Goal: Task Accomplishment & Management: Manage account settings

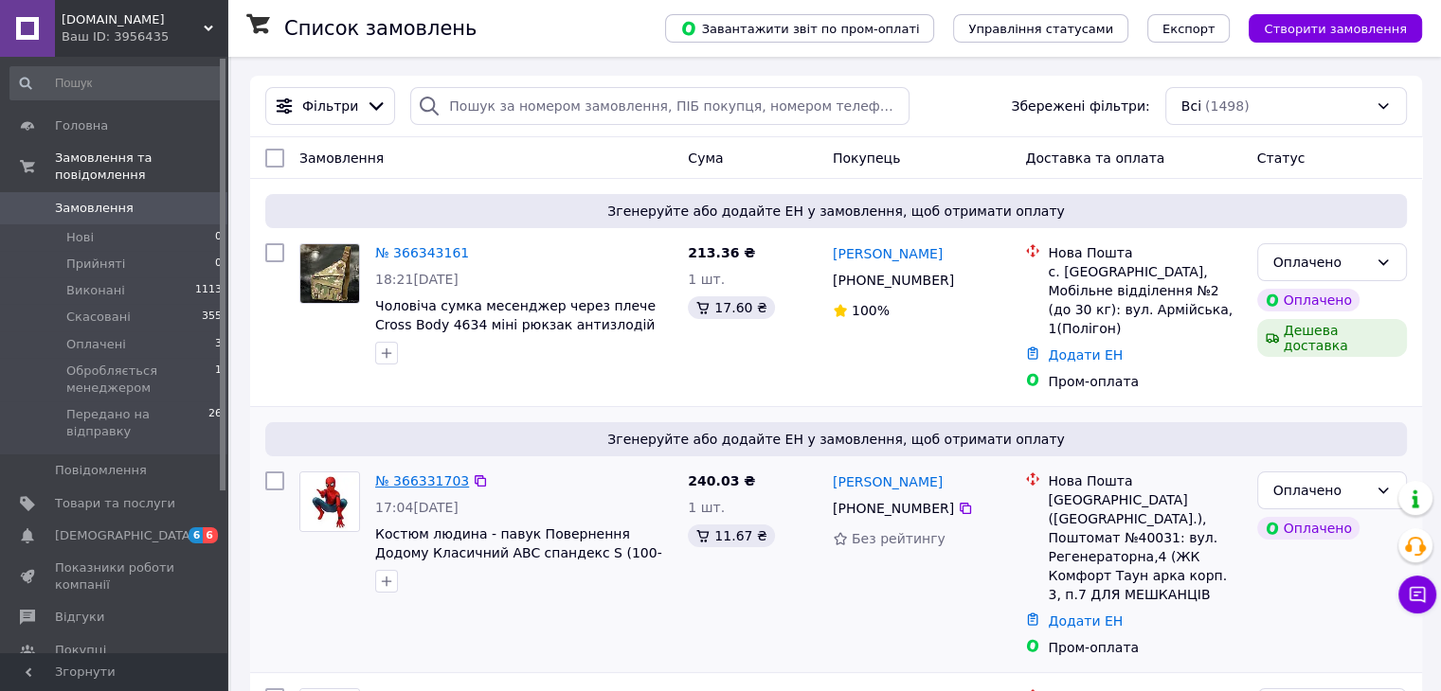
click at [429, 474] on link "№ 366331703" at bounding box center [422, 481] width 94 height 15
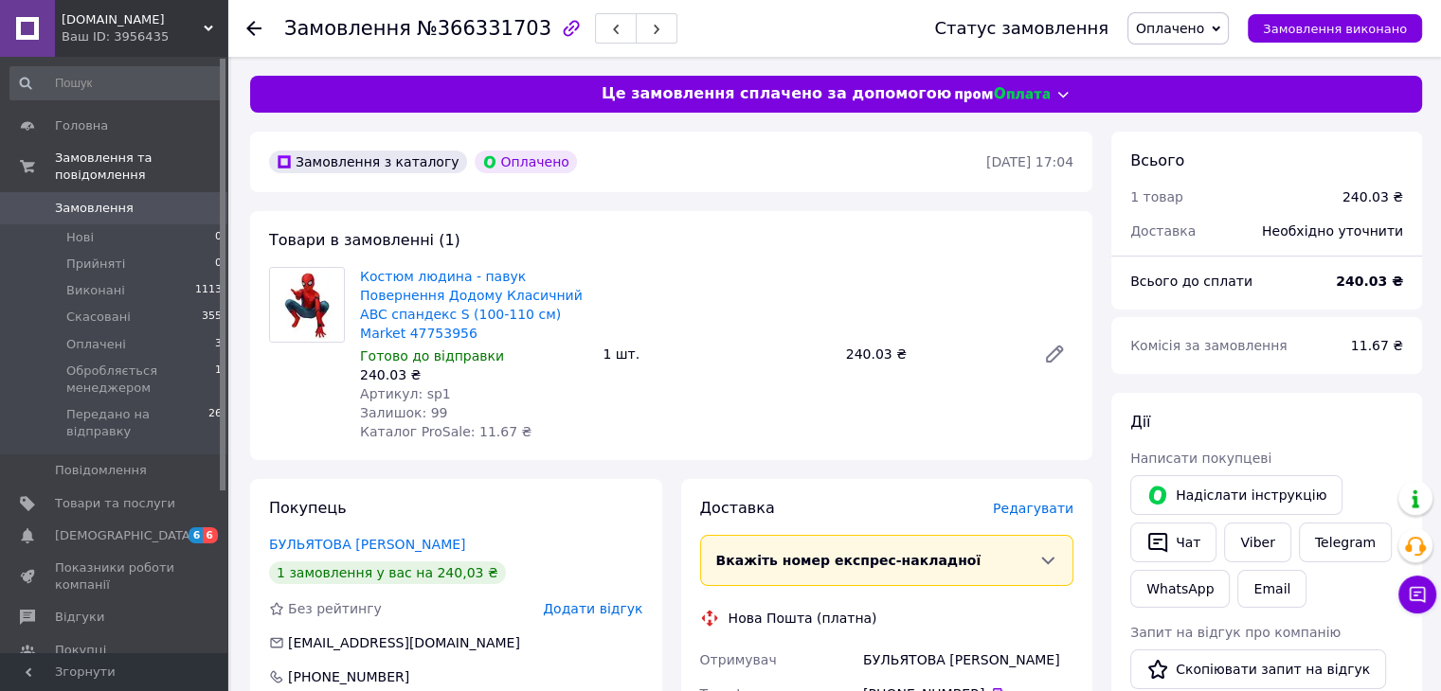
click at [1194, 21] on span "Оплачено" at bounding box center [1170, 28] width 68 height 15
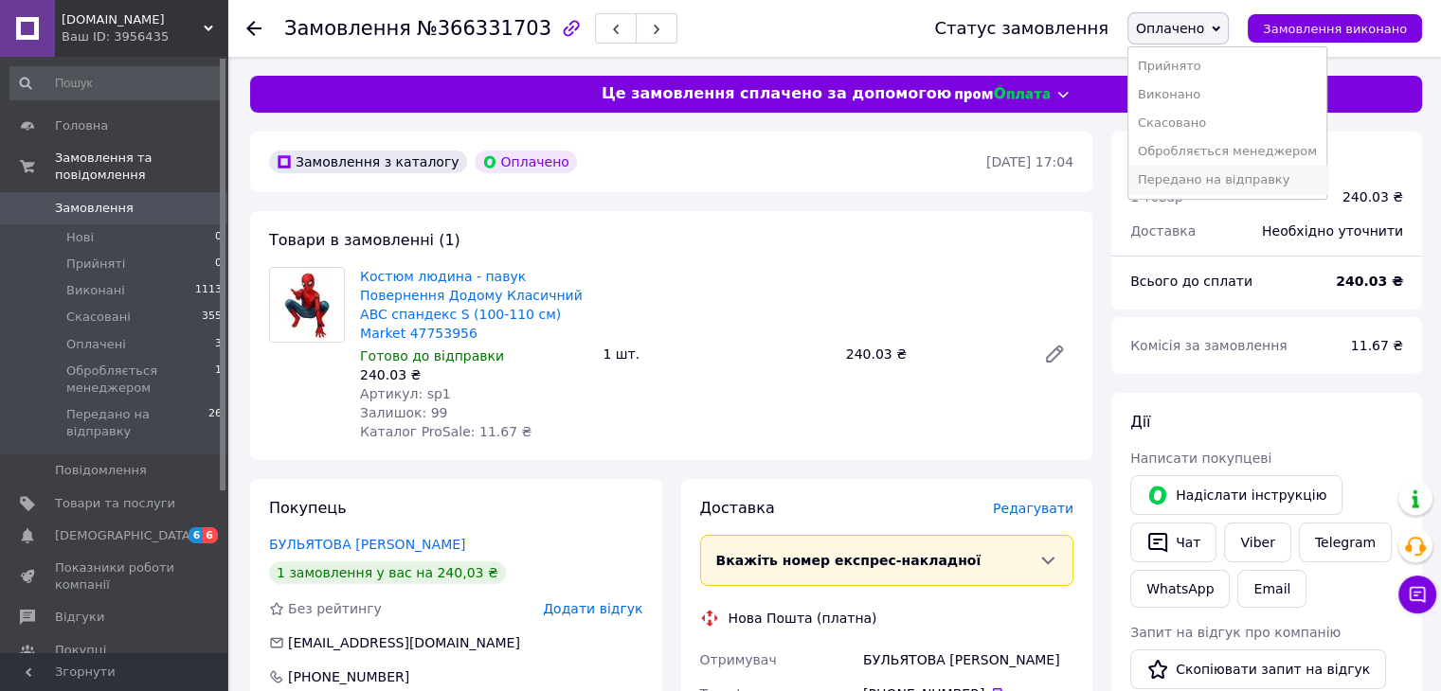
click at [1173, 185] on li "Передано на відправку" at bounding box center [1227, 180] width 198 height 28
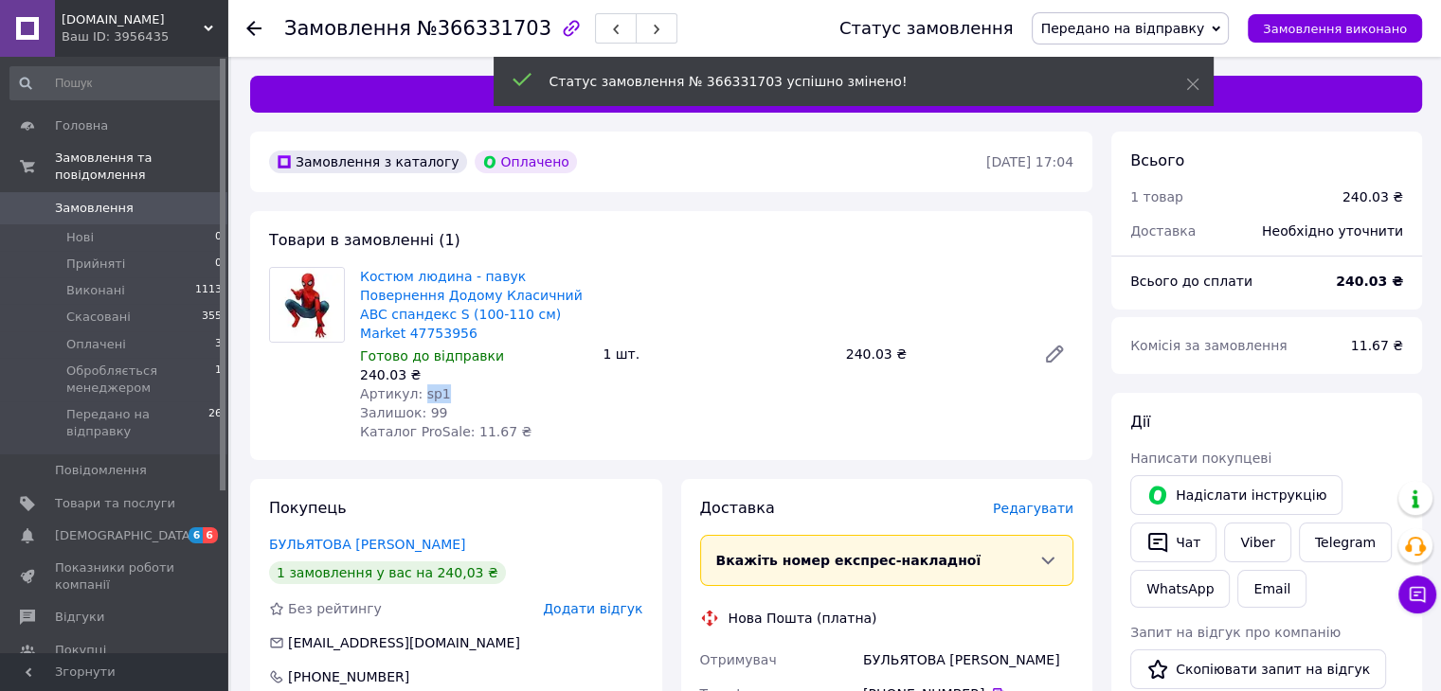
drag, startPoint x: 417, startPoint y: 379, endPoint x: 457, endPoint y: 387, distance: 41.6
click at [457, 385] on div "Артикул: sp1" at bounding box center [473, 394] width 227 height 19
copy span "sp1"
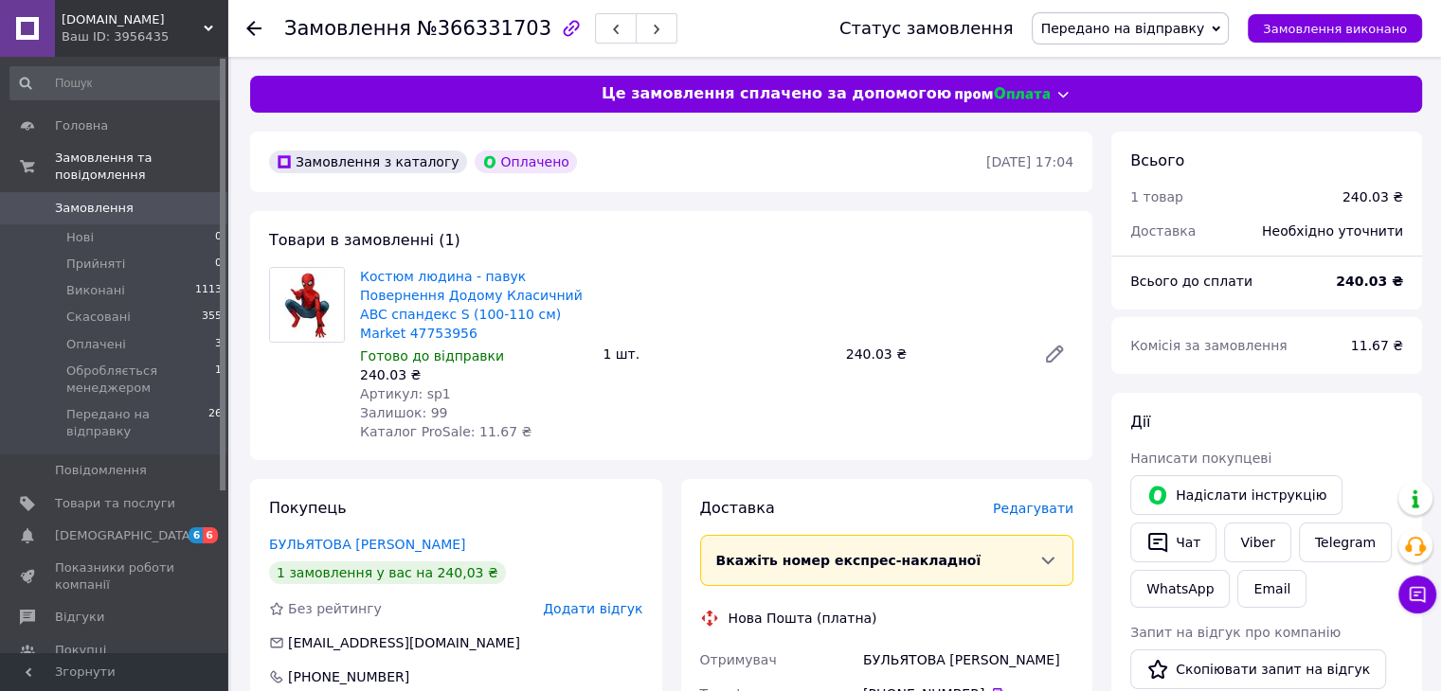
click at [1008, 501] on span "Редагувати" at bounding box center [1033, 508] width 81 height 15
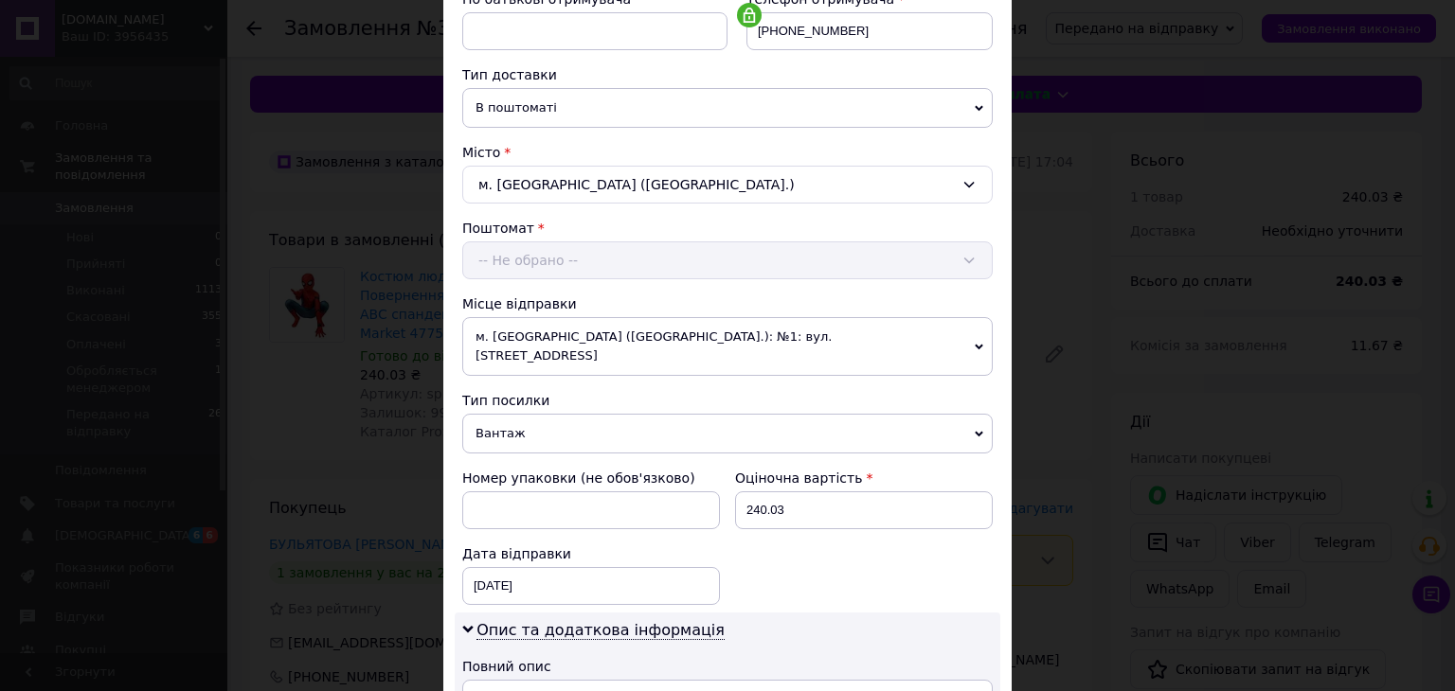
scroll to position [505, 0]
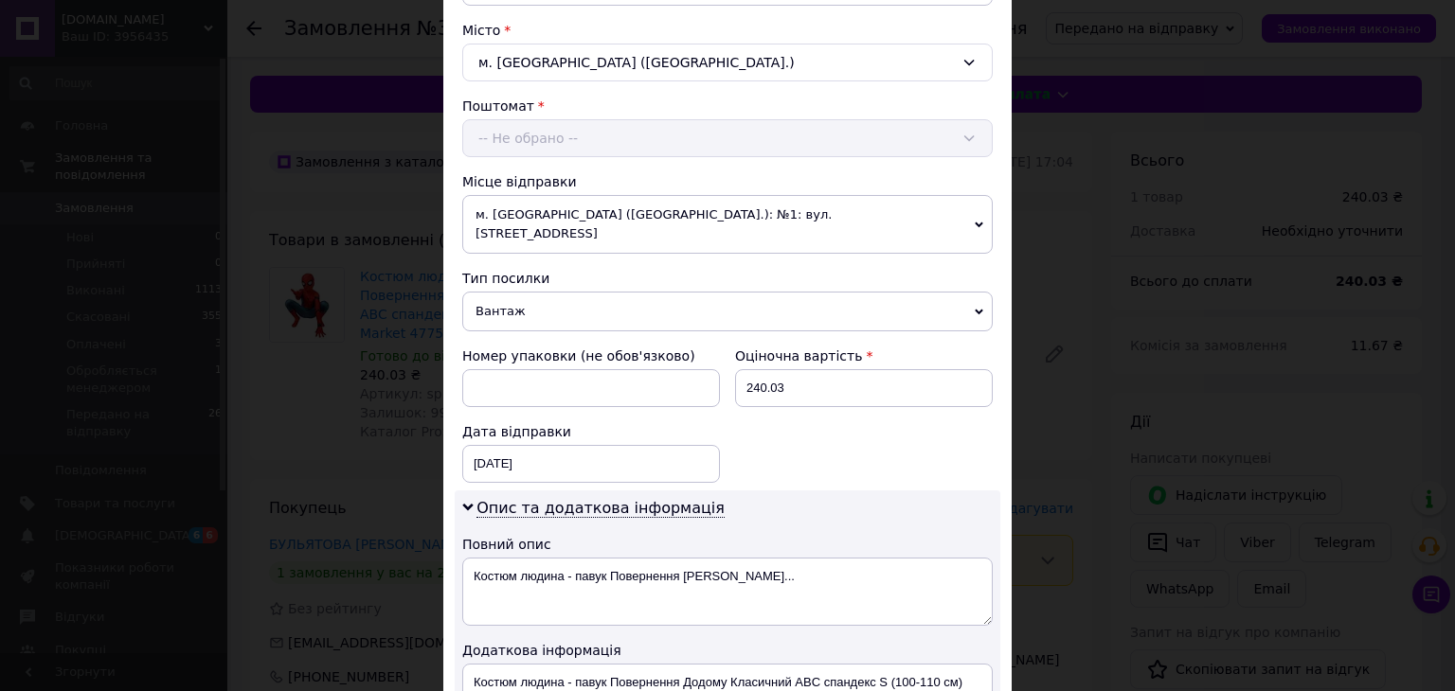
click at [582, 222] on span "м. [GEOGRAPHIC_DATA] ([GEOGRAPHIC_DATA].): №1: вул. [STREET_ADDRESS]" at bounding box center [727, 224] width 530 height 59
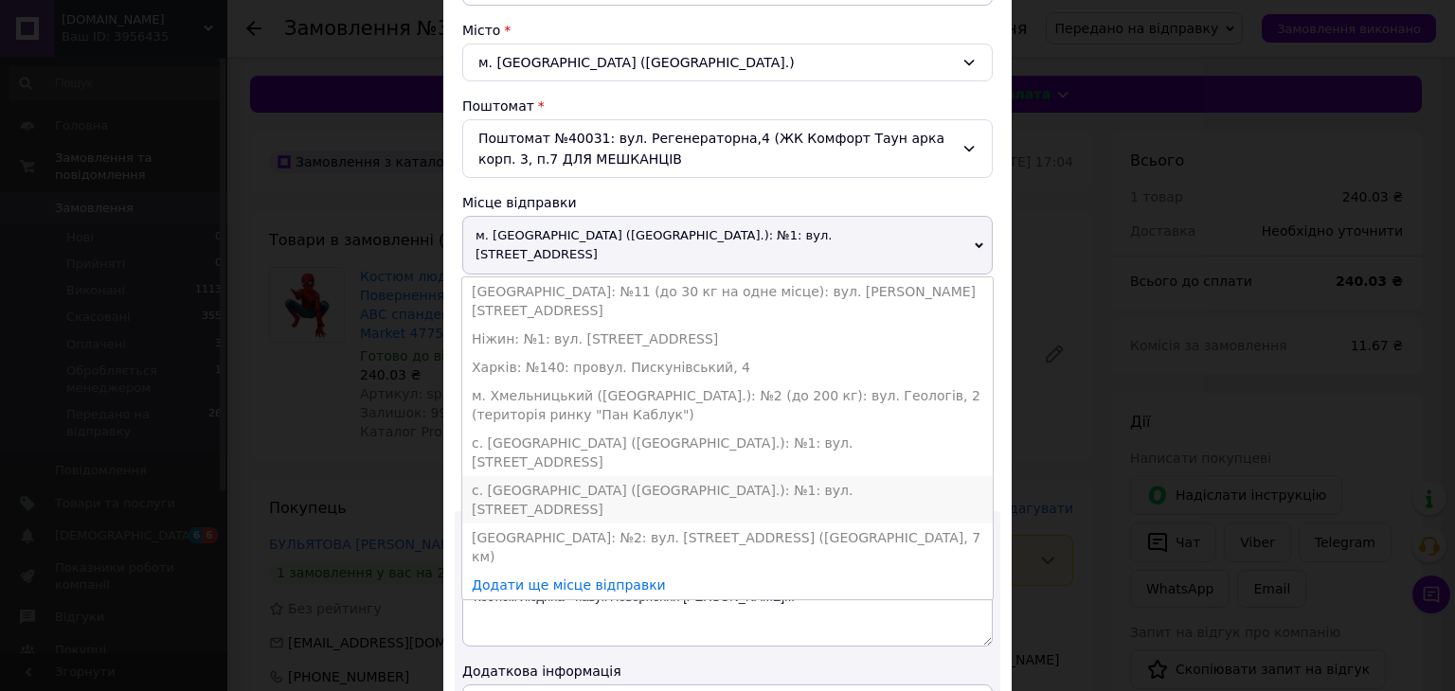
click at [520, 476] on li "с. [GEOGRAPHIC_DATA] ([GEOGRAPHIC_DATA].): №1: вул. [STREET_ADDRESS]" at bounding box center [727, 499] width 530 height 47
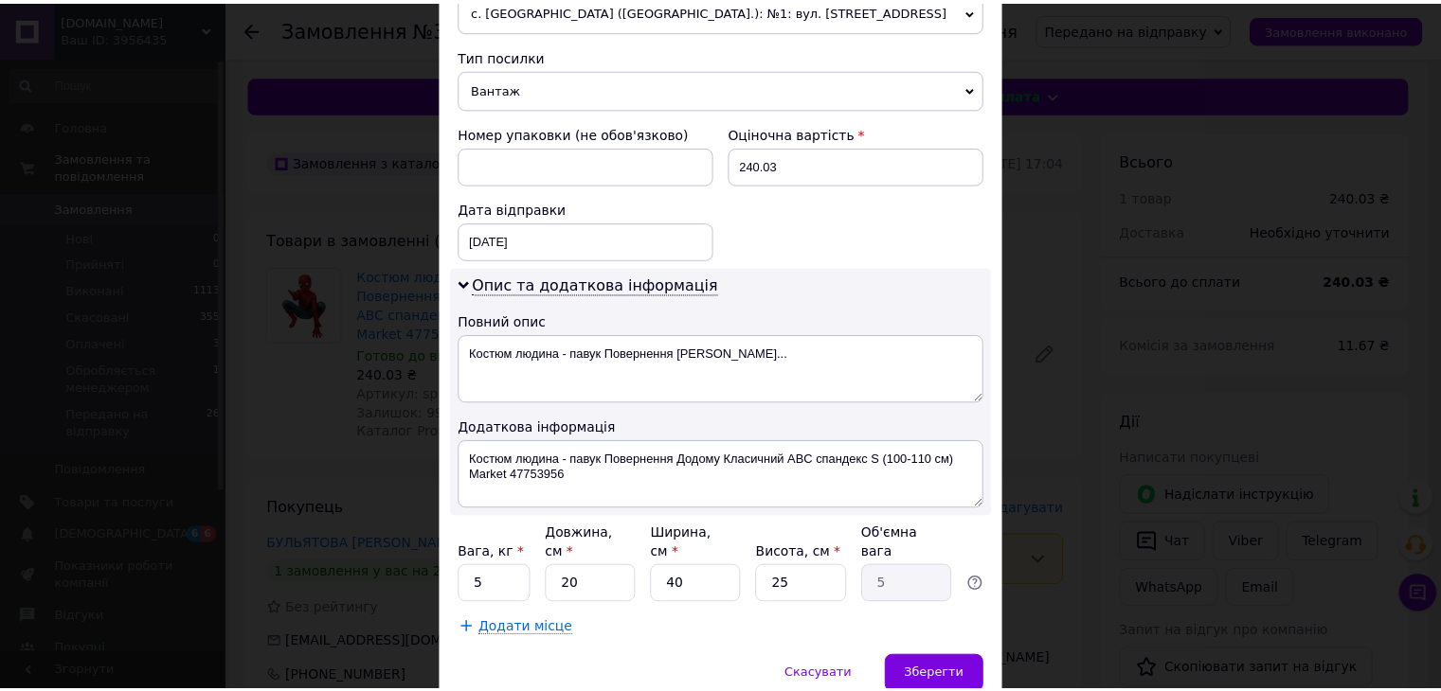
scroll to position [794, 0]
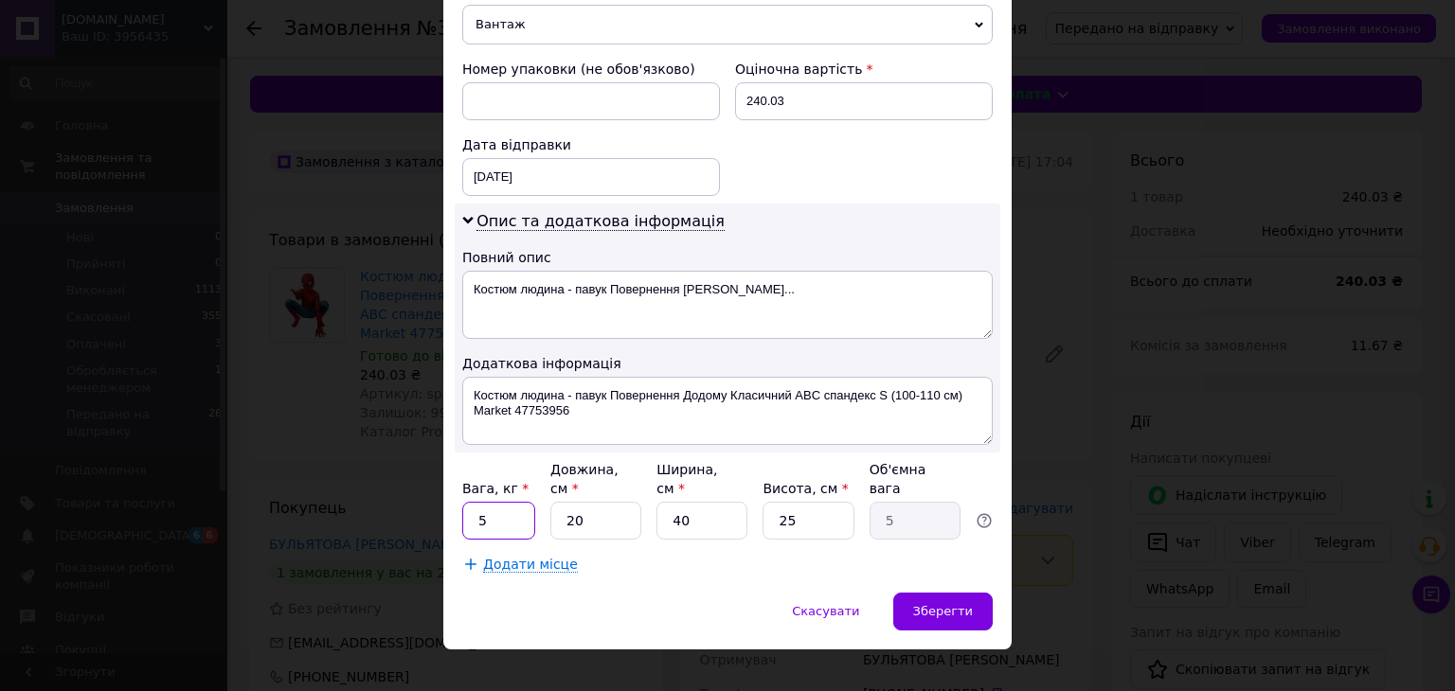
click at [503, 502] on input "5" at bounding box center [498, 521] width 73 height 38
type input "1"
click at [687, 502] on input "40" at bounding box center [701, 521] width 91 height 38
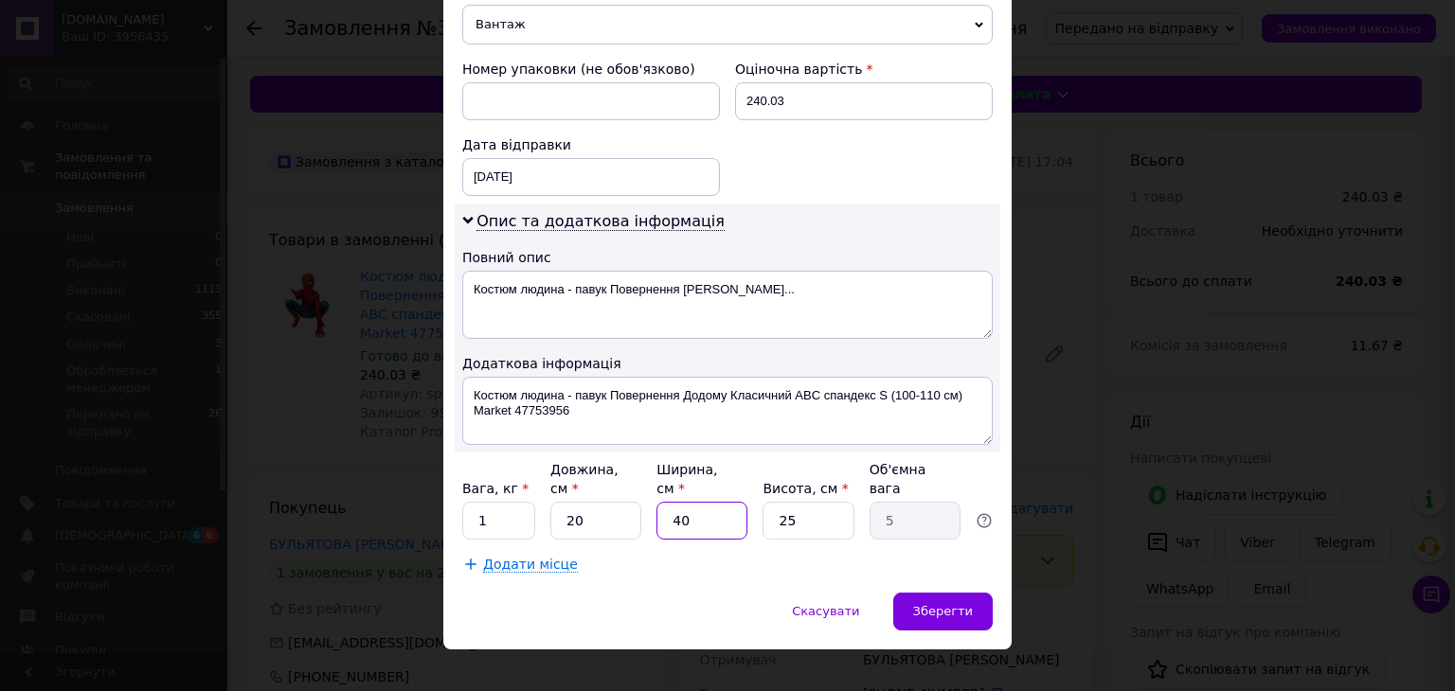
type input "2"
type input "0.25"
type input "20"
type input "2.5"
type input "20"
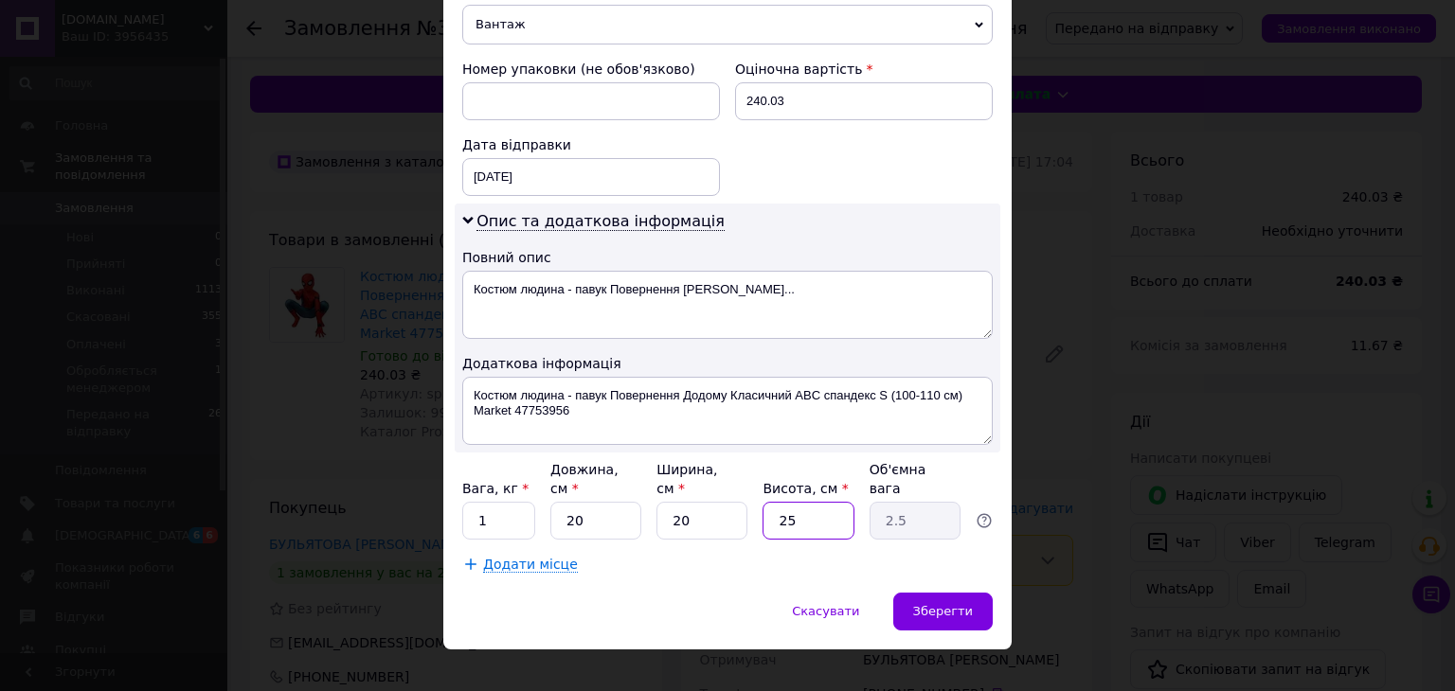
click at [786, 502] on input "25" at bounding box center [807, 521] width 91 height 38
type input "1"
type input "0.1"
type input "10"
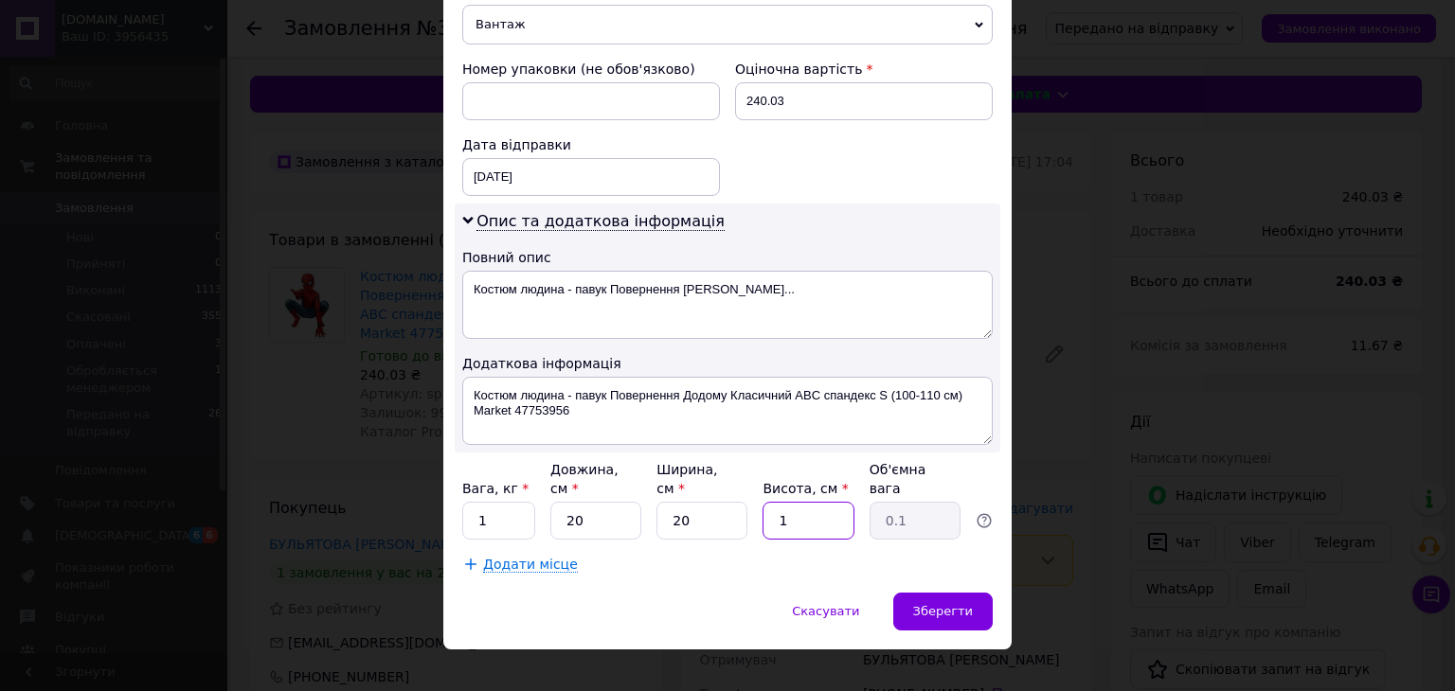
type input "1"
type input "10"
click at [947, 593] on div "Зберегти" at bounding box center [942, 612] width 99 height 38
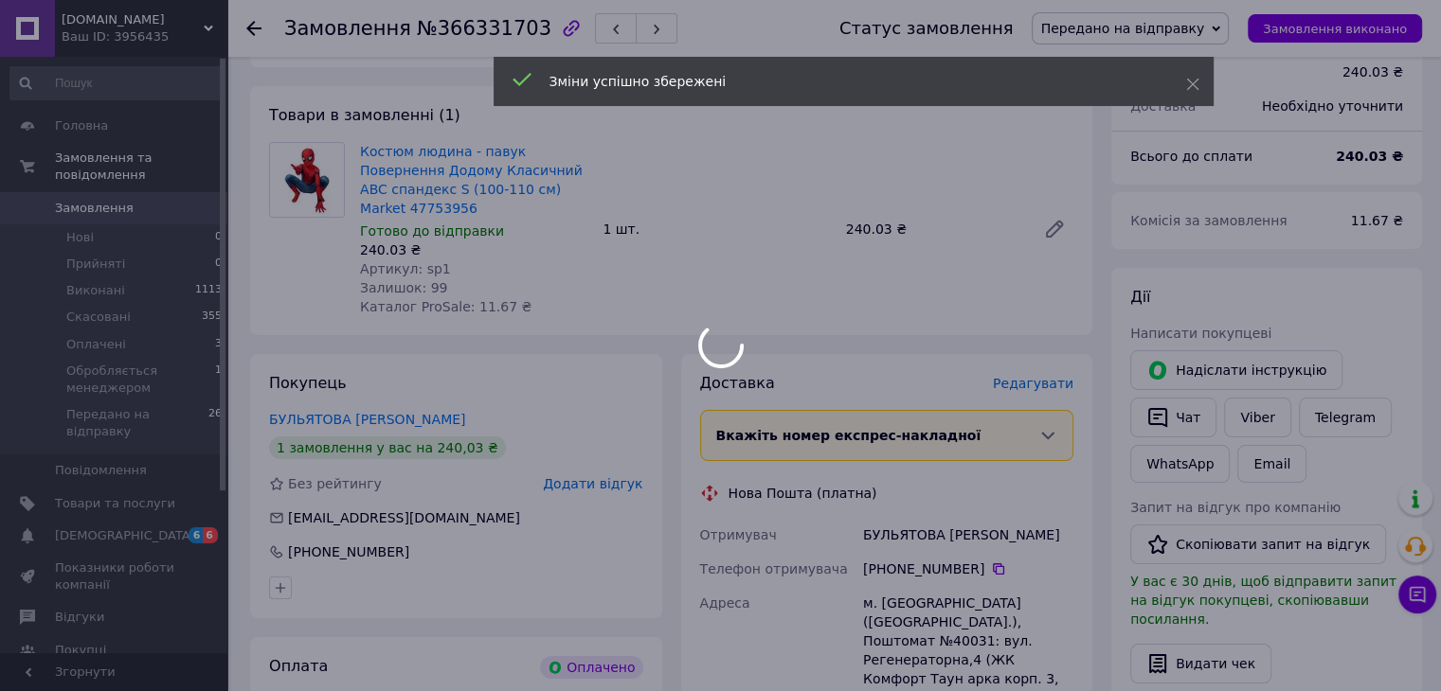
scroll to position [505, 0]
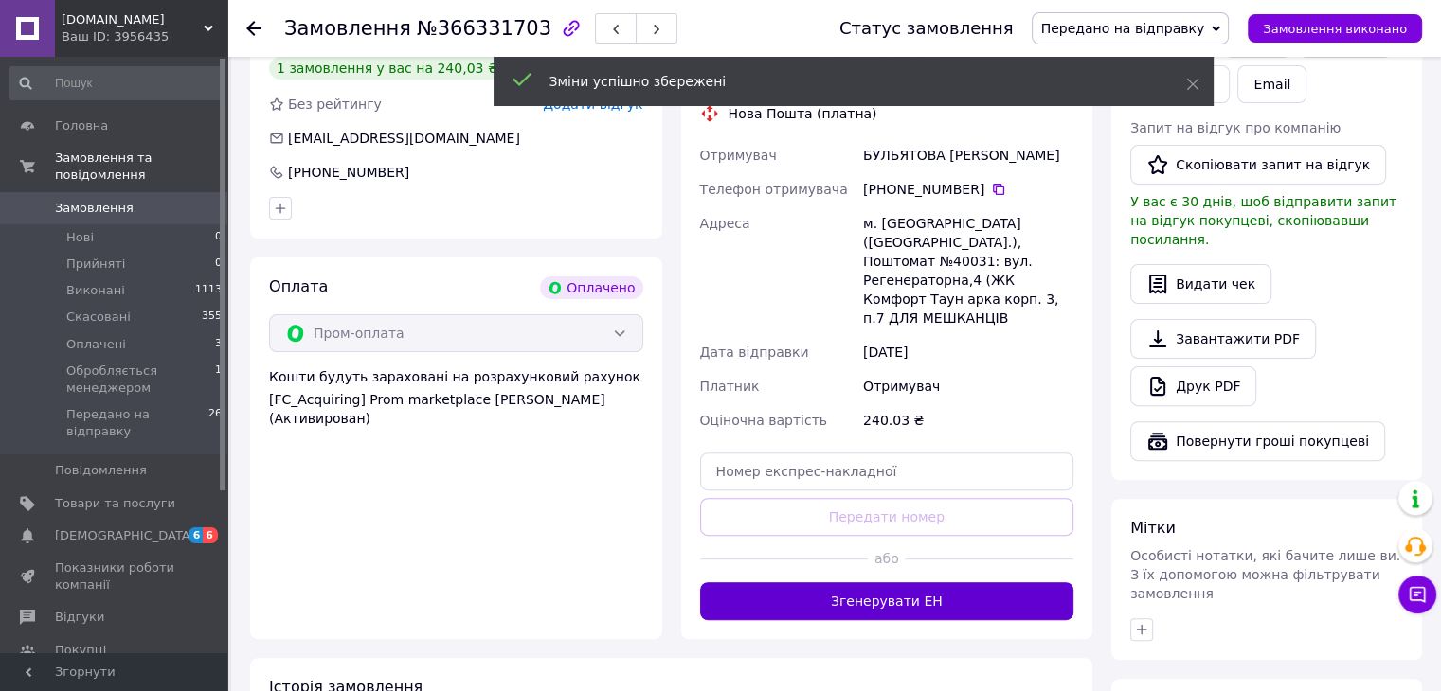
click at [878, 582] on button "Згенерувати ЕН" at bounding box center [887, 601] width 374 height 38
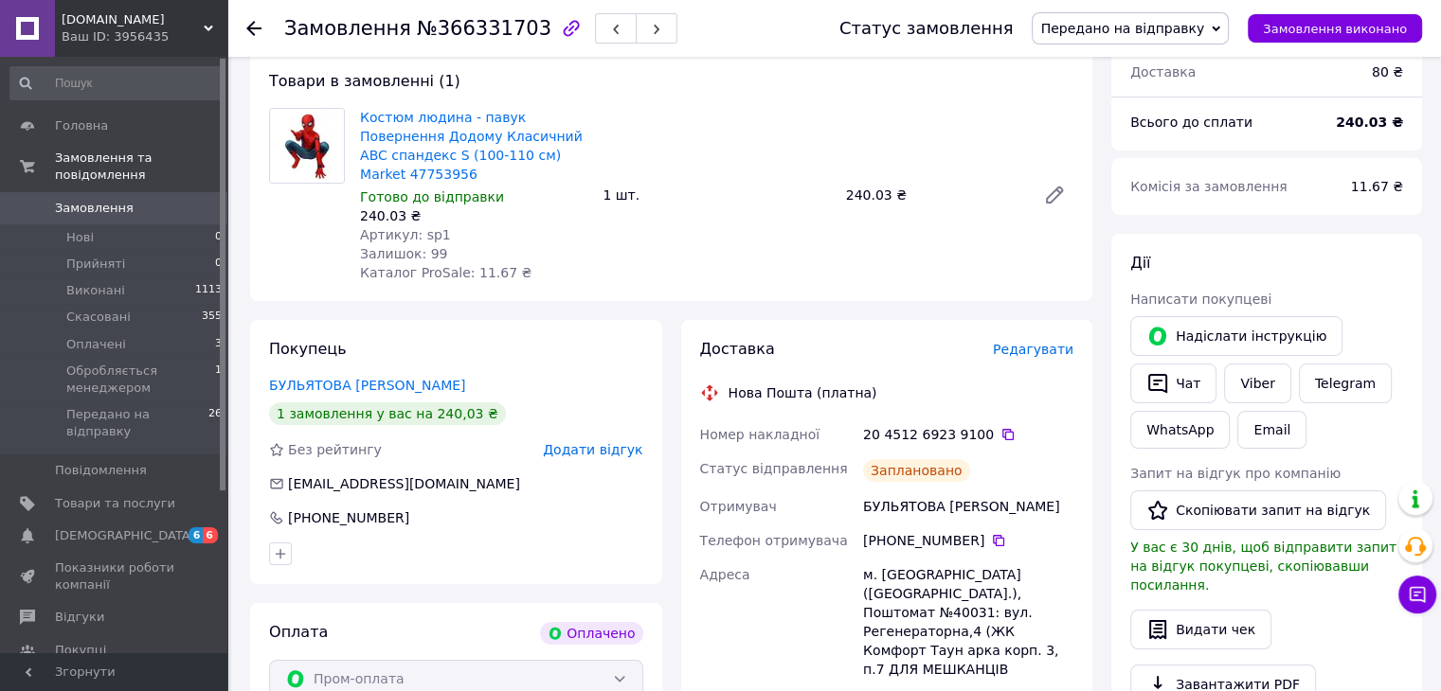
scroll to position [379, 0]
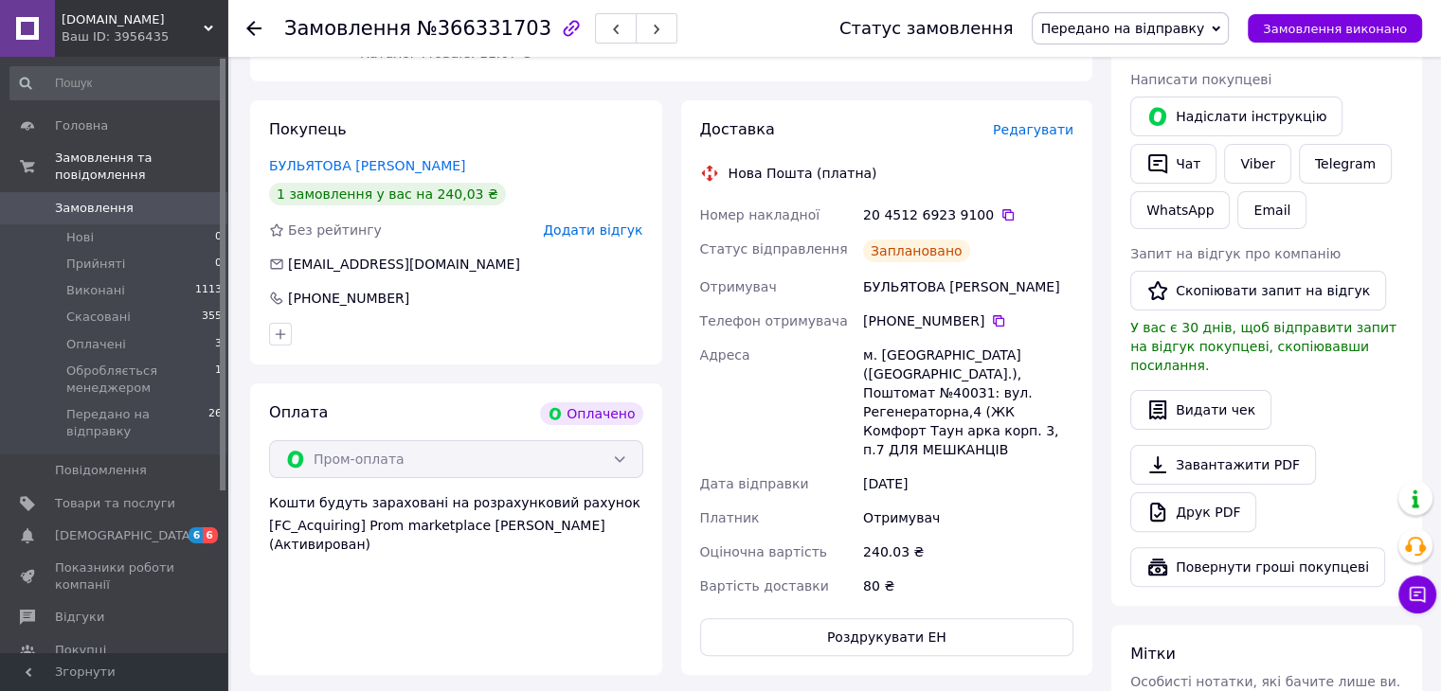
click at [898, 270] on div "БУЛЬЯТОВА [PERSON_NAME]" at bounding box center [968, 287] width 218 height 34
copy div "БУЛЬЯТОВА [PERSON_NAME]"
click at [895, 618] on button "Роздрукувати ЕН" at bounding box center [887, 637] width 374 height 38
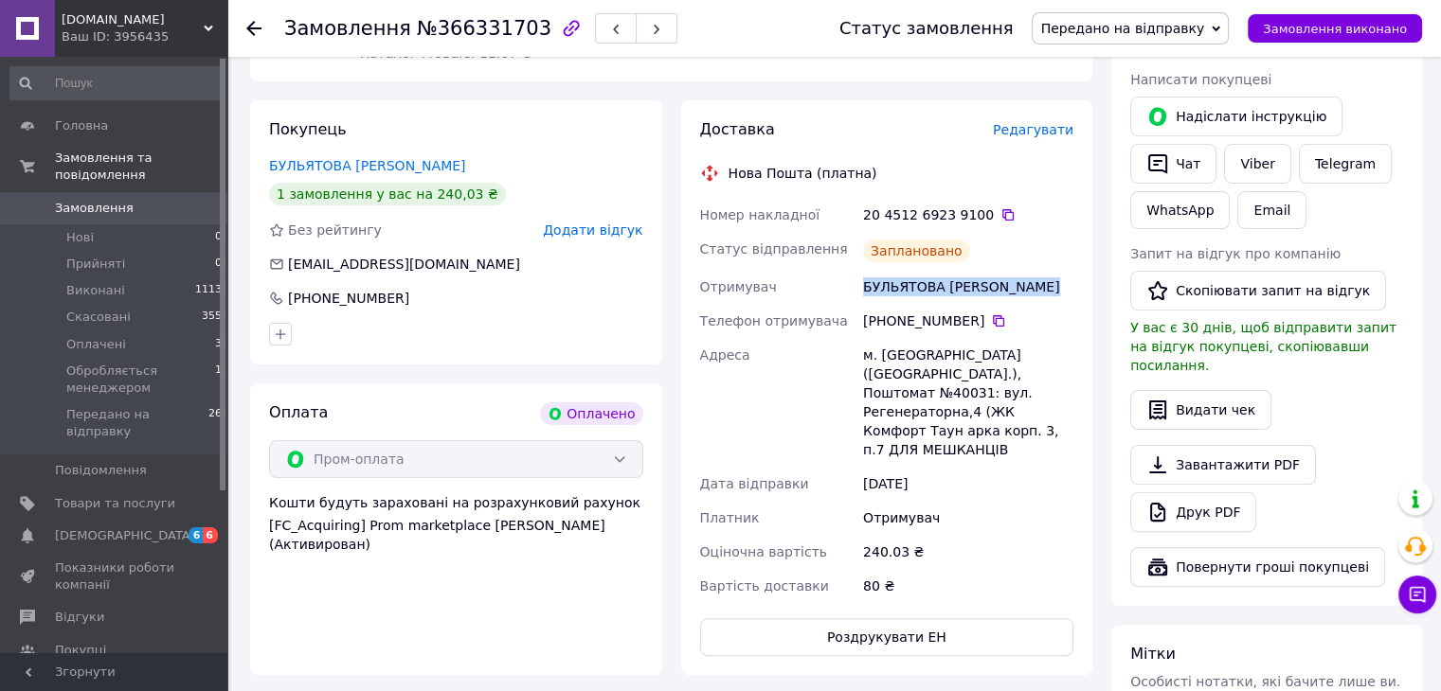
scroll to position [0, 0]
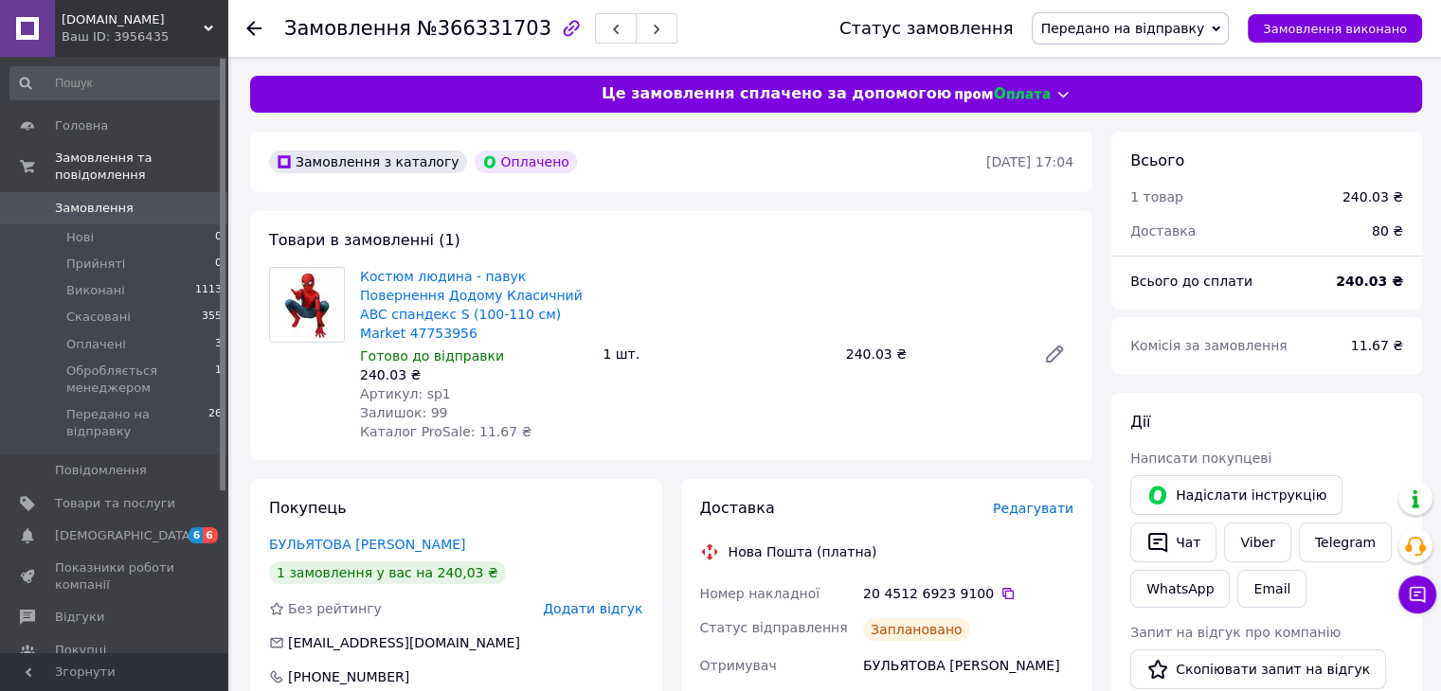
click at [815, 357] on div "1 шт." at bounding box center [716, 354] width 242 height 27
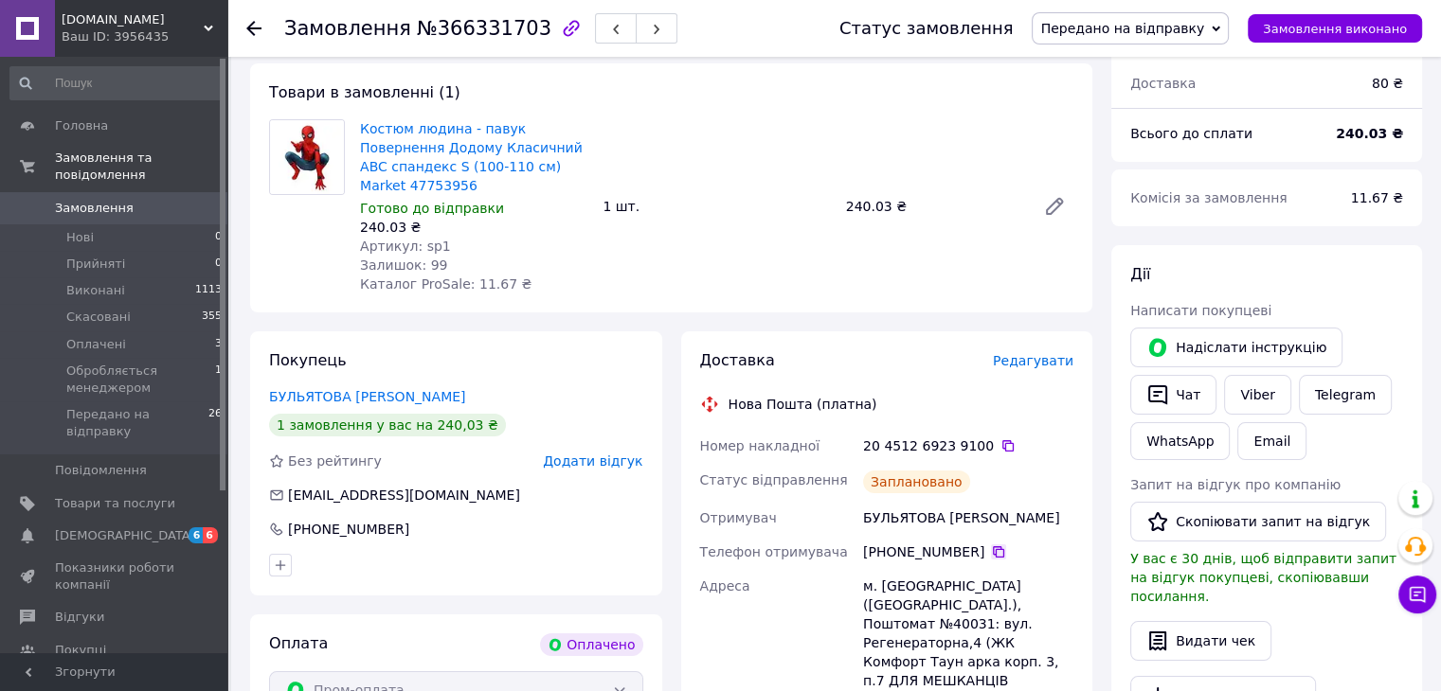
scroll to position [252, 0]
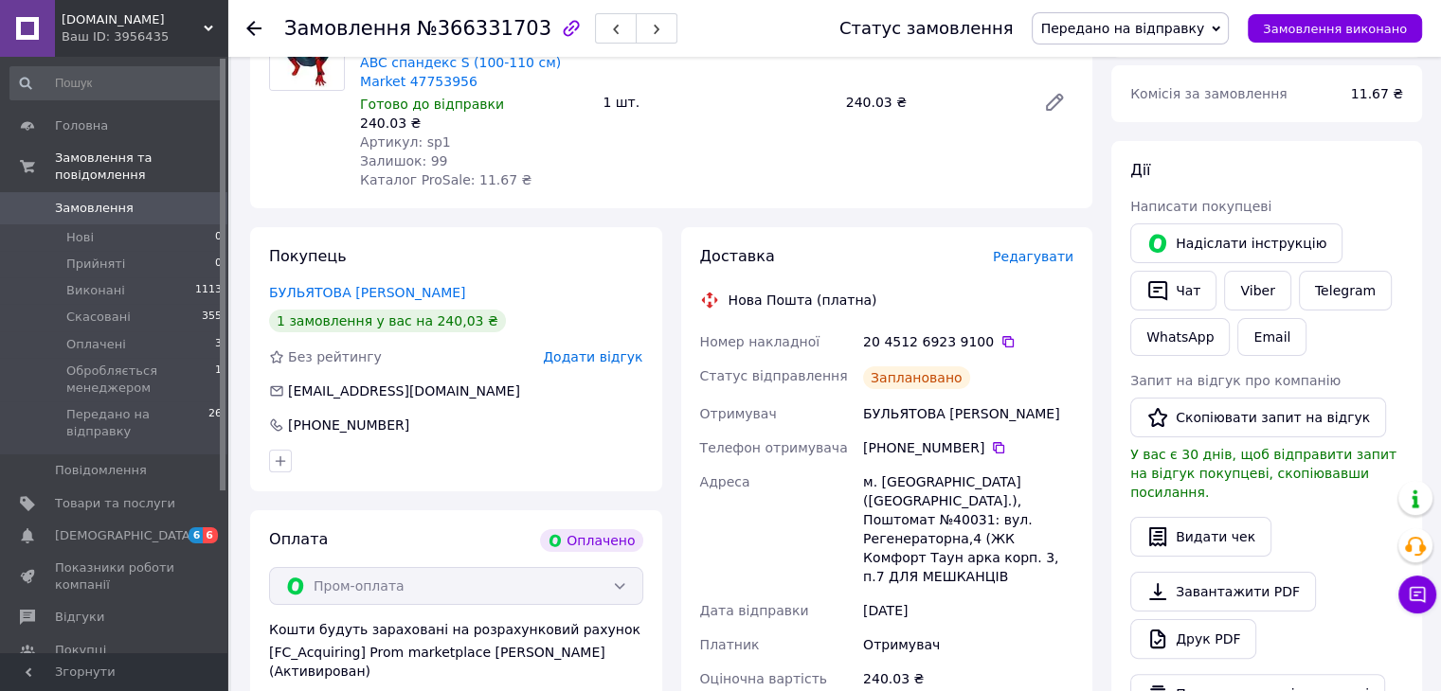
drag, startPoint x: 994, startPoint y: 319, endPoint x: 977, endPoint y: 325, distance: 18.0
click at [1000, 334] on icon at bounding box center [1007, 341] width 15 height 15
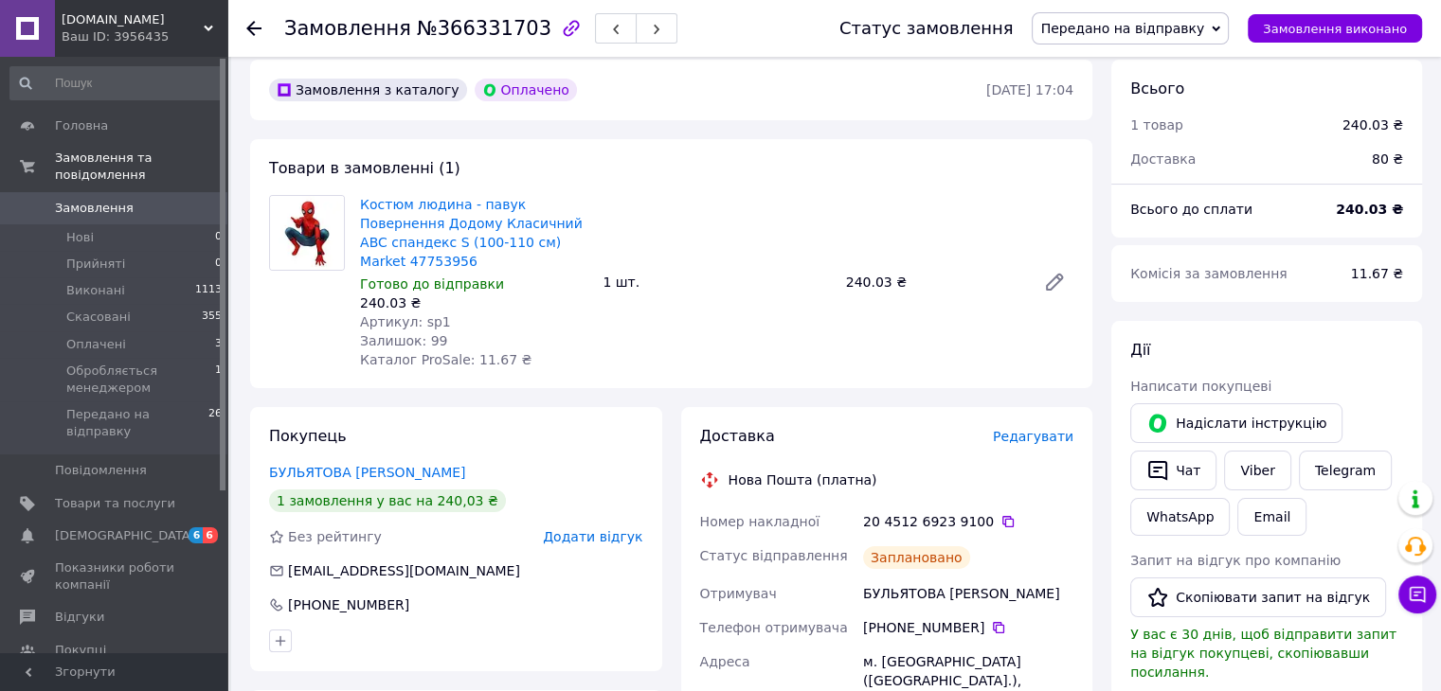
scroll to position [0, 0]
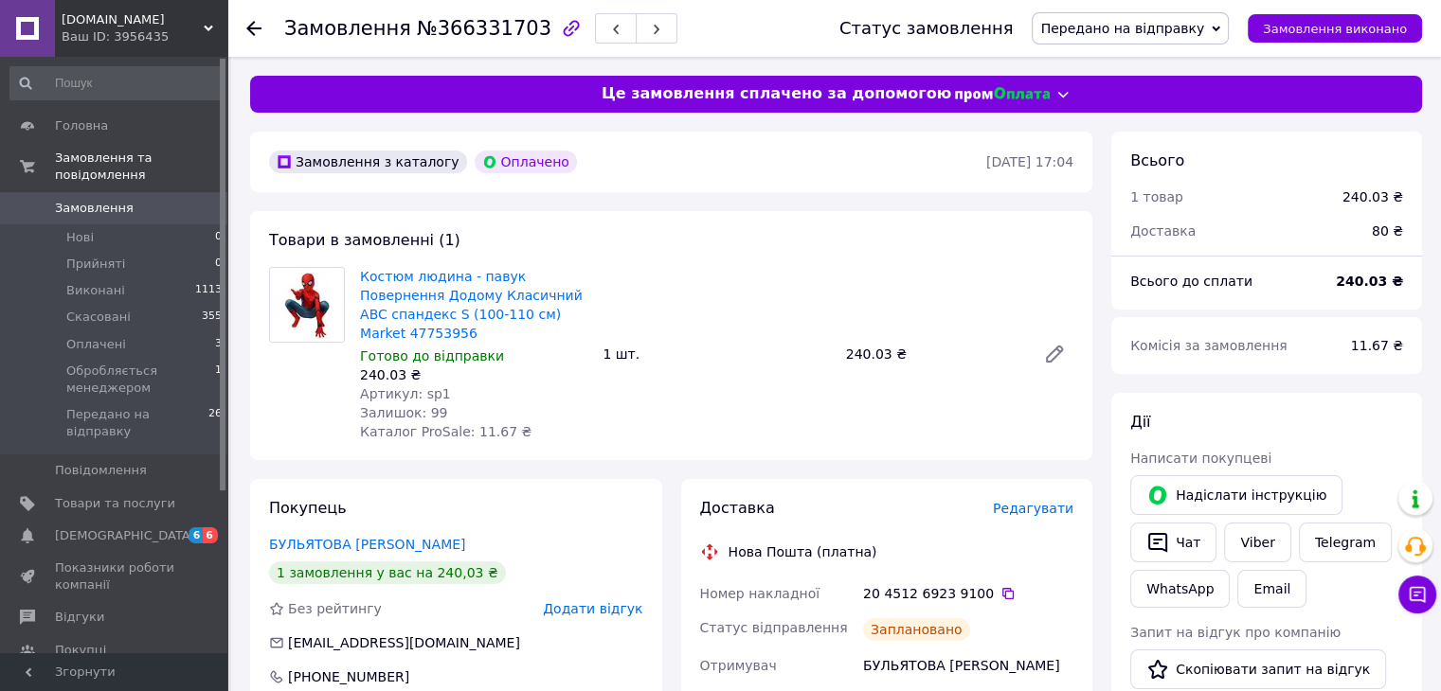
click at [1250, 562] on div "Viber" at bounding box center [1257, 542] width 74 height 47
click at [1248, 544] on link "Viber" at bounding box center [1257, 543] width 66 height 40
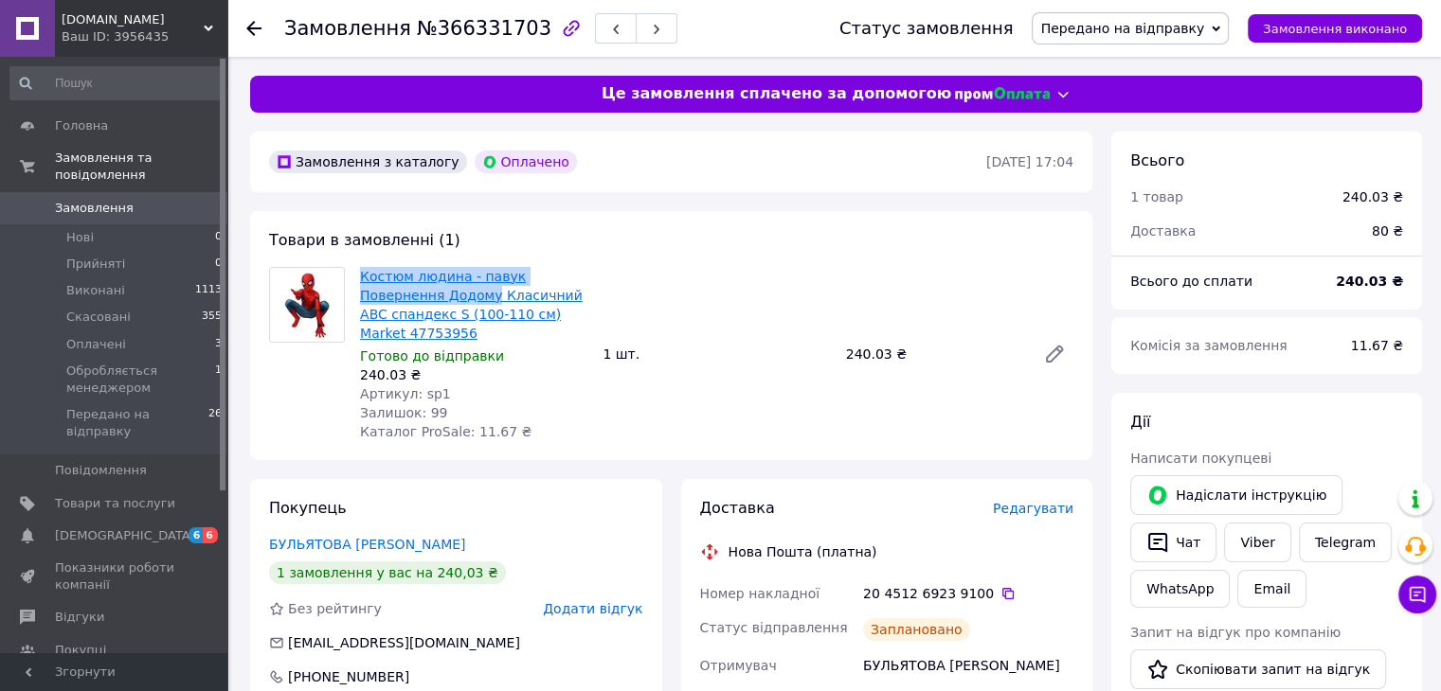
drag, startPoint x: 352, startPoint y: 279, endPoint x: 409, endPoint y: 293, distance: 58.4
click at [409, 293] on div "Костюм людина - павук Повернення Додому Класичний ABC спандекс S (100-110 см) M…" at bounding box center [473, 354] width 242 height 182
copy link "Костюм людина - павук Повернення Додому"
click at [140, 200] on span "Замовлення" at bounding box center [115, 208] width 120 height 17
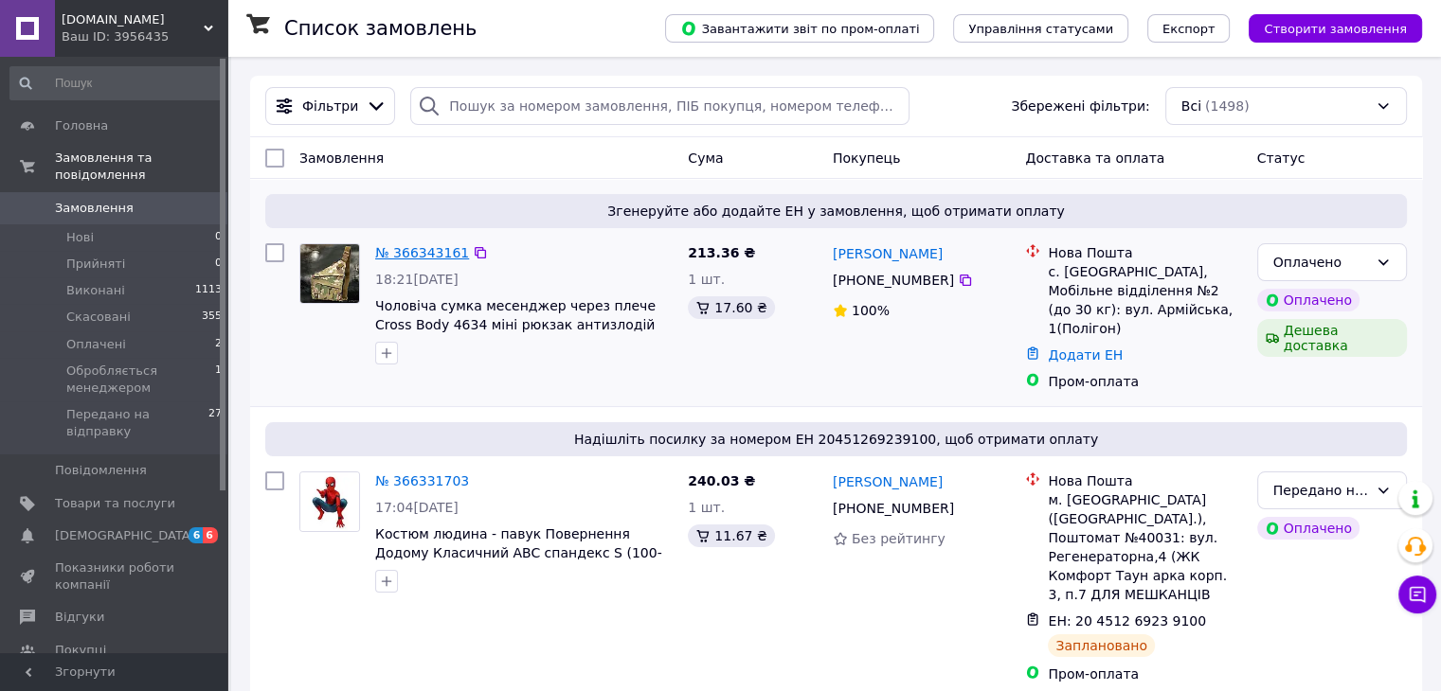
click at [432, 254] on link "№ 366343161" at bounding box center [422, 252] width 94 height 15
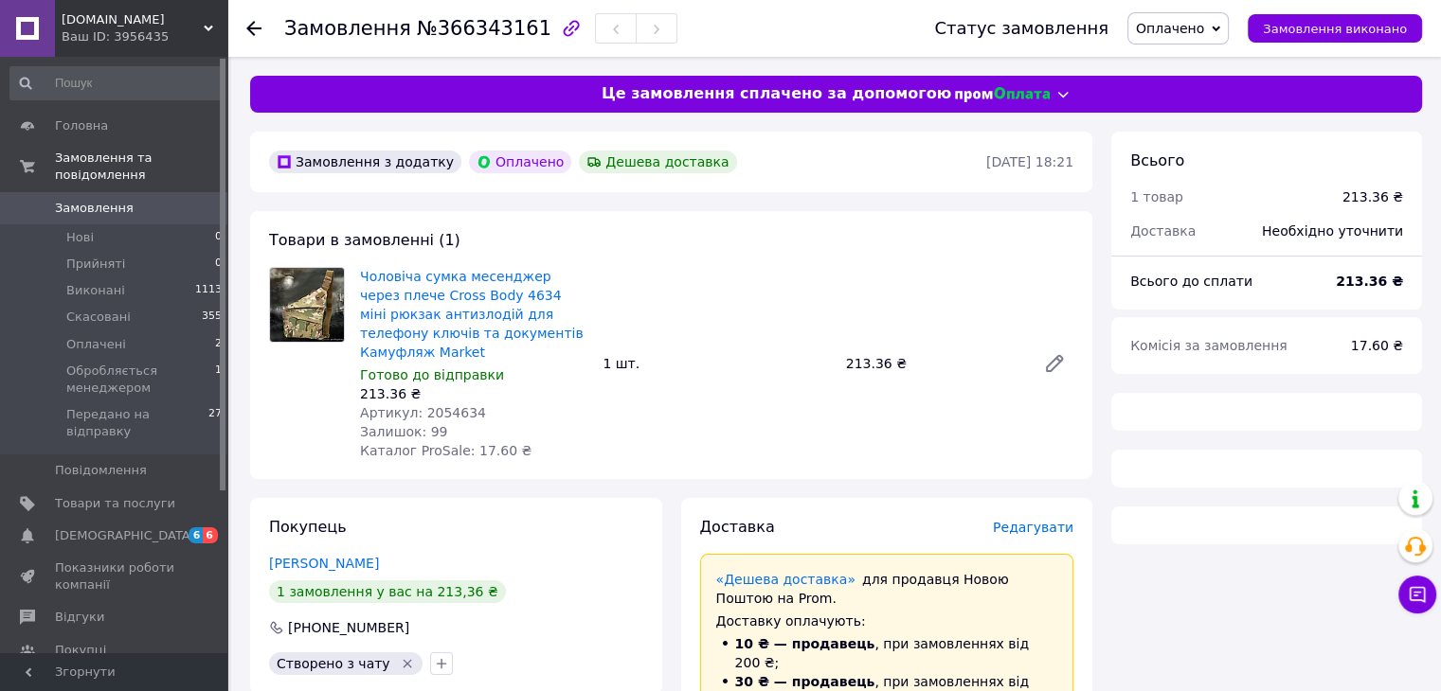
drag, startPoint x: 1178, startPoint y: 8, endPoint x: 1182, endPoint y: 23, distance: 15.6
click at [1178, 7] on div "Статус замовлення Оплачено Прийнято Виконано Скасовано Обробляється менеджером …" at bounding box center [1159, 28] width 526 height 57
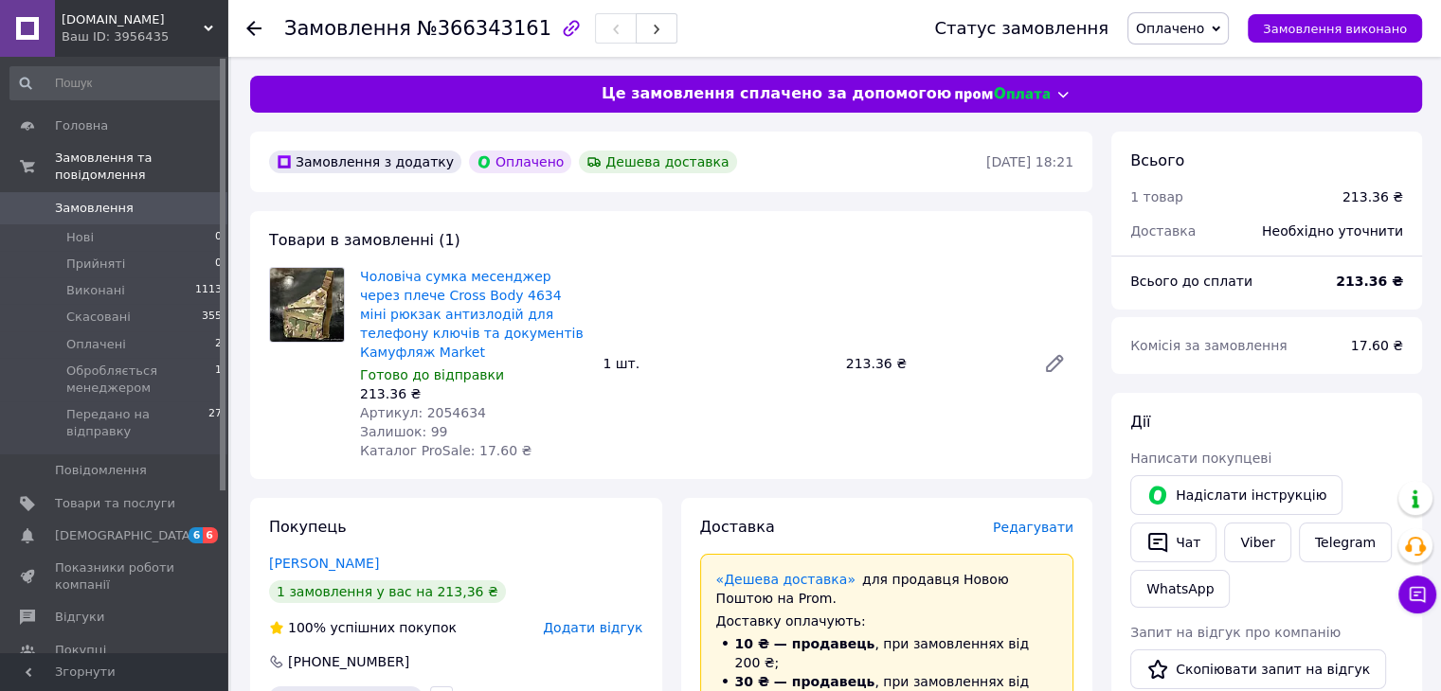
click at [1186, 31] on span "Оплачено" at bounding box center [1170, 28] width 68 height 15
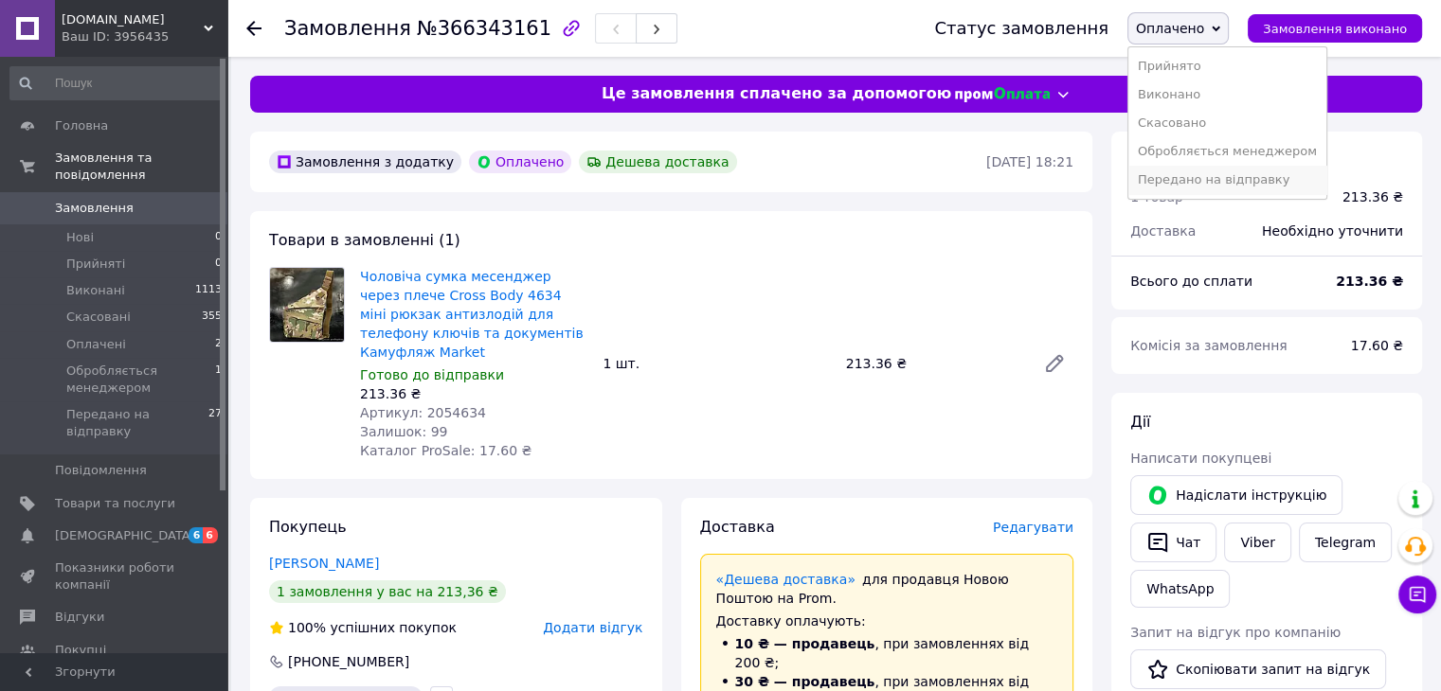
click at [1210, 180] on li "Передано на відправку" at bounding box center [1227, 180] width 198 height 28
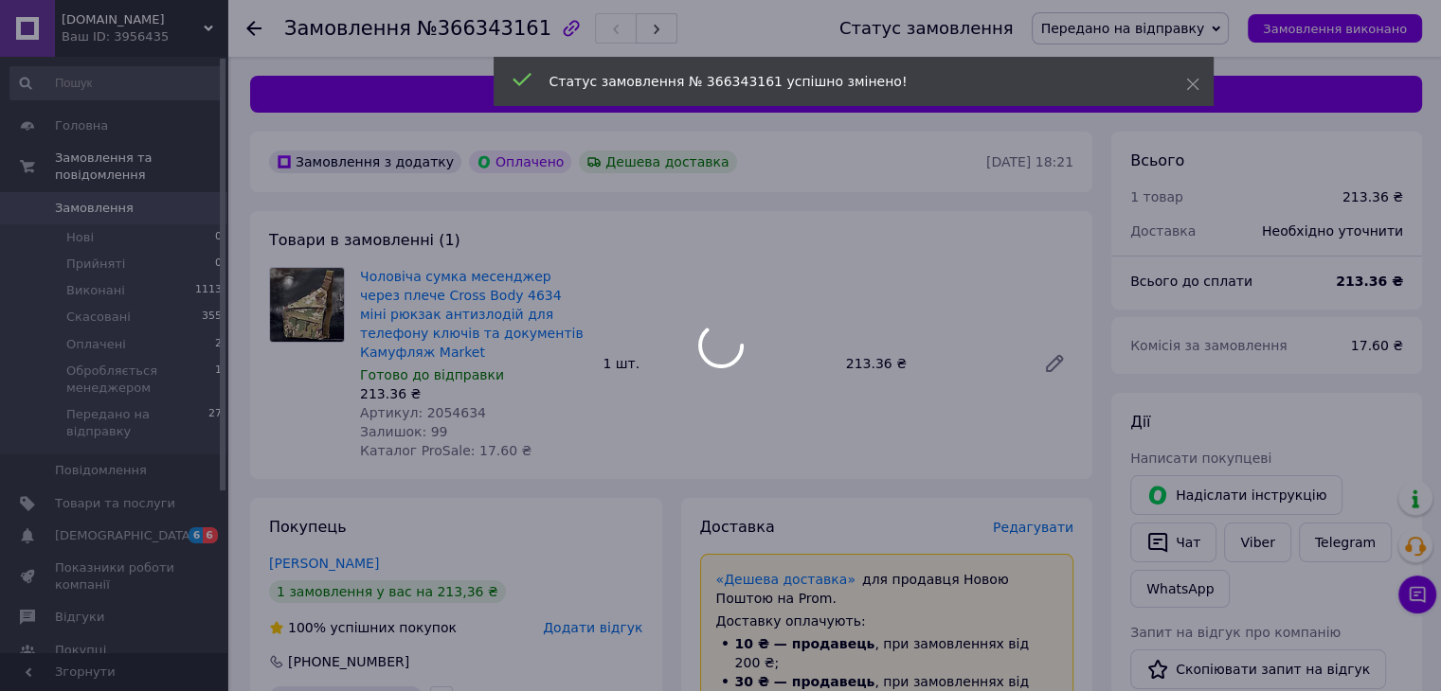
click at [1017, 520] on span "Редагувати" at bounding box center [1033, 527] width 81 height 15
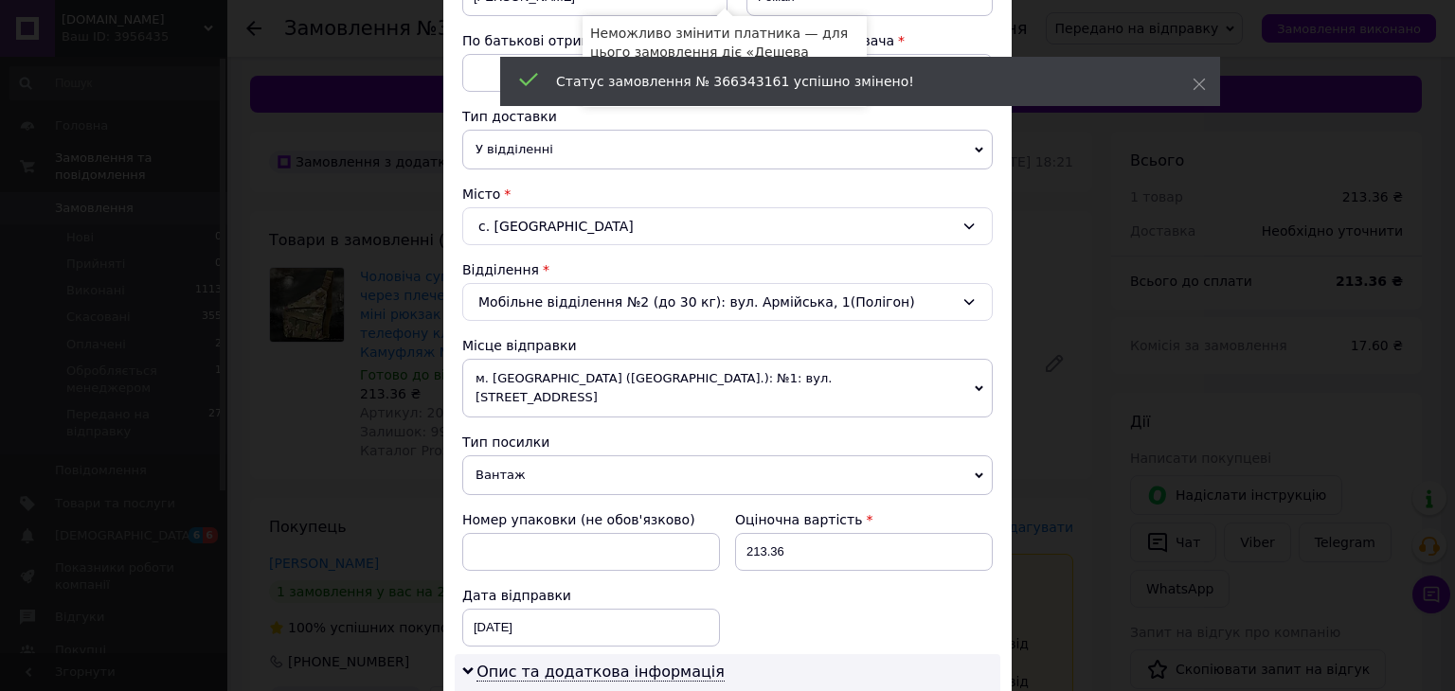
scroll to position [505, 0]
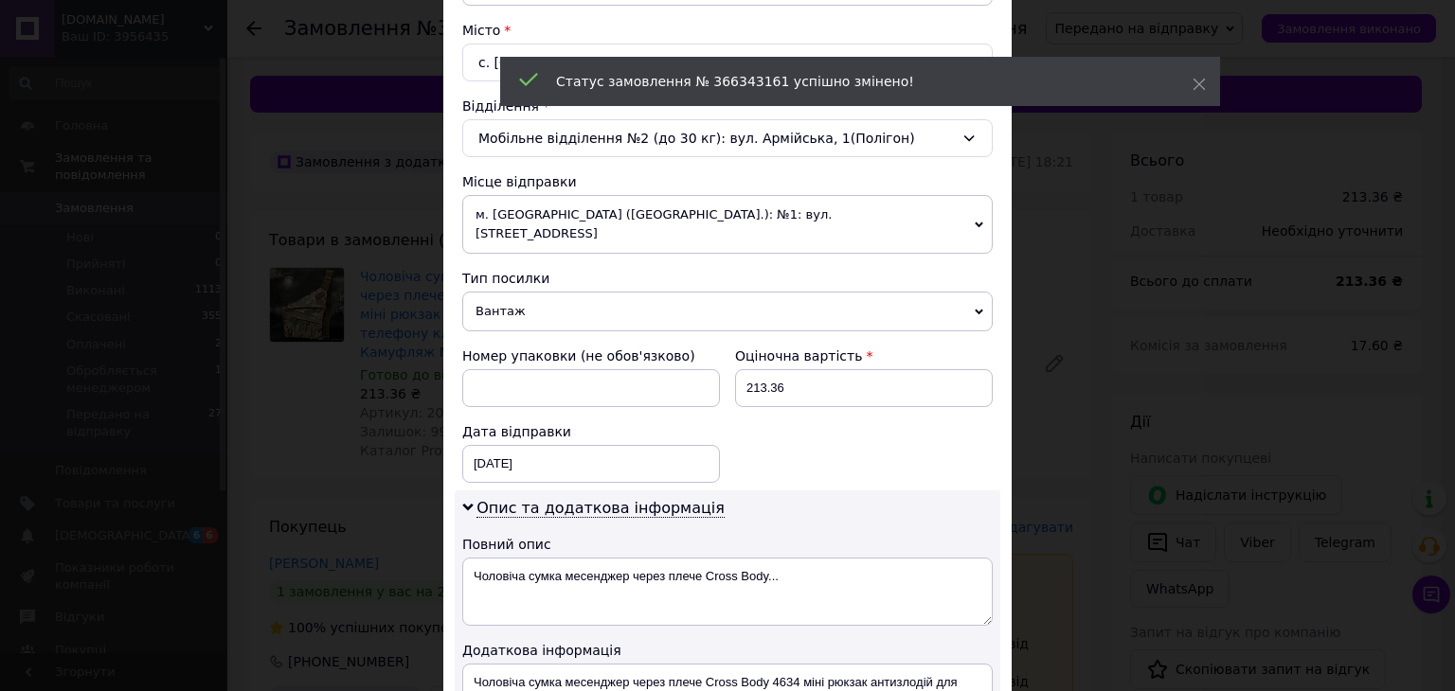
click at [566, 221] on span "м. [GEOGRAPHIC_DATA] ([GEOGRAPHIC_DATA].): №1: вул. [STREET_ADDRESS]" at bounding box center [727, 224] width 530 height 59
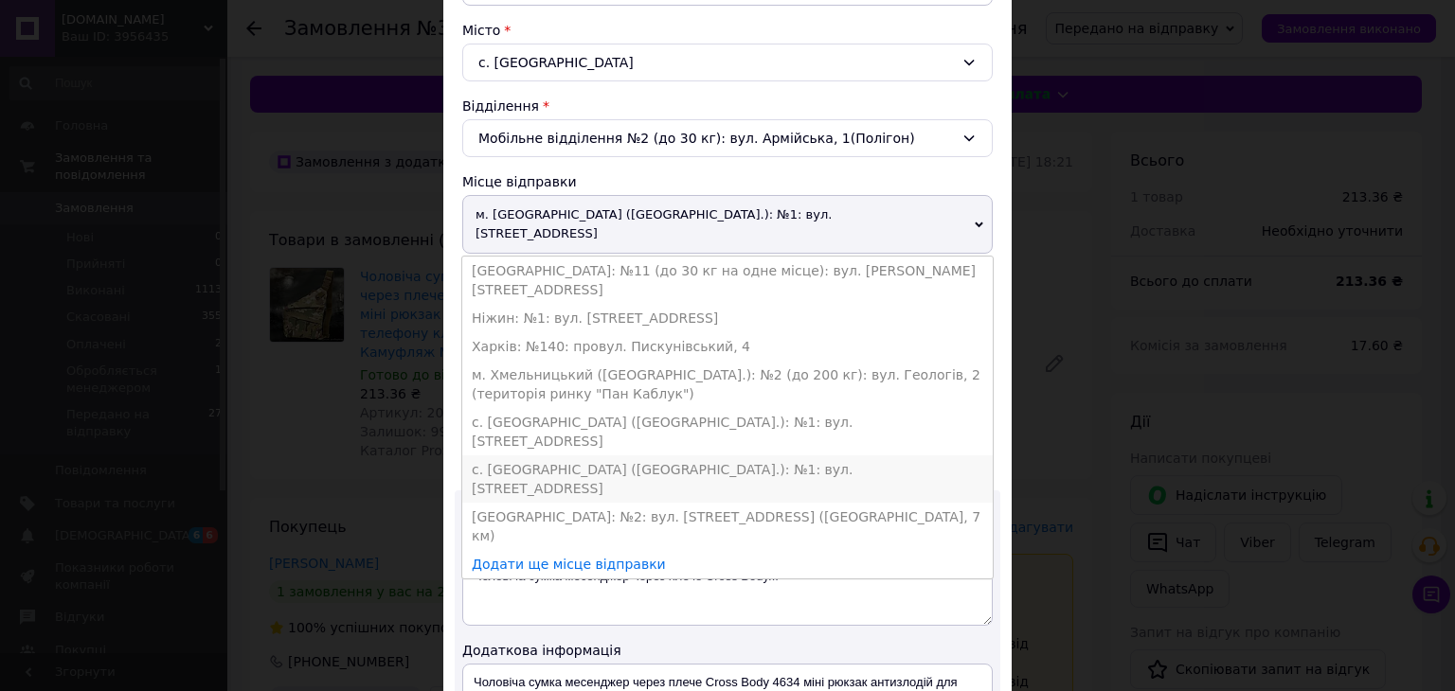
click at [562, 456] on li "с. [GEOGRAPHIC_DATA] ([GEOGRAPHIC_DATA].): №1: вул. [STREET_ADDRESS]" at bounding box center [727, 479] width 530 height 47
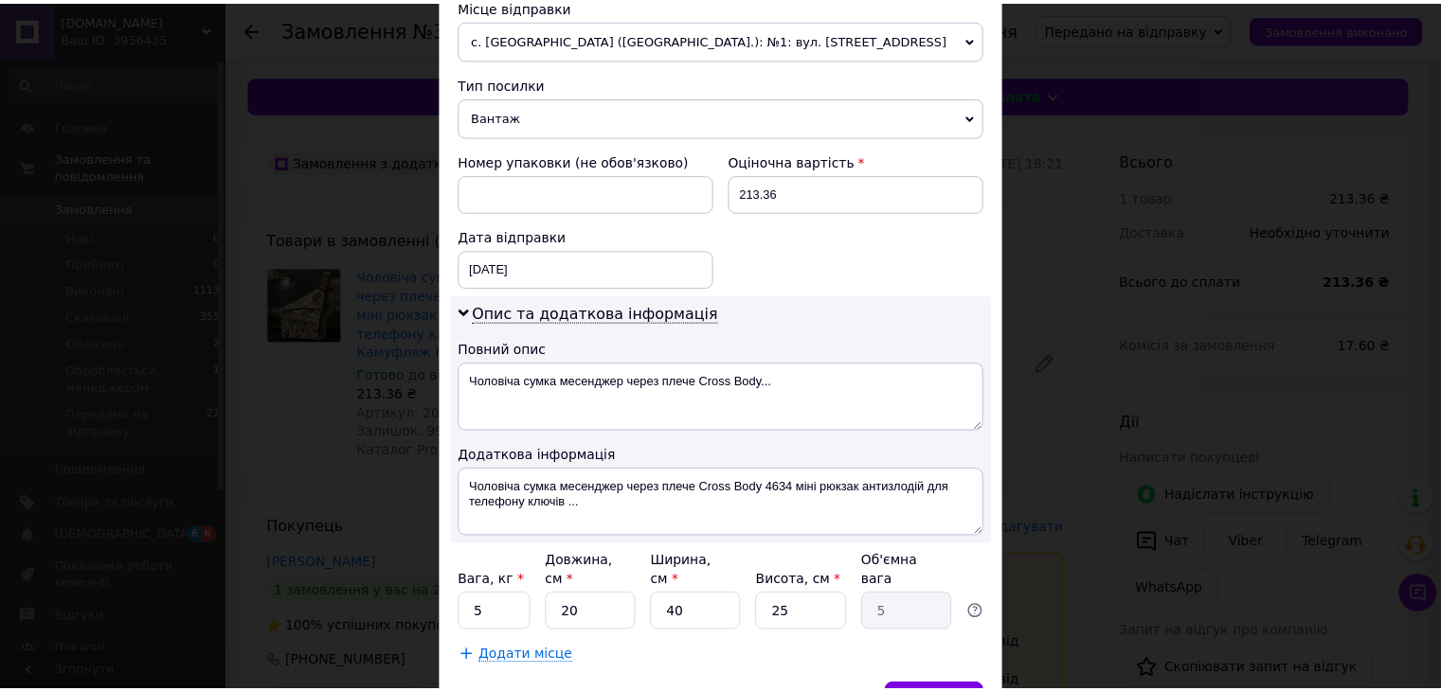
scroll to position [773, 0]
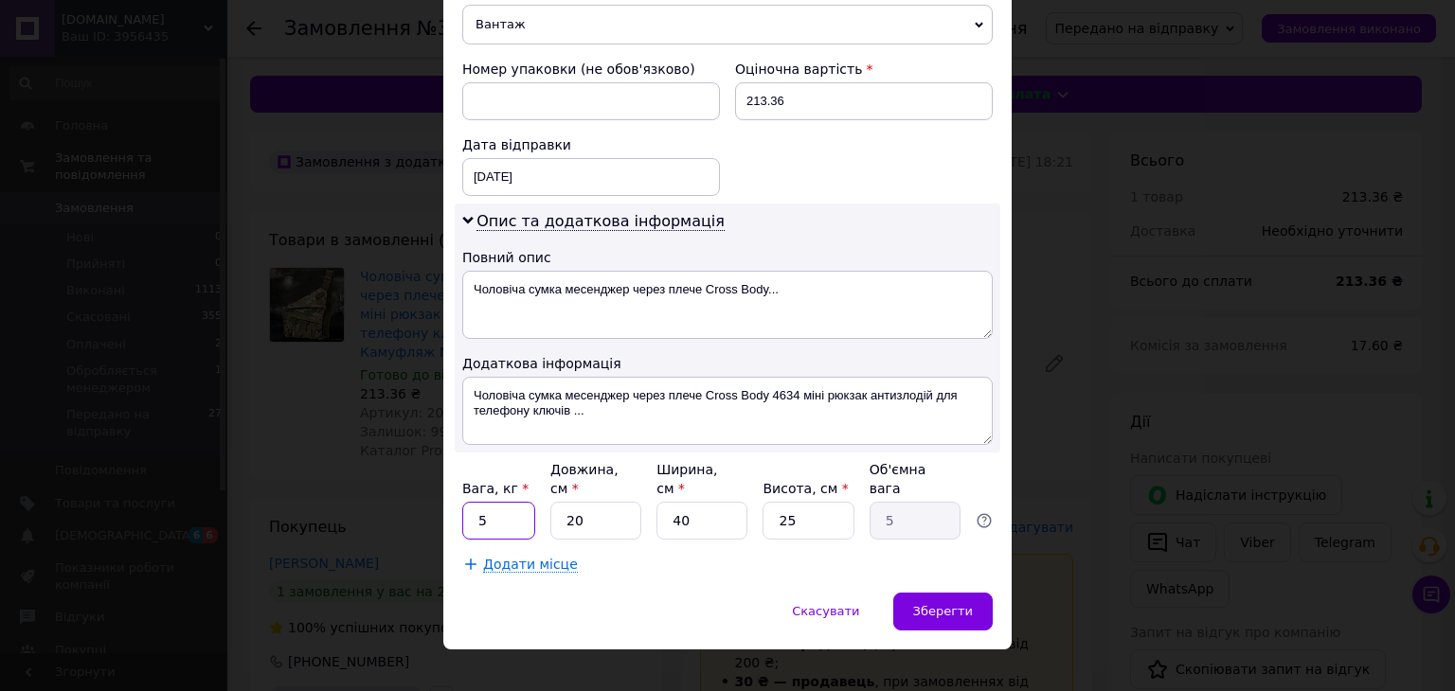
drag, startPoint x: 473, startPoint y: 501, endPoint x: 485, endPoint y: 497, distance: 12.9
click at [474, 502] on input "5" at bounding box center [498, 521] width 73 height 38
click at [488, 502] on input "5" at bounding box center [498, 521] width 73 height 38
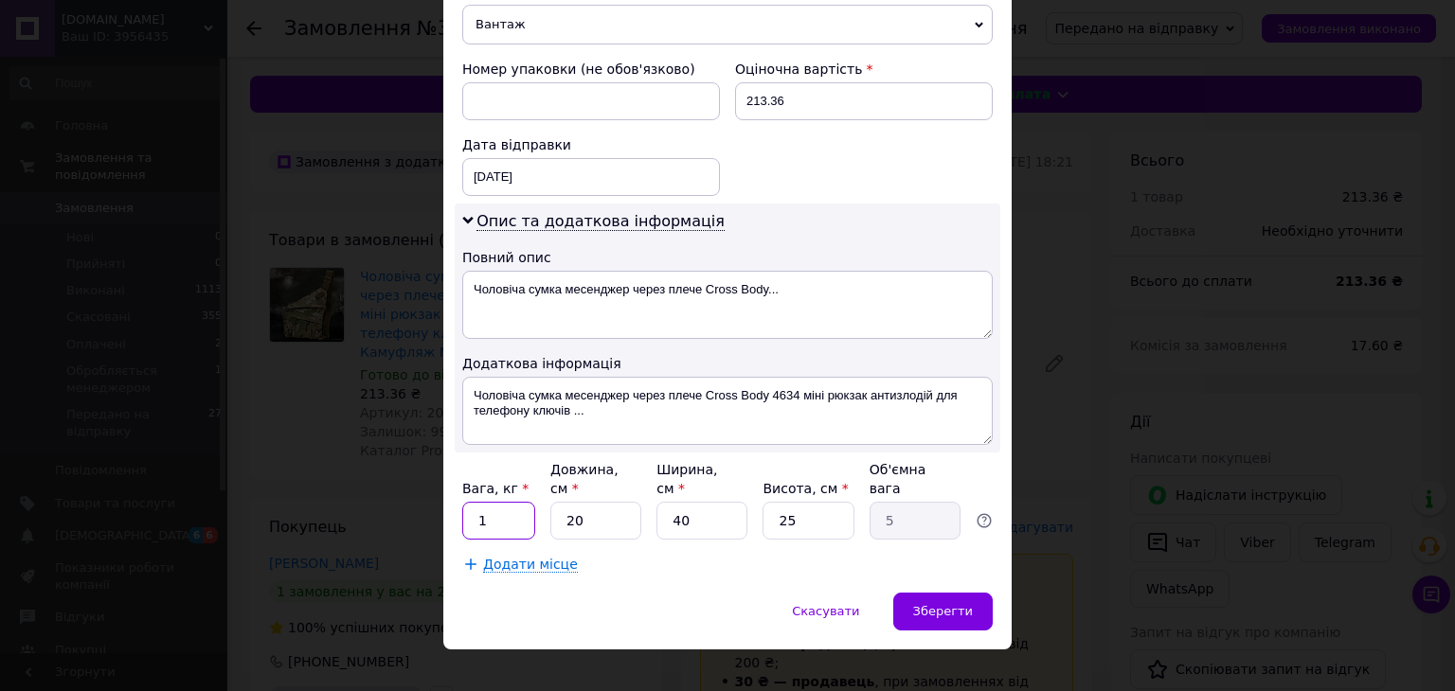
type input "1"
click at [727, 511] on input "40" at bounding box center [701, 521] width 91 height 38
type input "2"
type input "0.25"
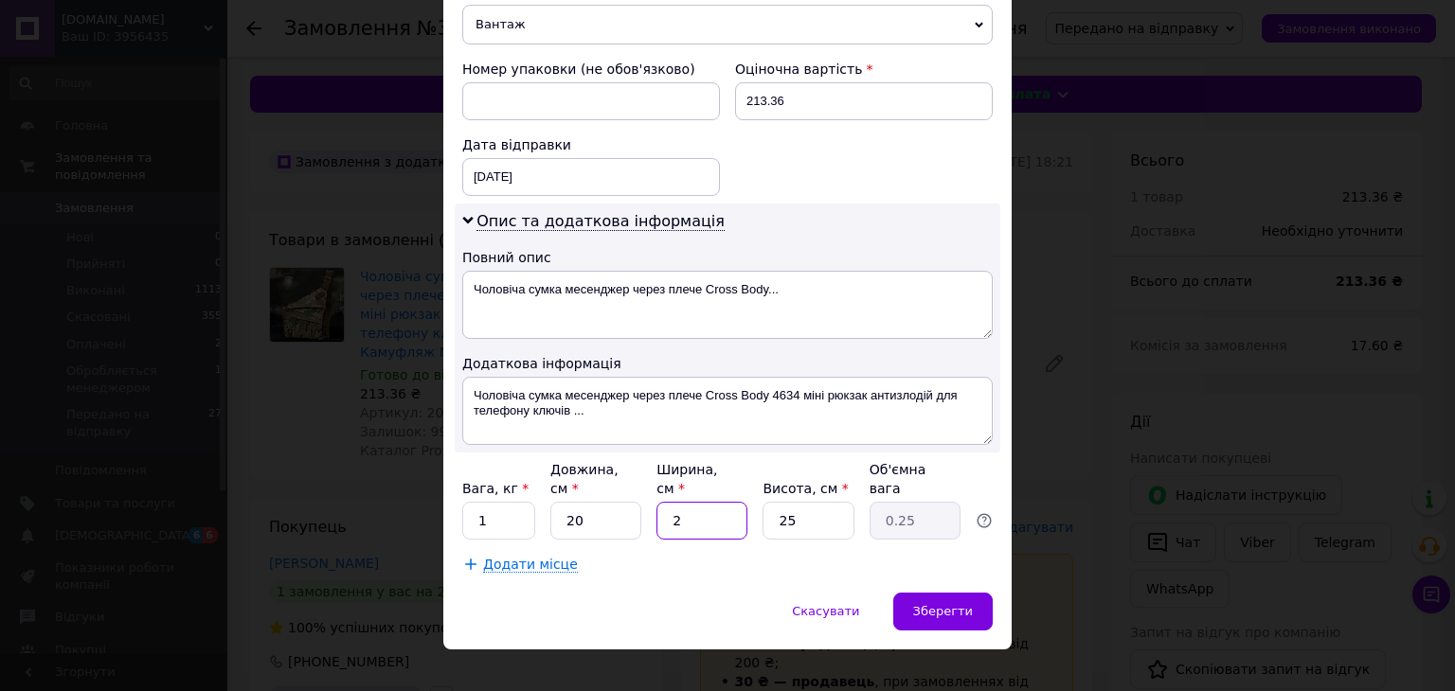
type input "20"
type input "2.5"
type input "20"
click at [819, 506] on input "25" at bounding box center [807, 521] width 91 height 38
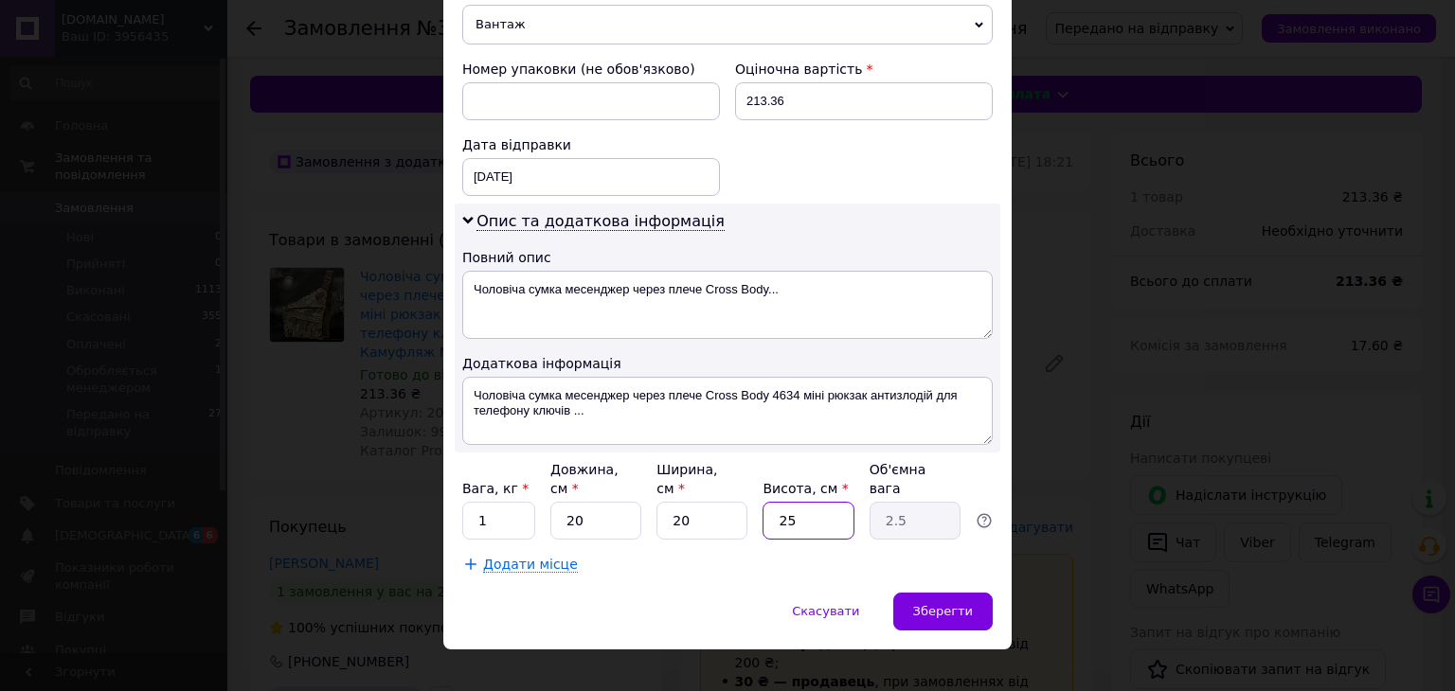
type input "1"
type input "0.1"
type input "15"
type input "1.5"
type input "15"
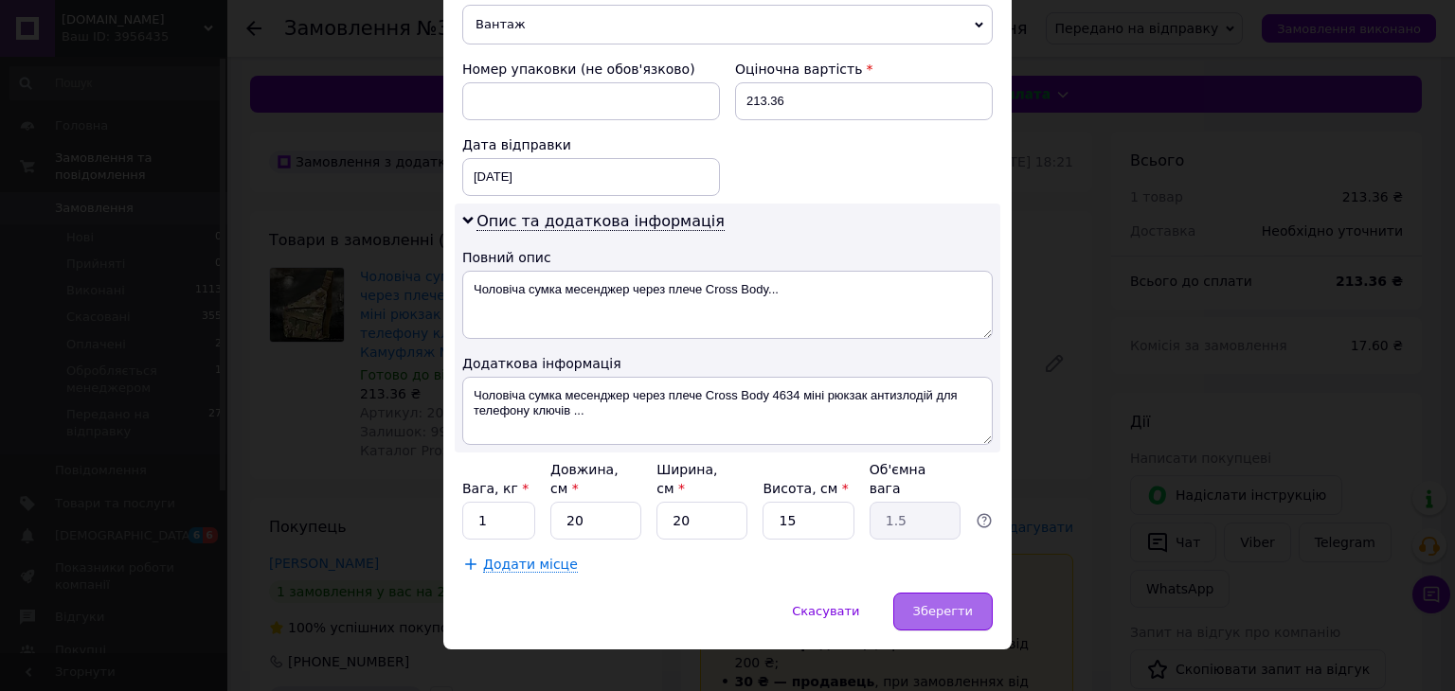
click at [957, 604] on span "Зберегти" at bounding box center [943, 611] width 60 height 14
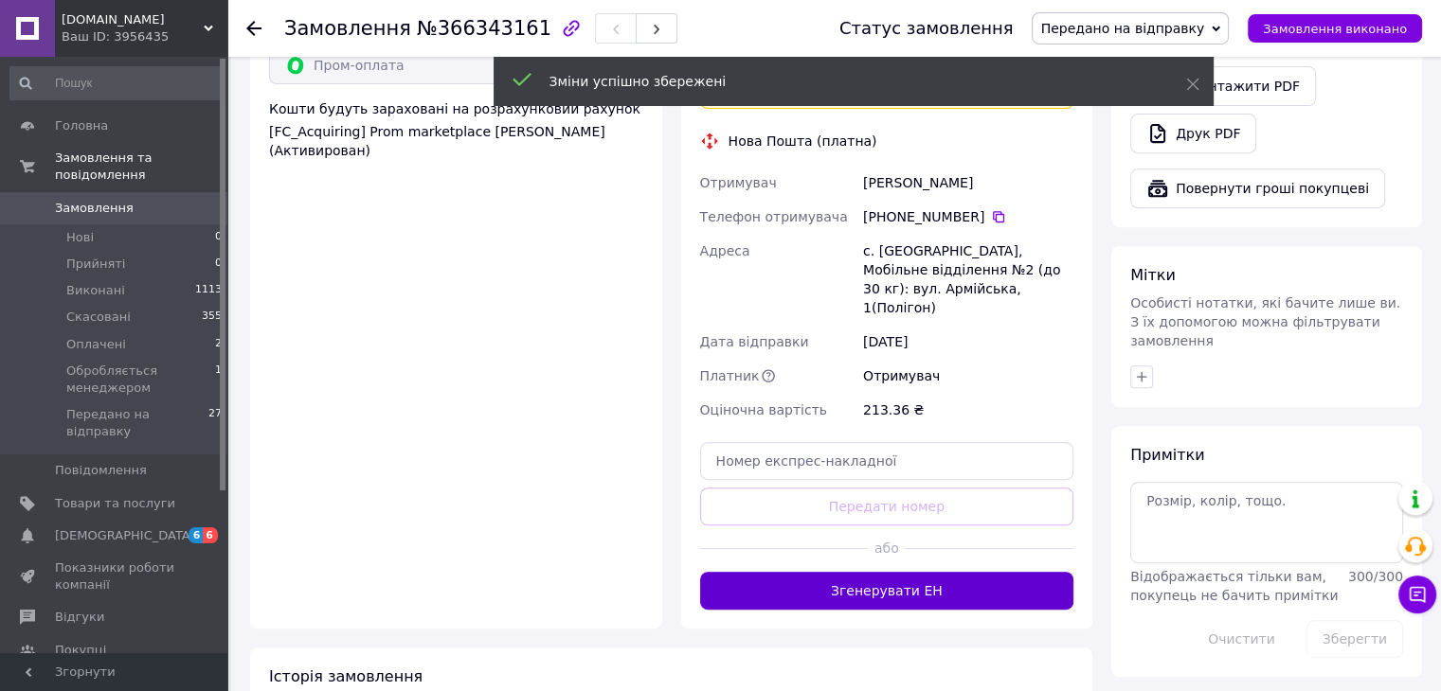
click at [888, 572] on button "Згенерувати ЕН" at bounding box center [887, 591] width 374 height 38
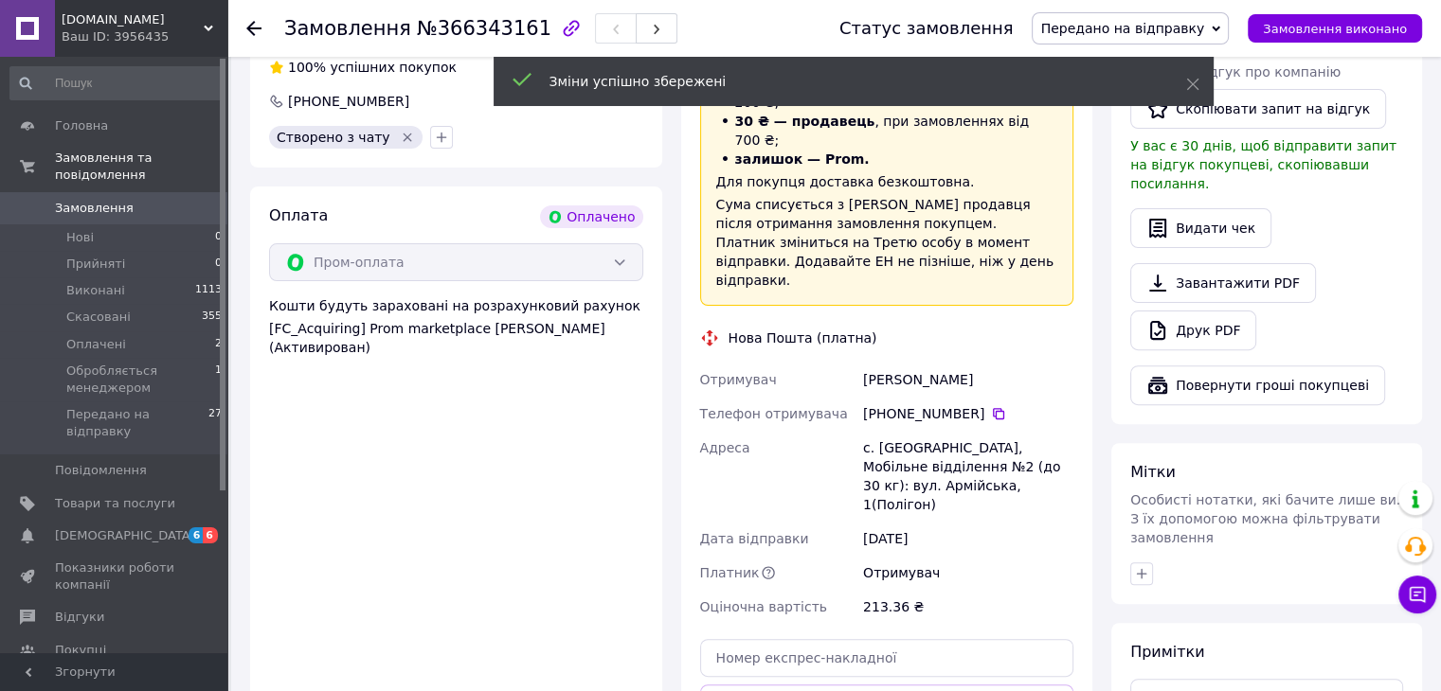
scroll to position [505, 0]
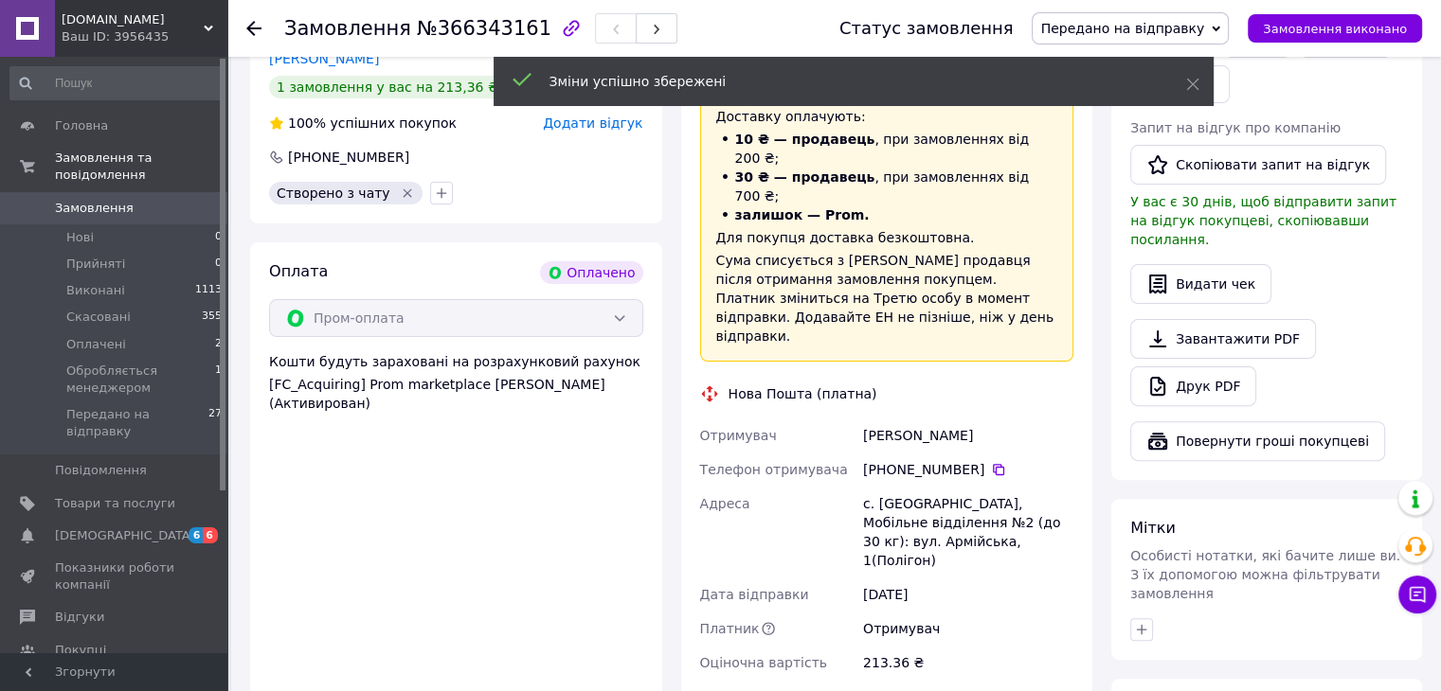
click at [891, 419] on div "[PERSON_NAME]" at bounding box center [968, 436] width 218 height 34
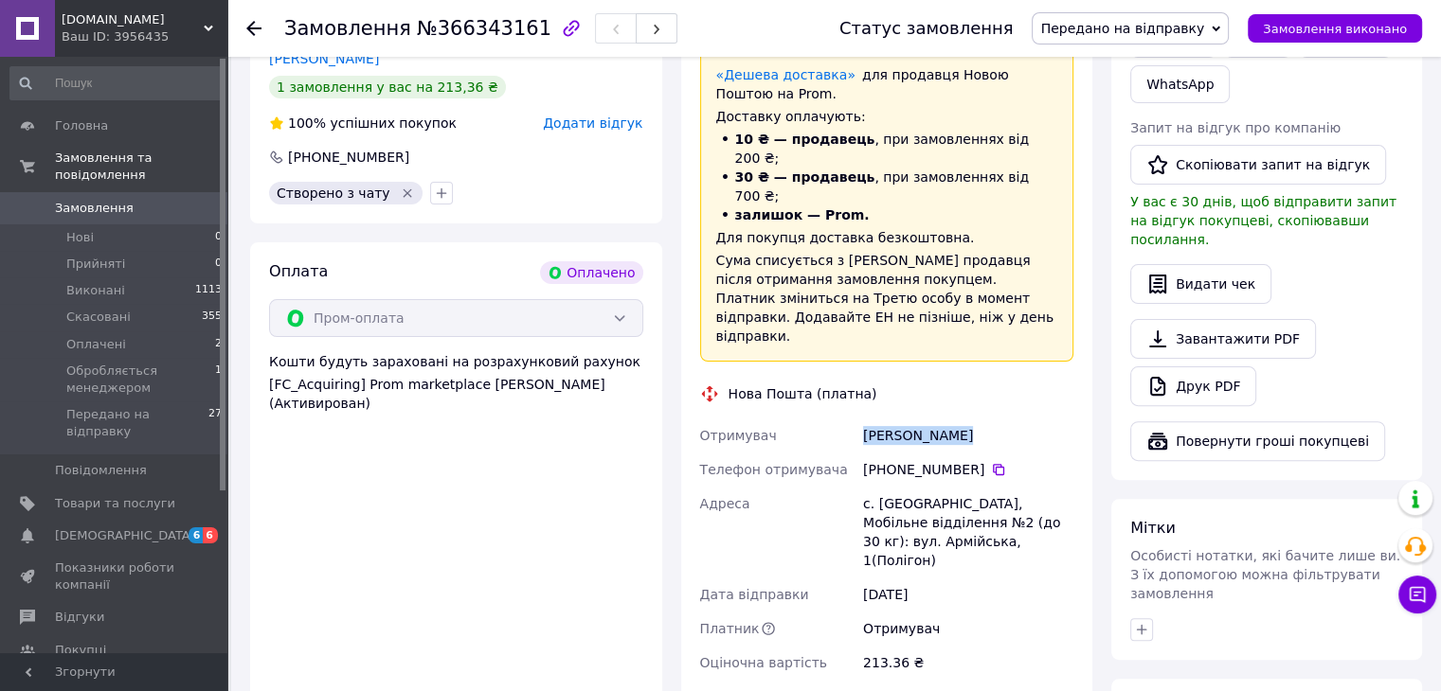
copy div "[PERSON_NAME]"
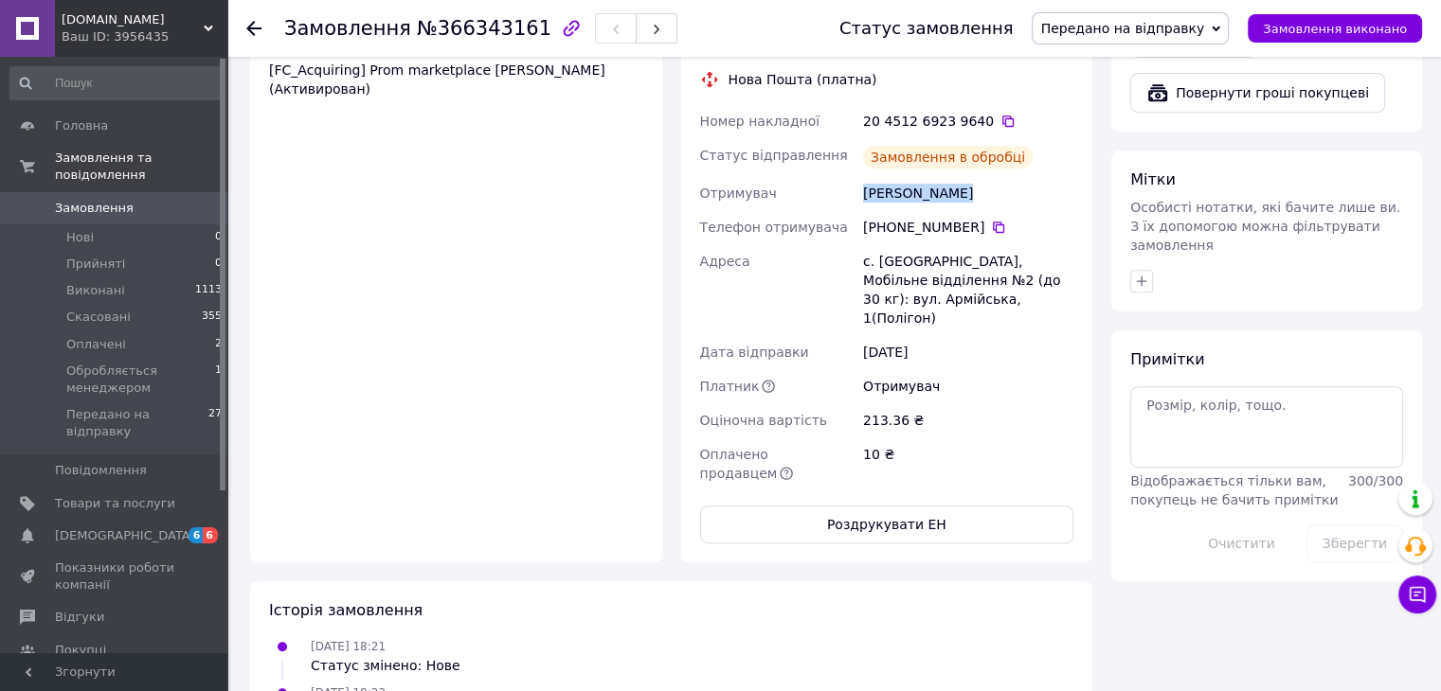
scroll to position [1010, 0]
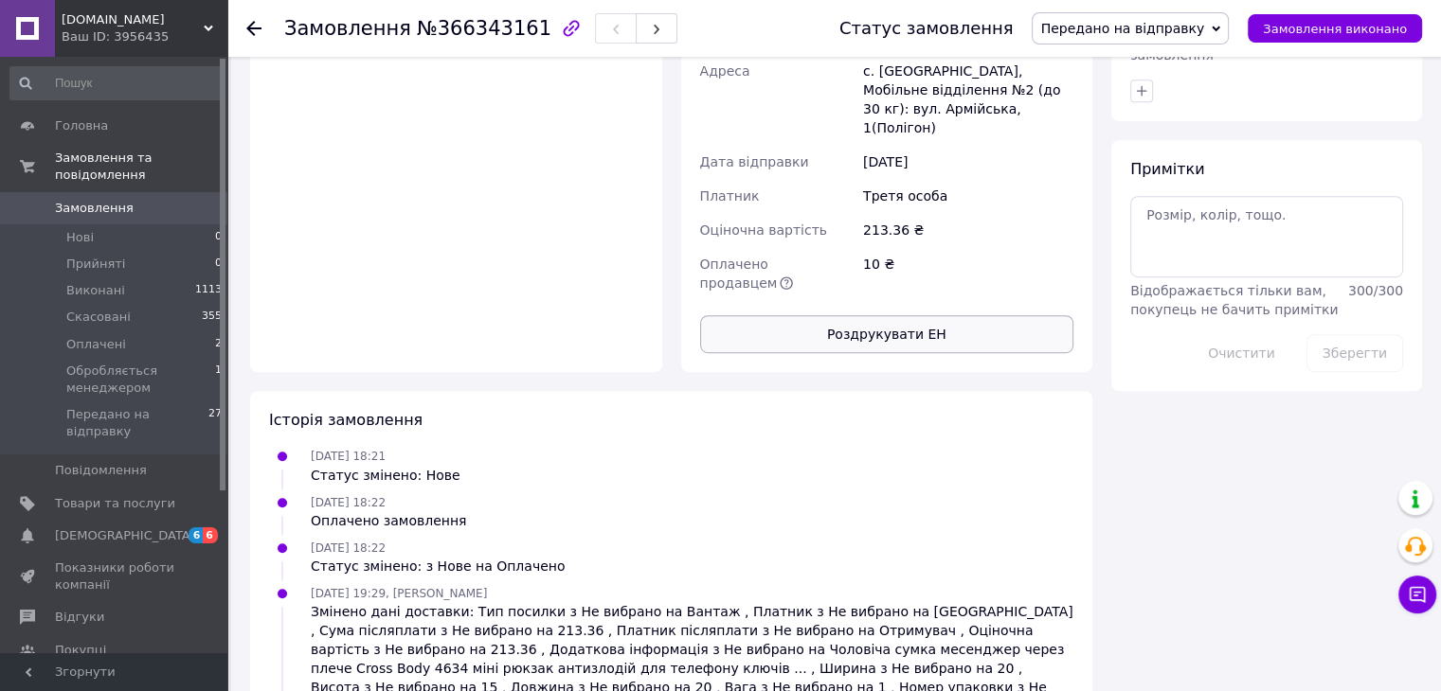
click at [883, 315] on button "Роздрукувати ЕН" at bounding box center [887, 334] width 374 height 38
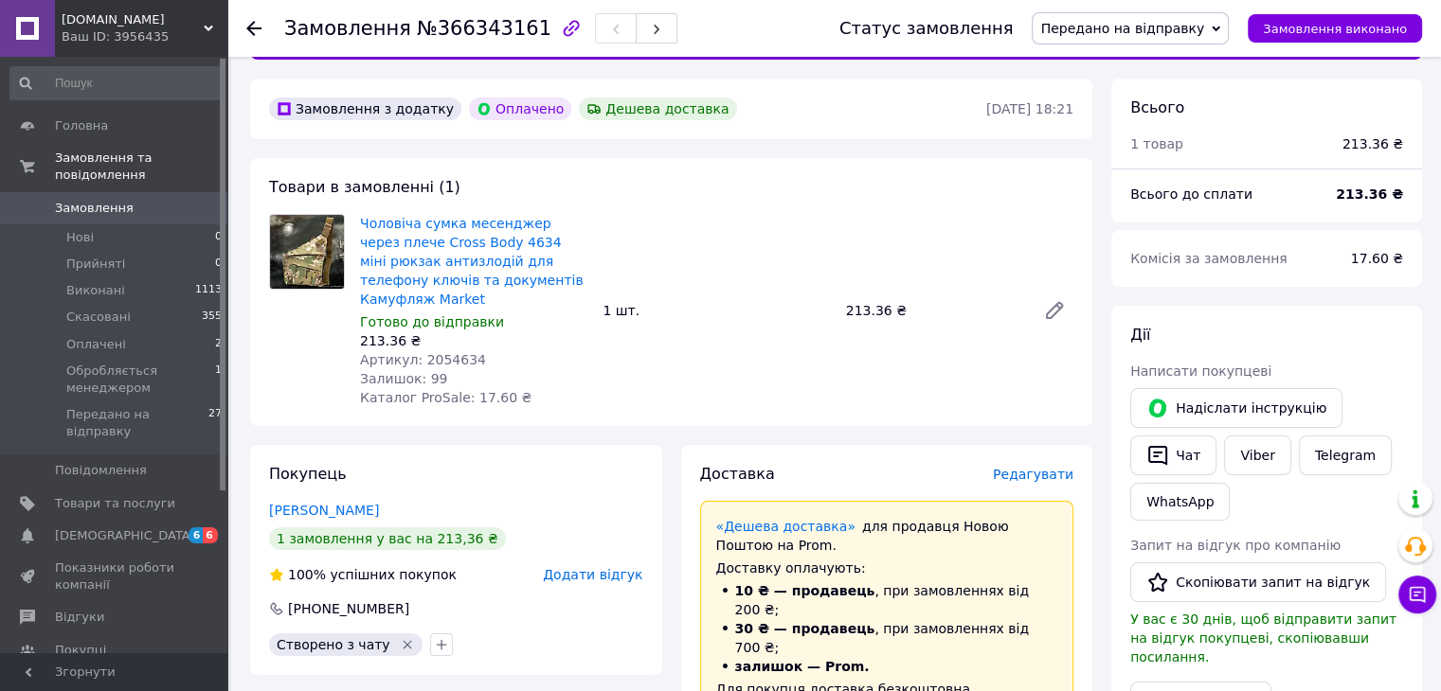
scroll to position [0, 0]
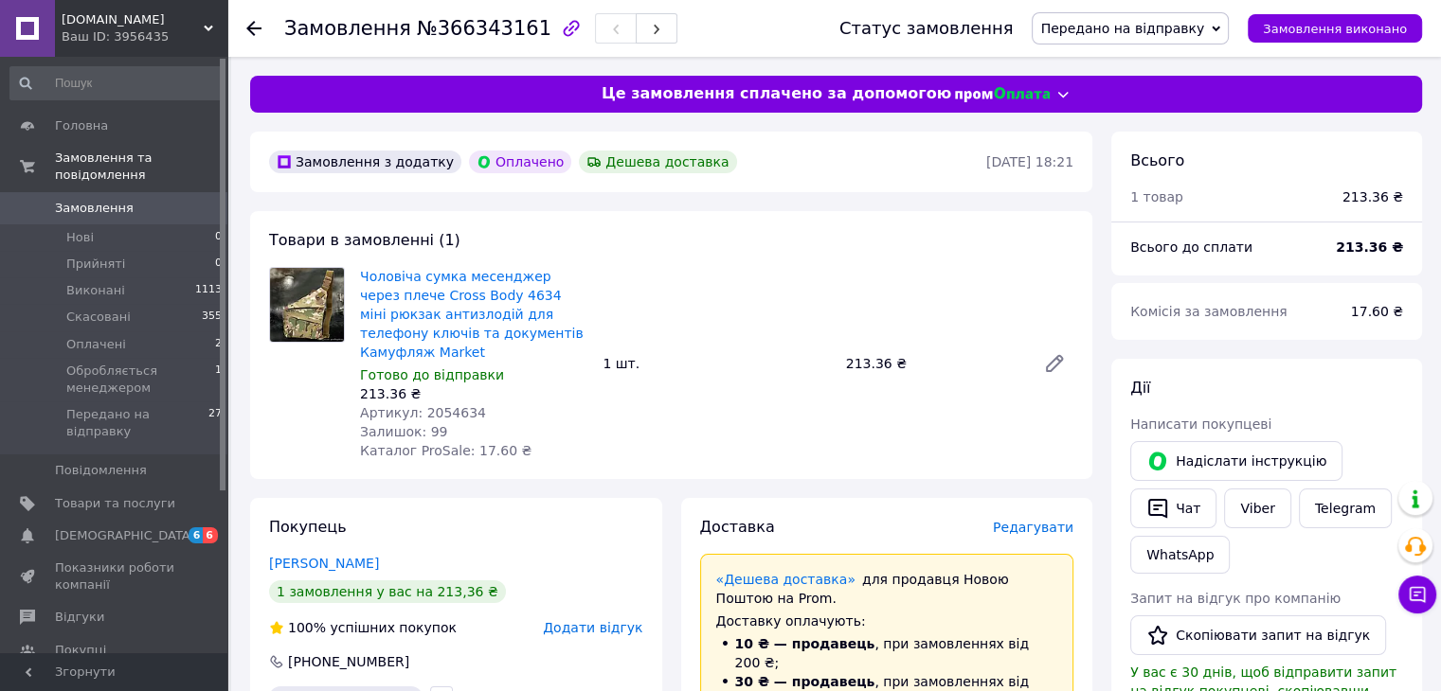
click at [446, 405] on span "Артикул: 2054634" at bounding box center [423, 412] width 126 height 15
copy span "2054634"
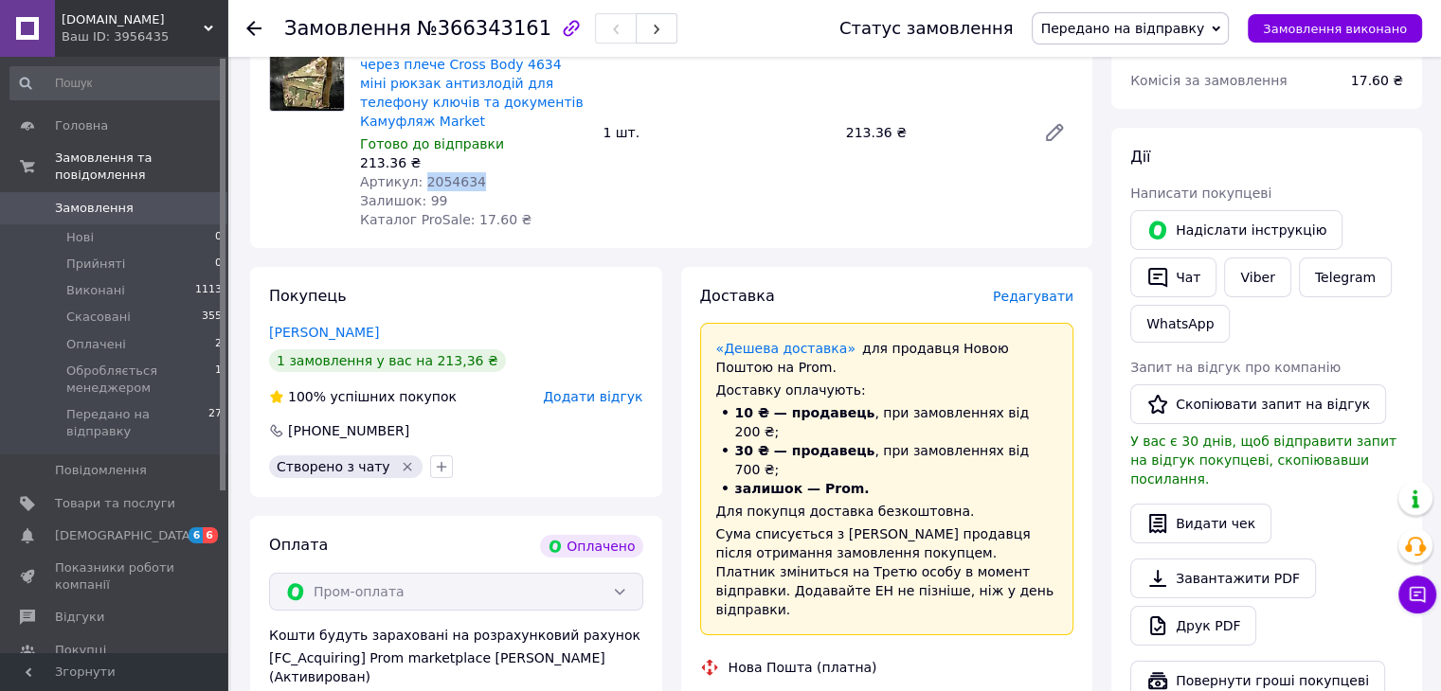
scroll to position [505, 0]
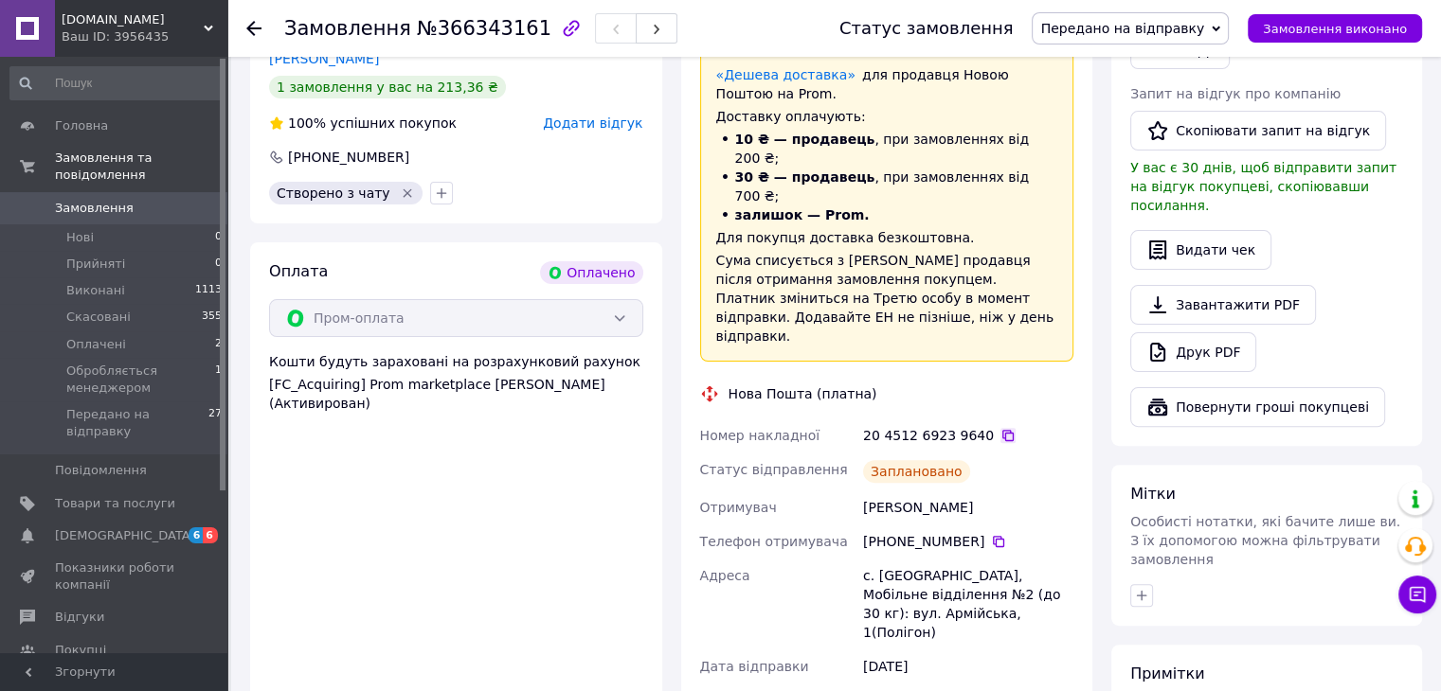
click at [1000, 428] on icon at bounding box center [1007, 435] width 15 height 15
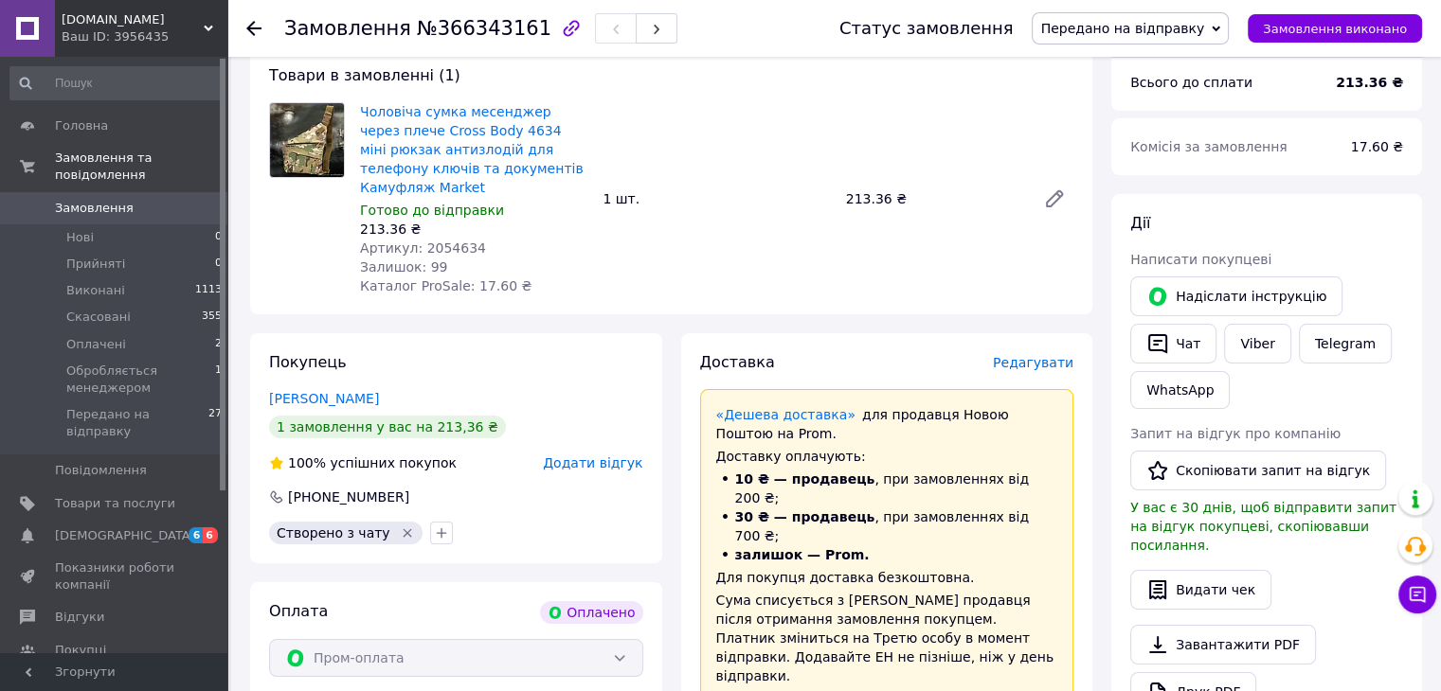
scroll to position [0, 0]
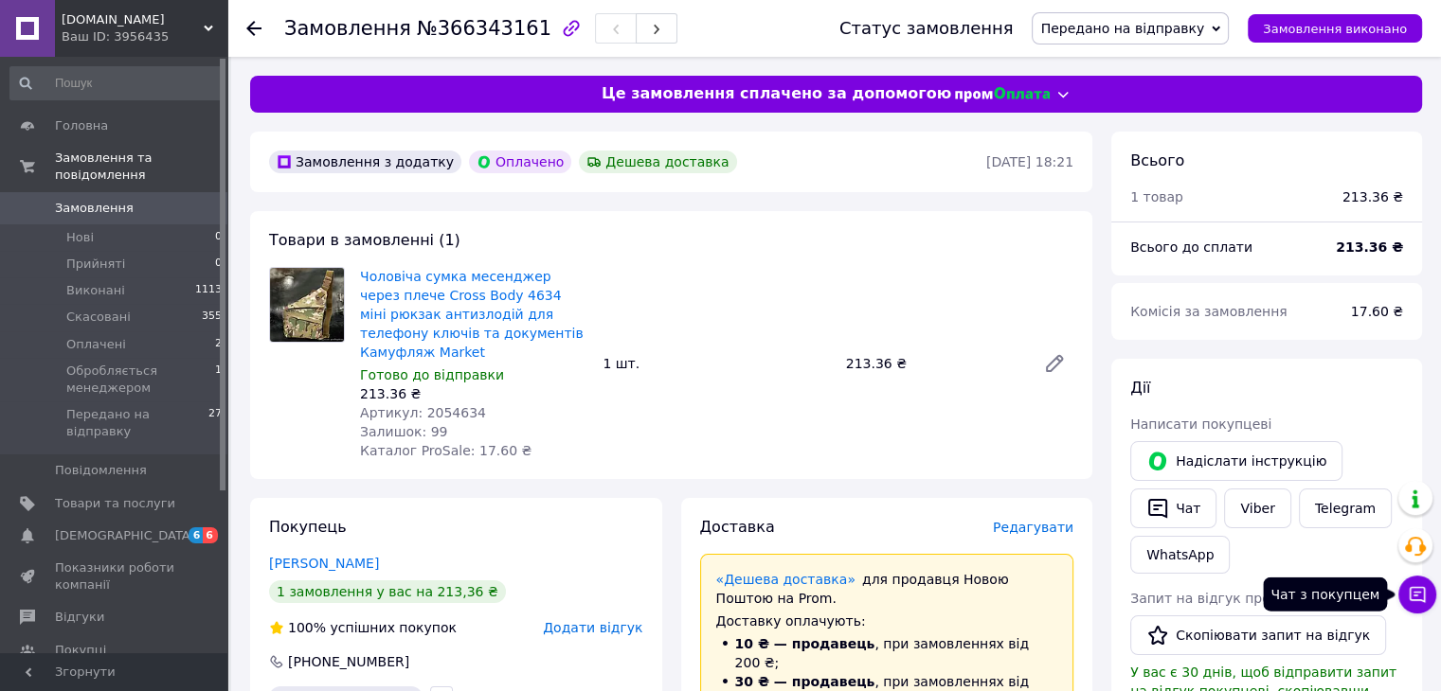
click at [1425, 600] on icon at bounding box center [1416, 594] width 19 height 19
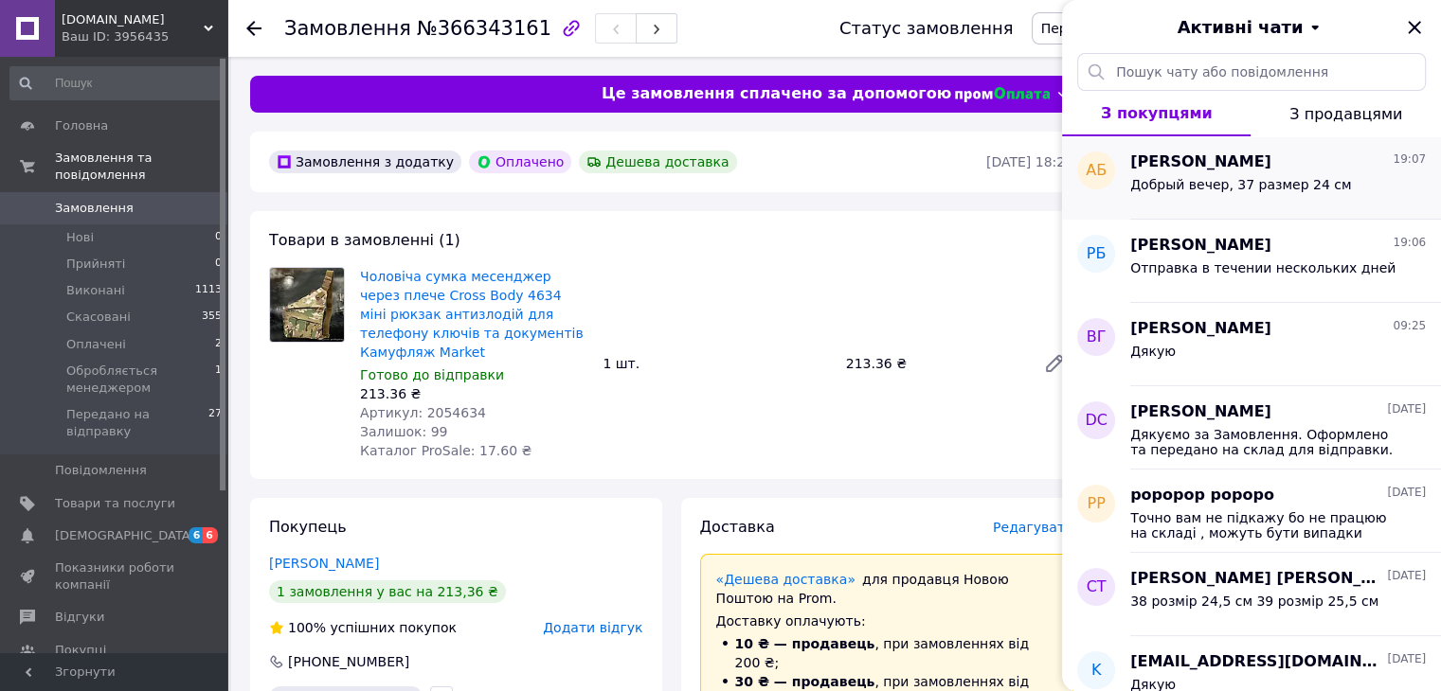
click at [1268, 195] on div "Добрый вечер, 37 размер 24 см" at bounding box center [1240, 190] width 221 height 27
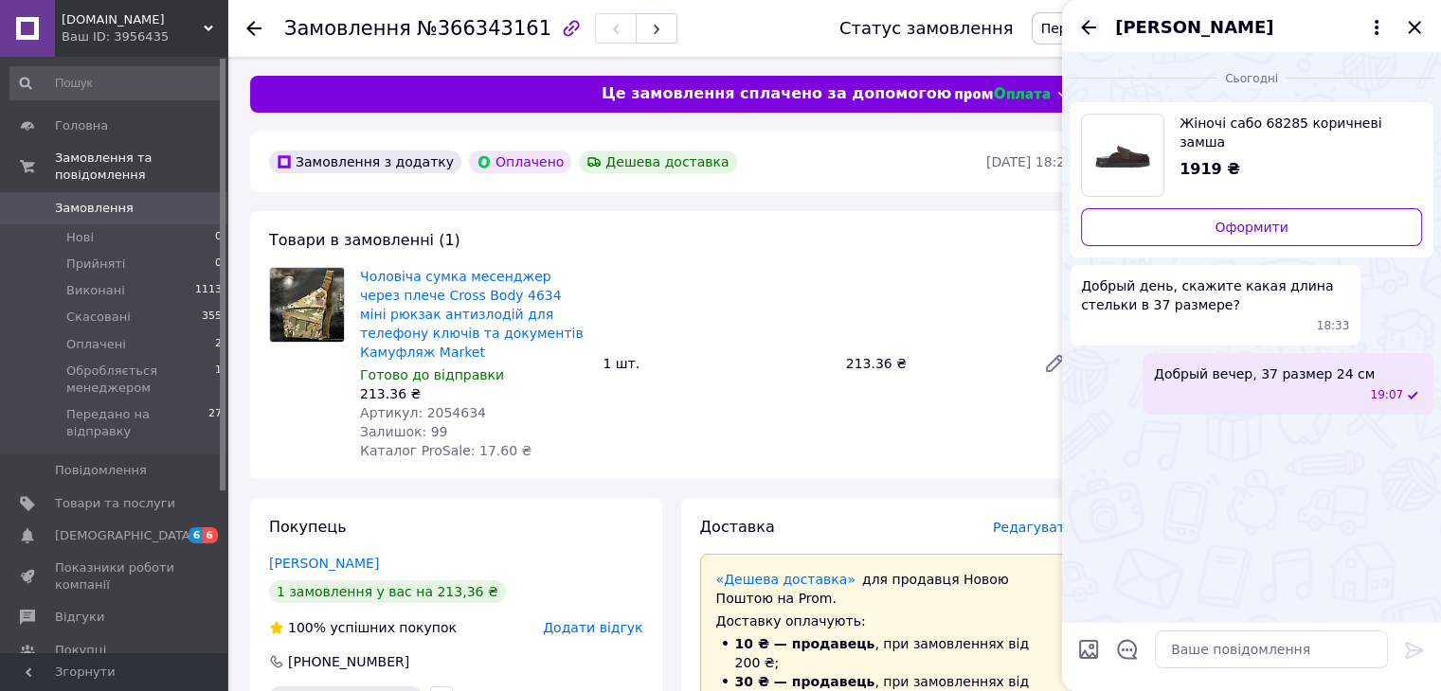
click at [1077, 28] on icon "Назад" at bounding box center [1088, 27] width 23 height 23
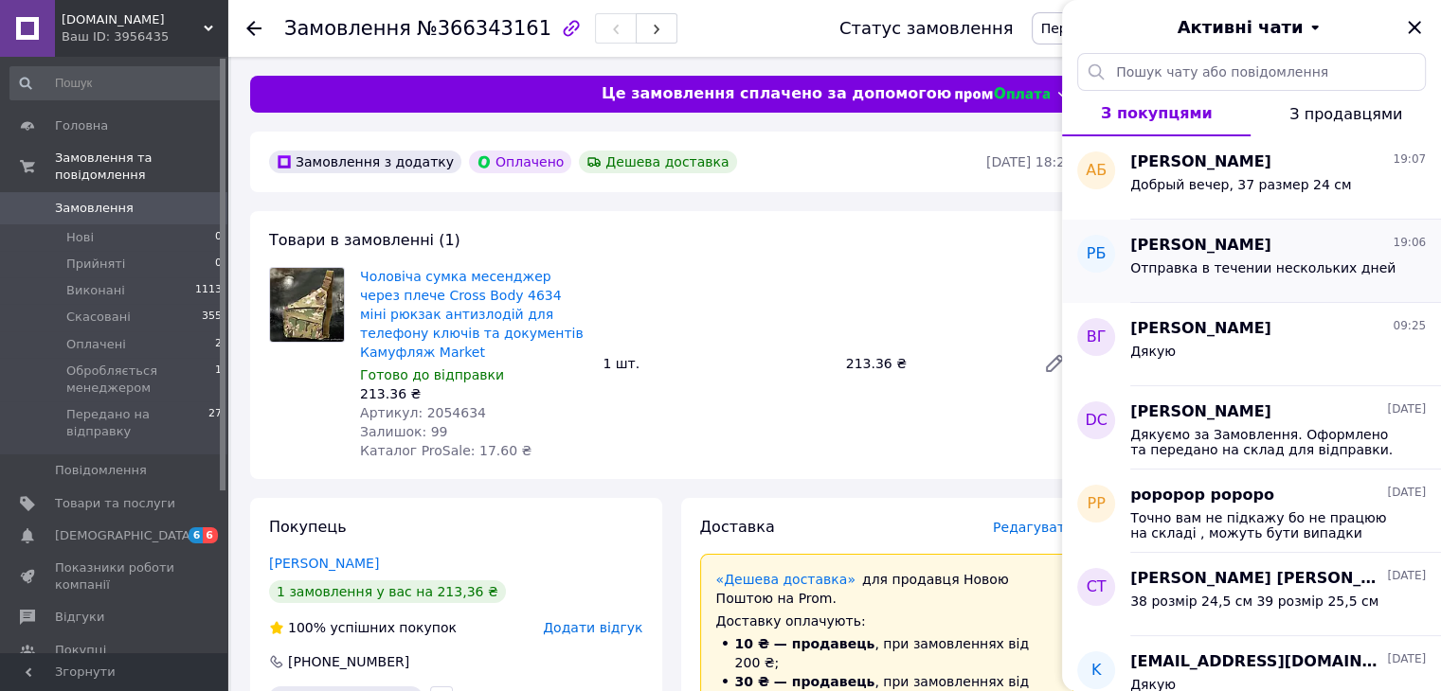
click at [1227, 240] on span "[PERSON_NAME]" at bounding box center [1200, 246] width 141 height 22
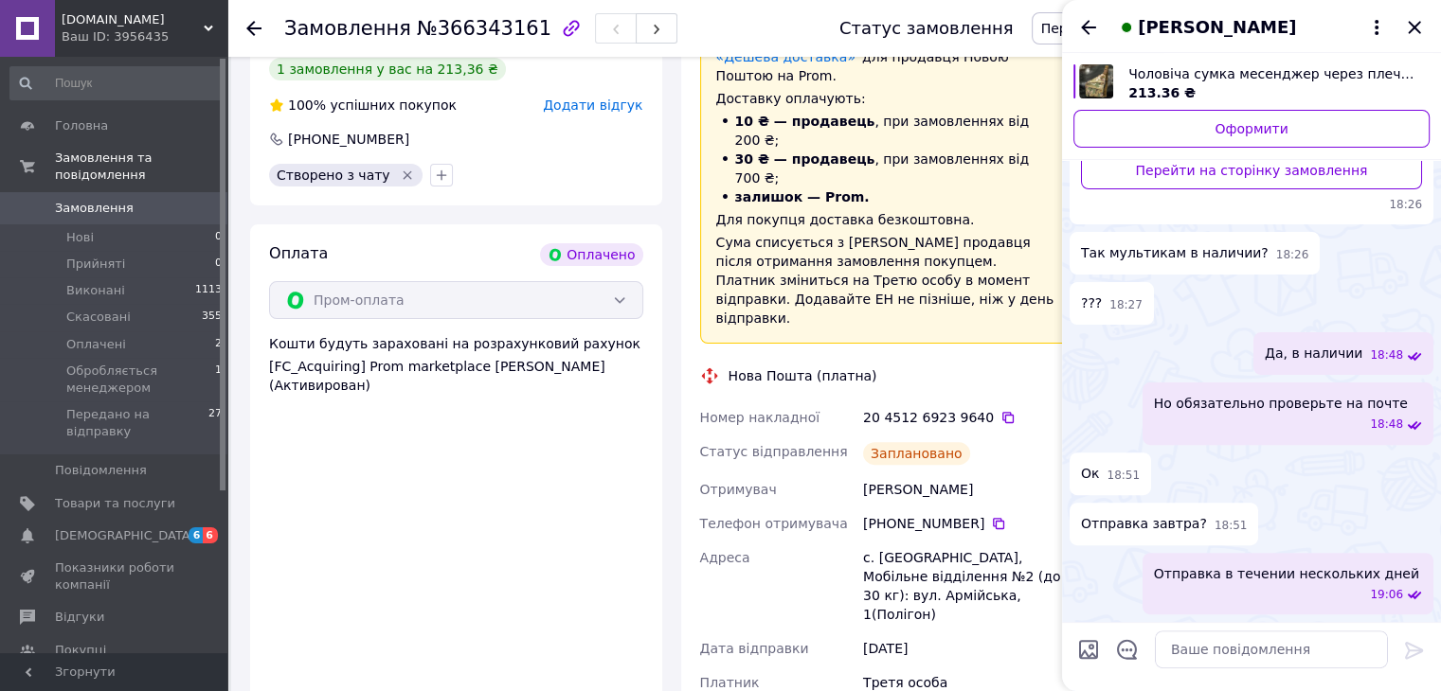
scroll to position [758, 0]
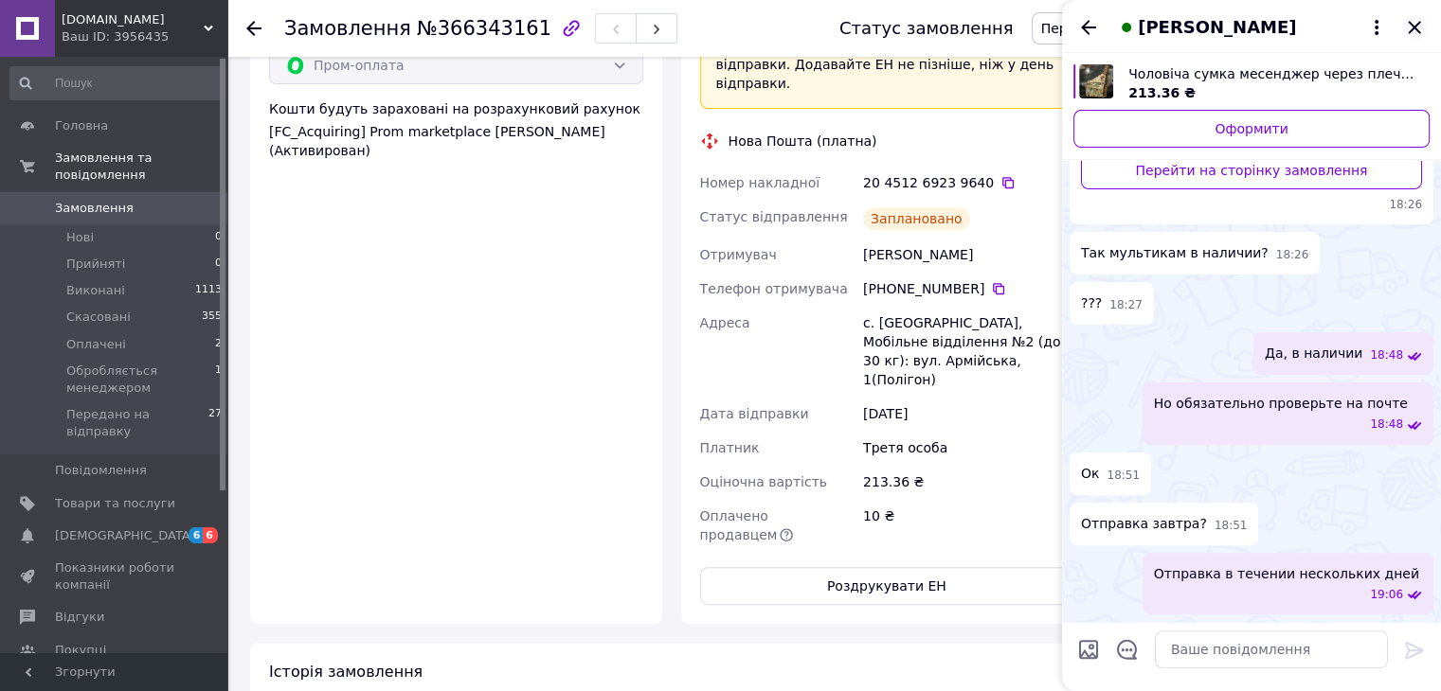
click at [1411, 30] on icon "Закрити" at bounding box center [1413, 27] width 12 height 12
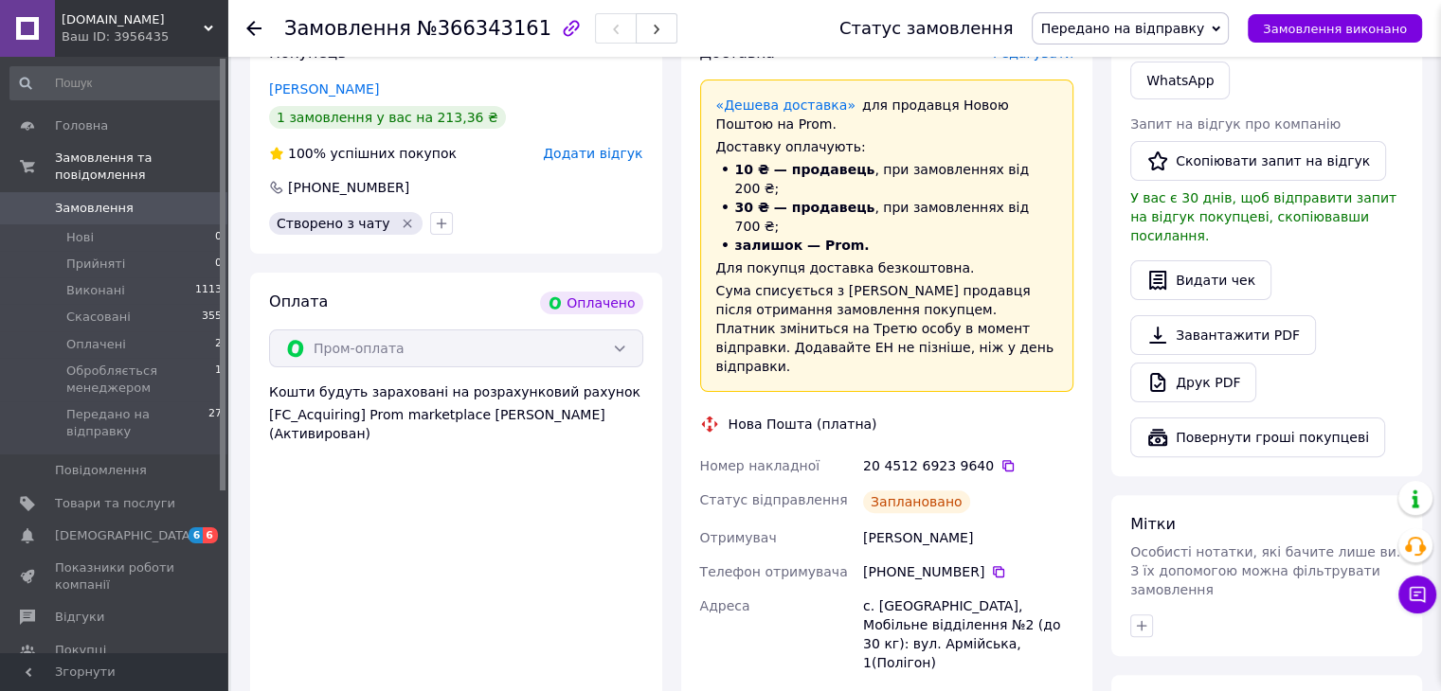
scroll to position [0, 0]
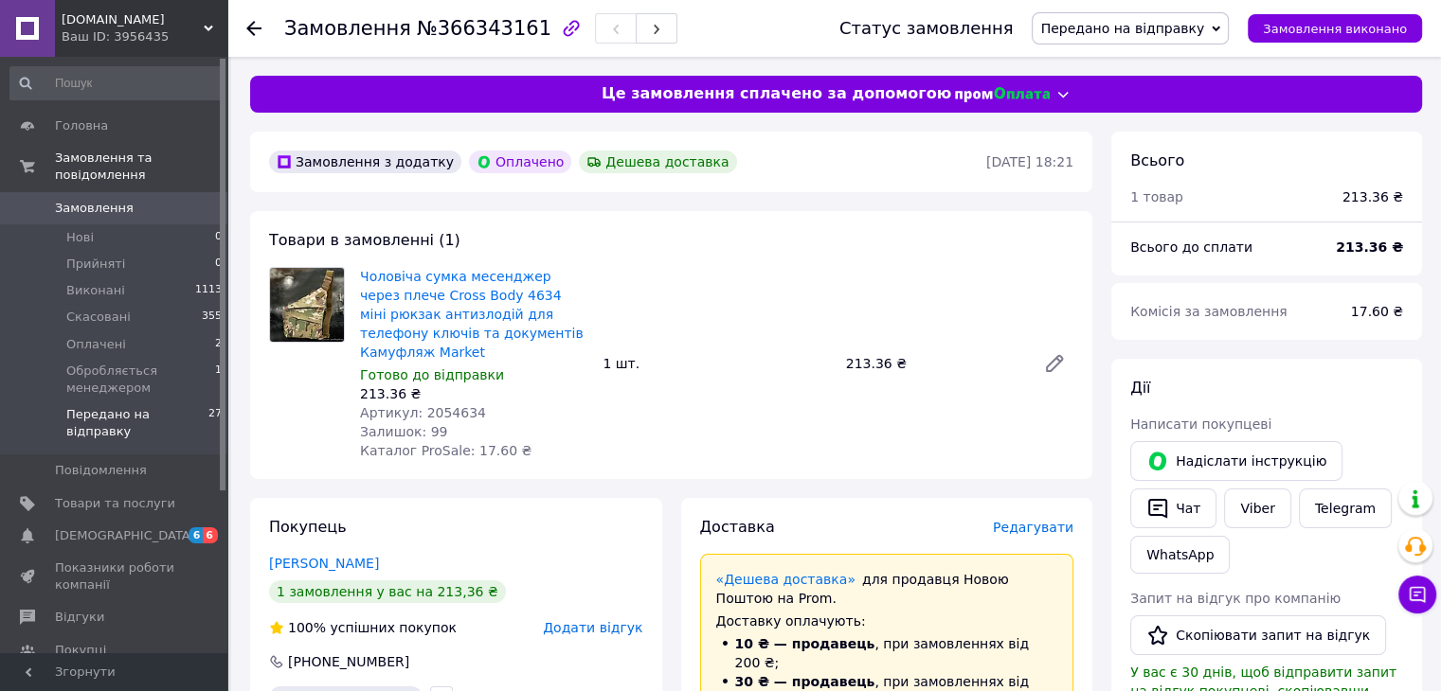
click at [162, 406] on span "Передано на відправку" at bounding box center [137, 423] width 142 height 34
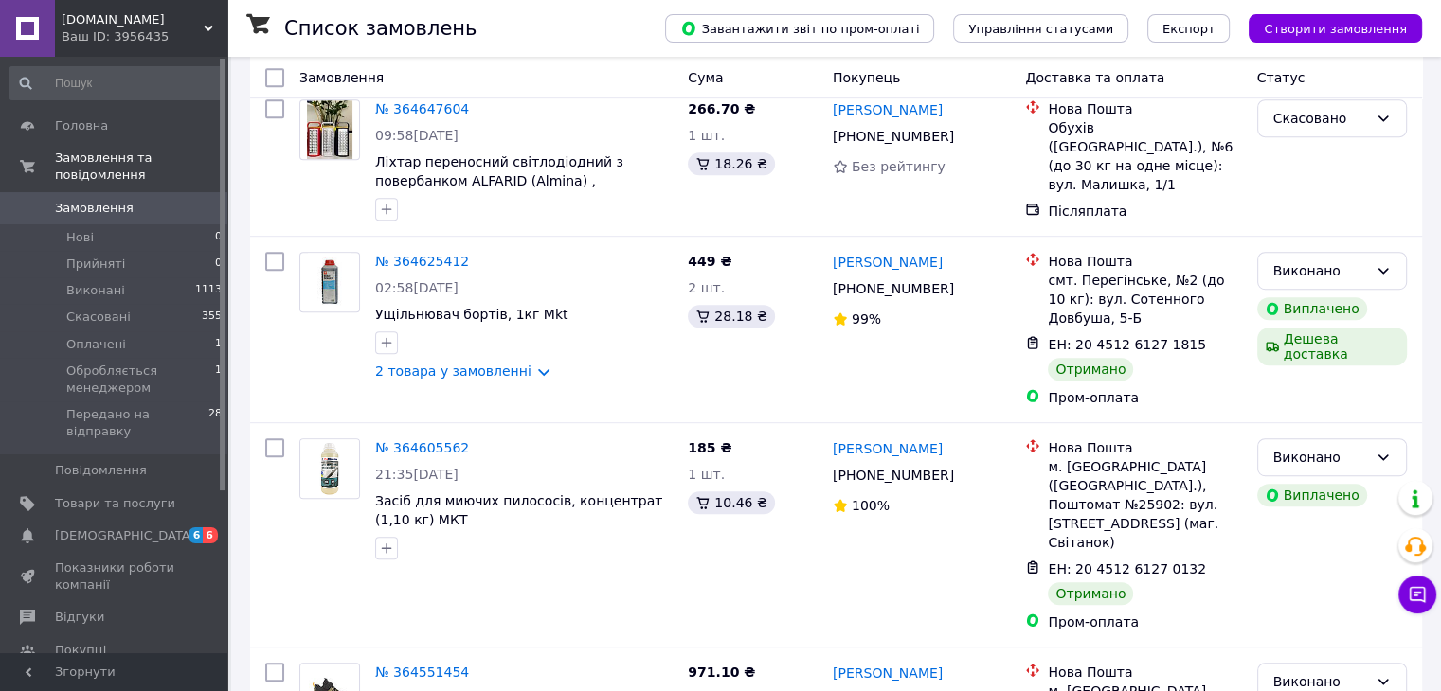
scroll to position [17310, 0]
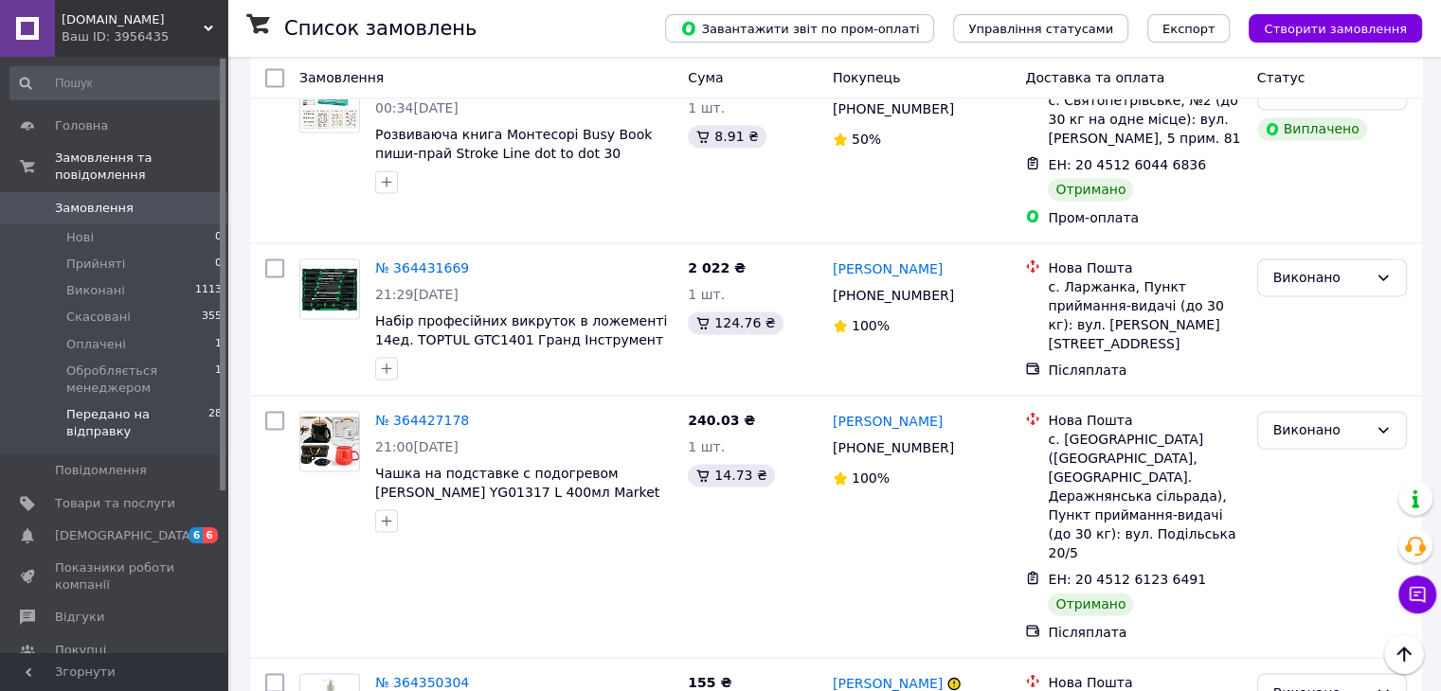
click at [117, 406] on span "Передано на відправку" at bounding box center [137, 423] width 142 height 34
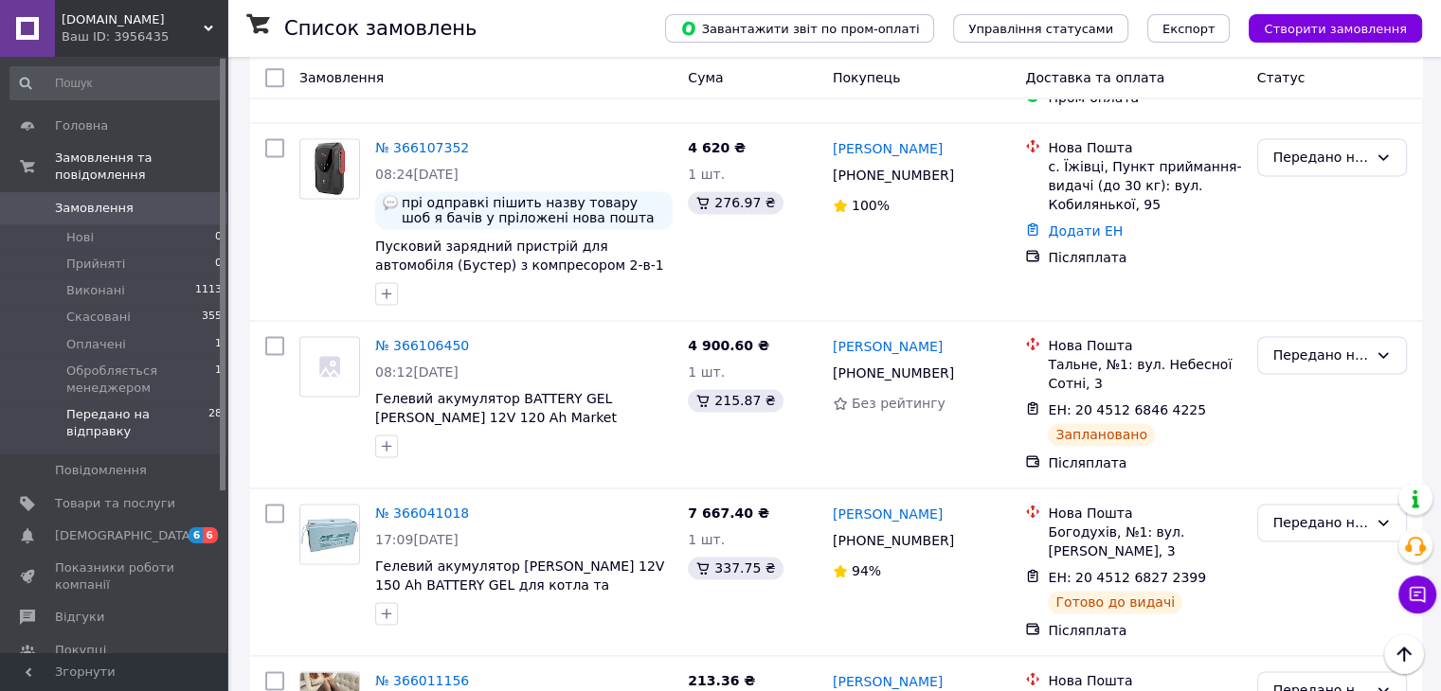
scroll to position [4861, 0]
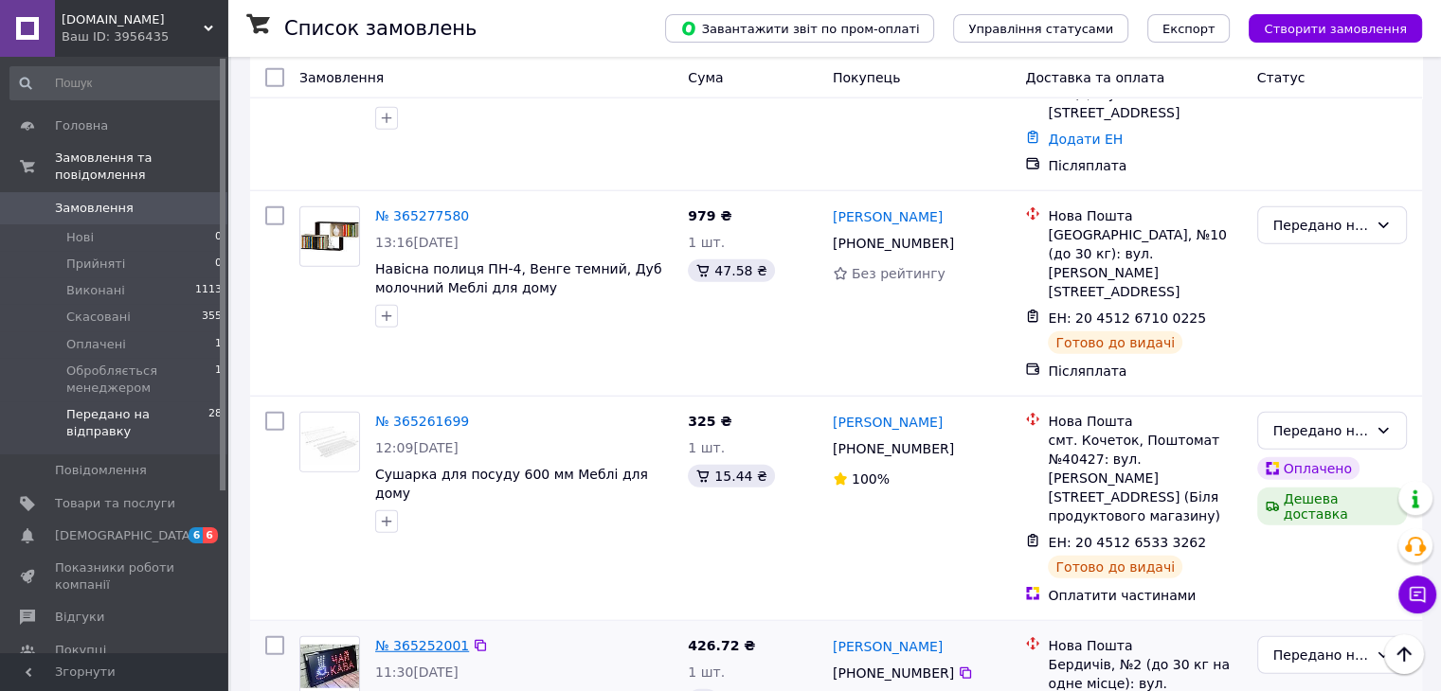
click at [415, 638] on link "№ 365252001" at bounding box center [422, 645] width 94 height 15
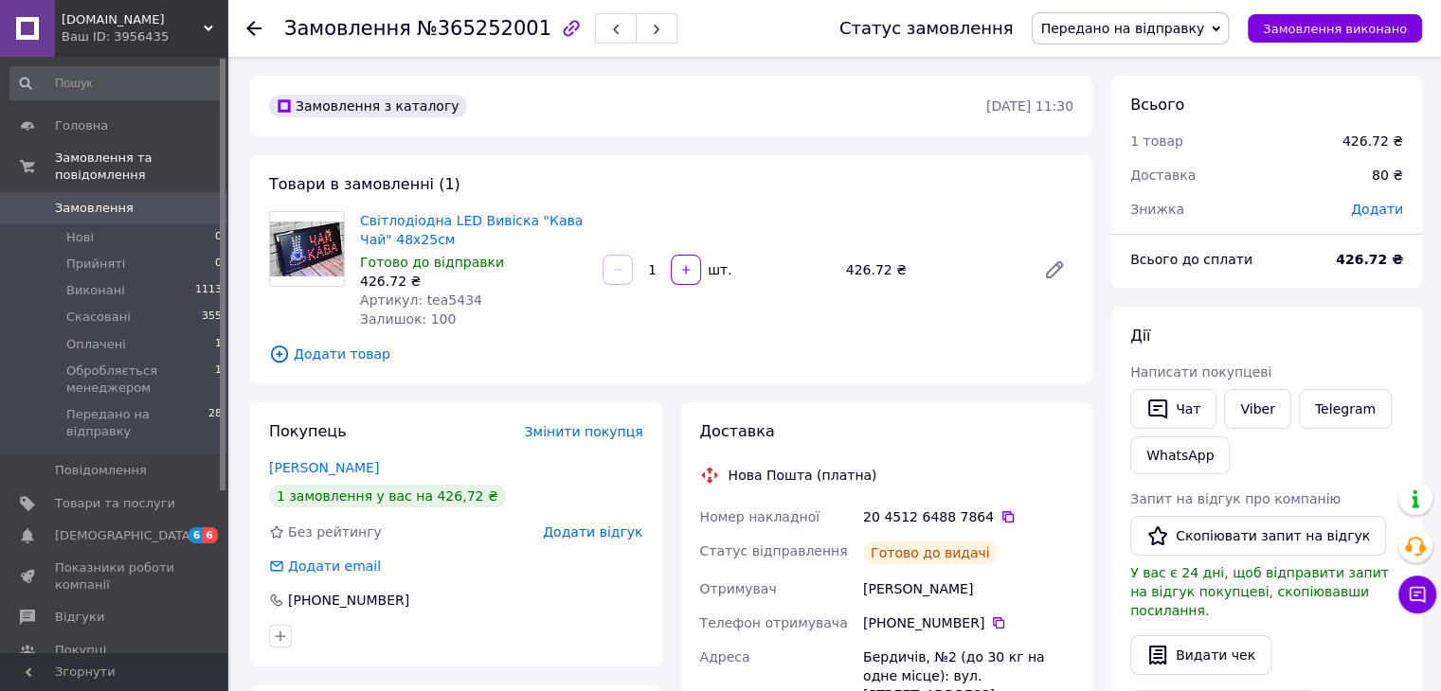
click at [1000, 520] on icon at bounding box center [1007, 517] width 15 height 15
click at [1262, 408] on link "Viber" at bounding box center [1257, 409] width 66 height 40
click at [136, 402] on li "Передано на відправку 28" at bounding box center [116, 428] width 233 height 53
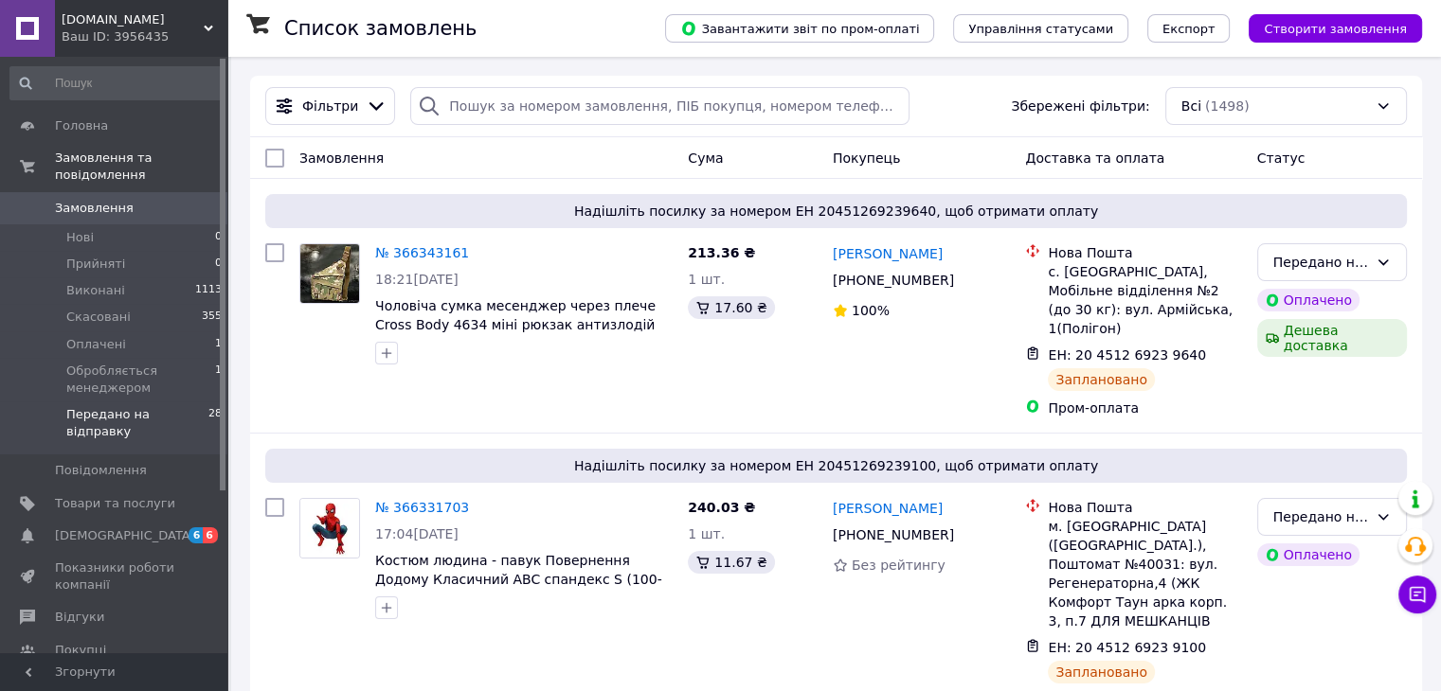
click at [80, 402] on li "Передано на відправку 28" at bounding box center [116, 428] width 233 height 53
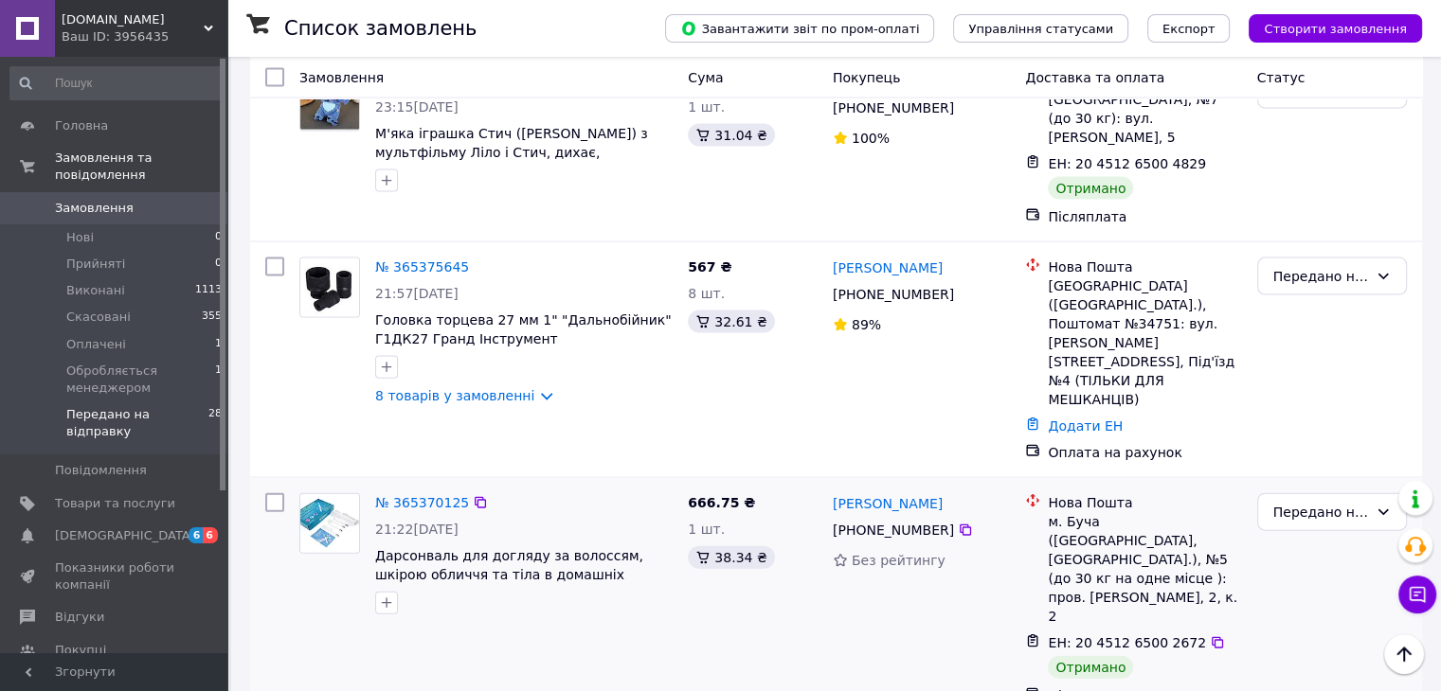
scroll to position [4103, 0]
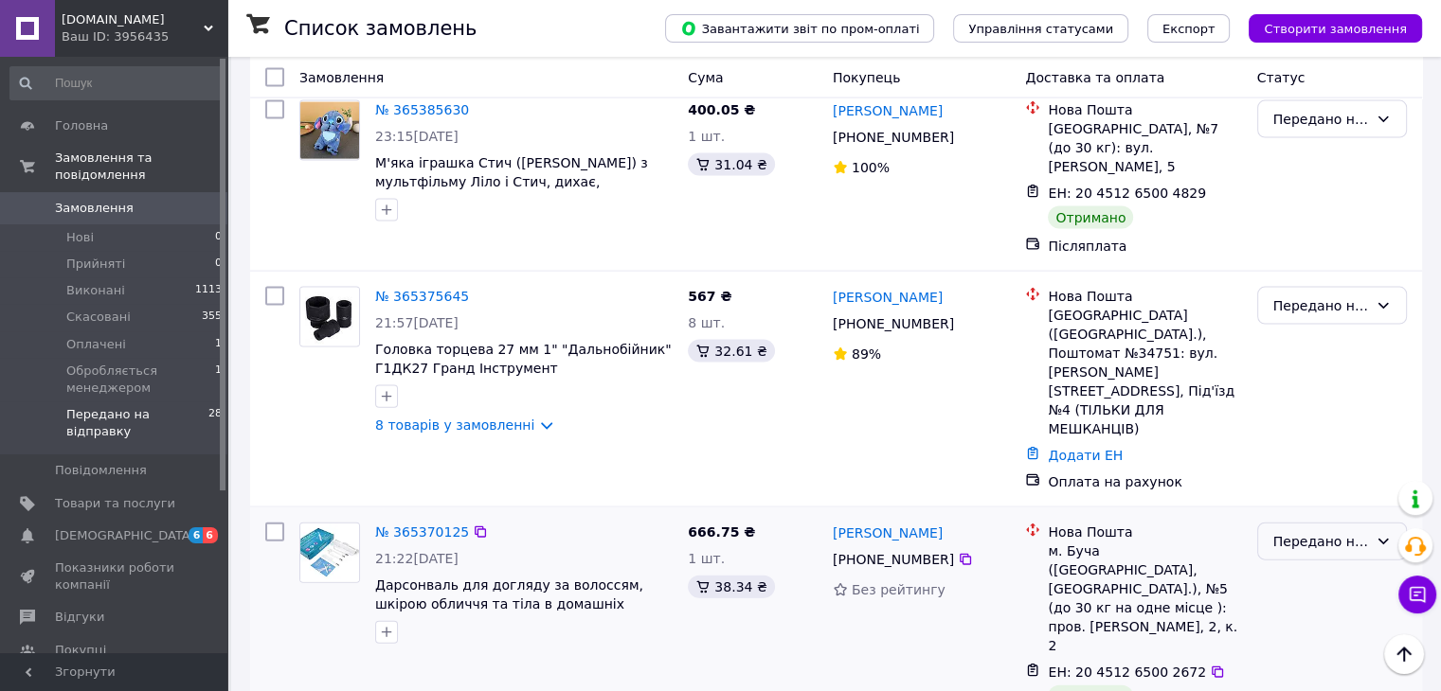
click at [1339, 523] on div "Передано на відправку" at bounding box center [1332, 542] width 150 height 38
click at [1311, 372] on li "Виконано" at bounding box center [1331, 369] width 148 height 34
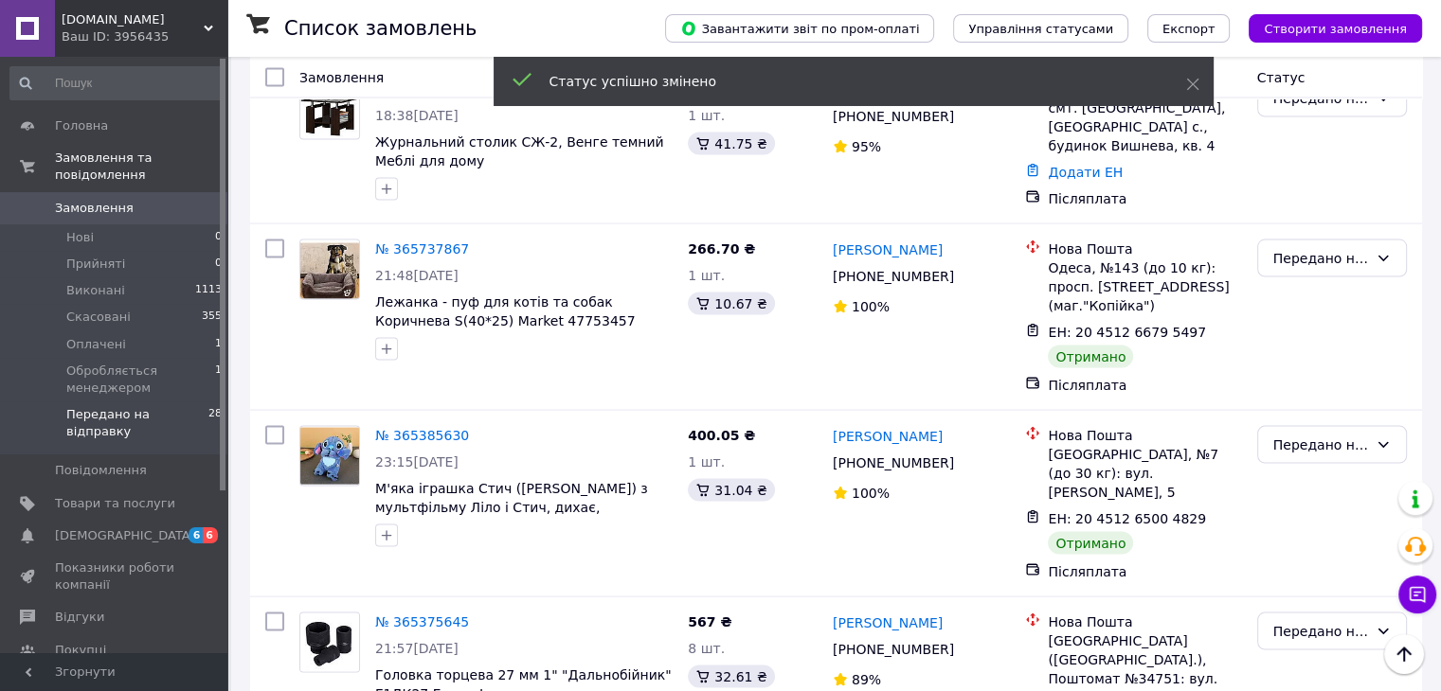
scroll to position [3724, 0]
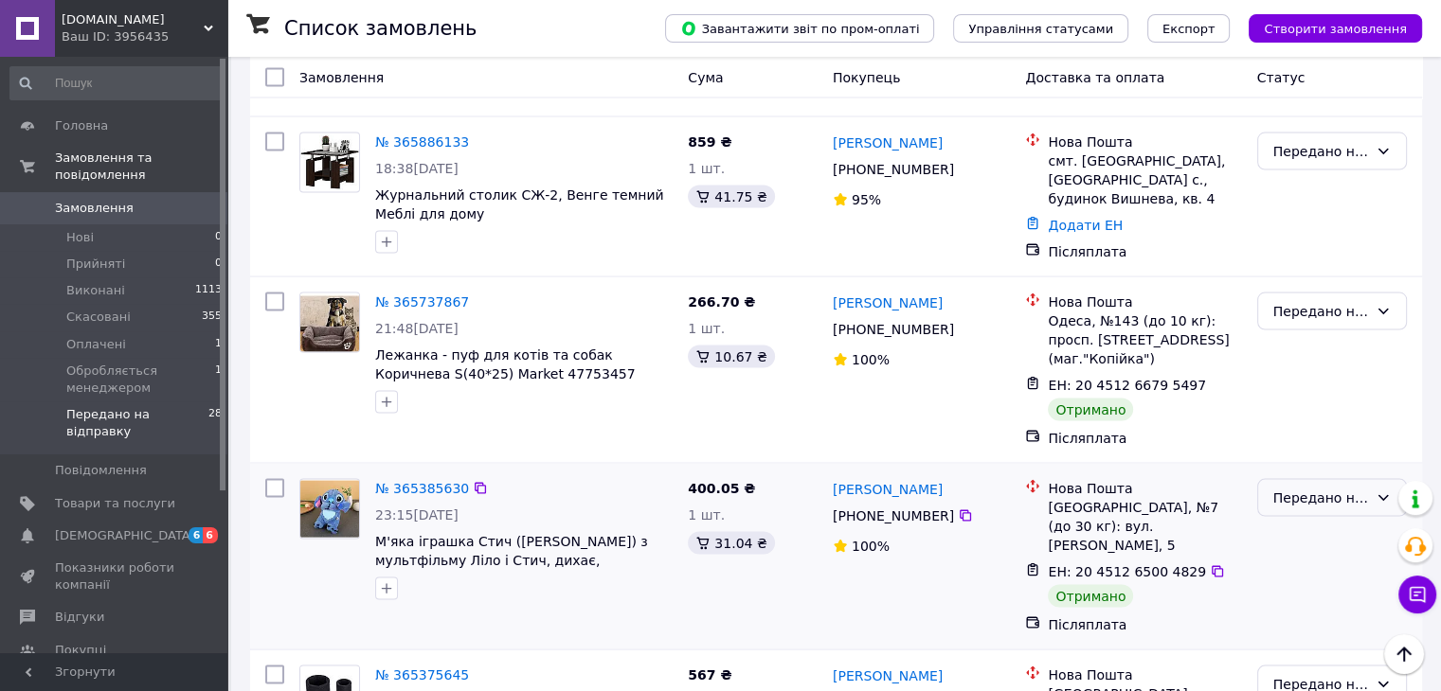
click at [1311, 479] on div "Передано на відправку" at bounding box center [1332, 498] width 150 height 38
click at [1307, 397] on li "Виконано" at bounding box center [1331, 400] width 148 height 34
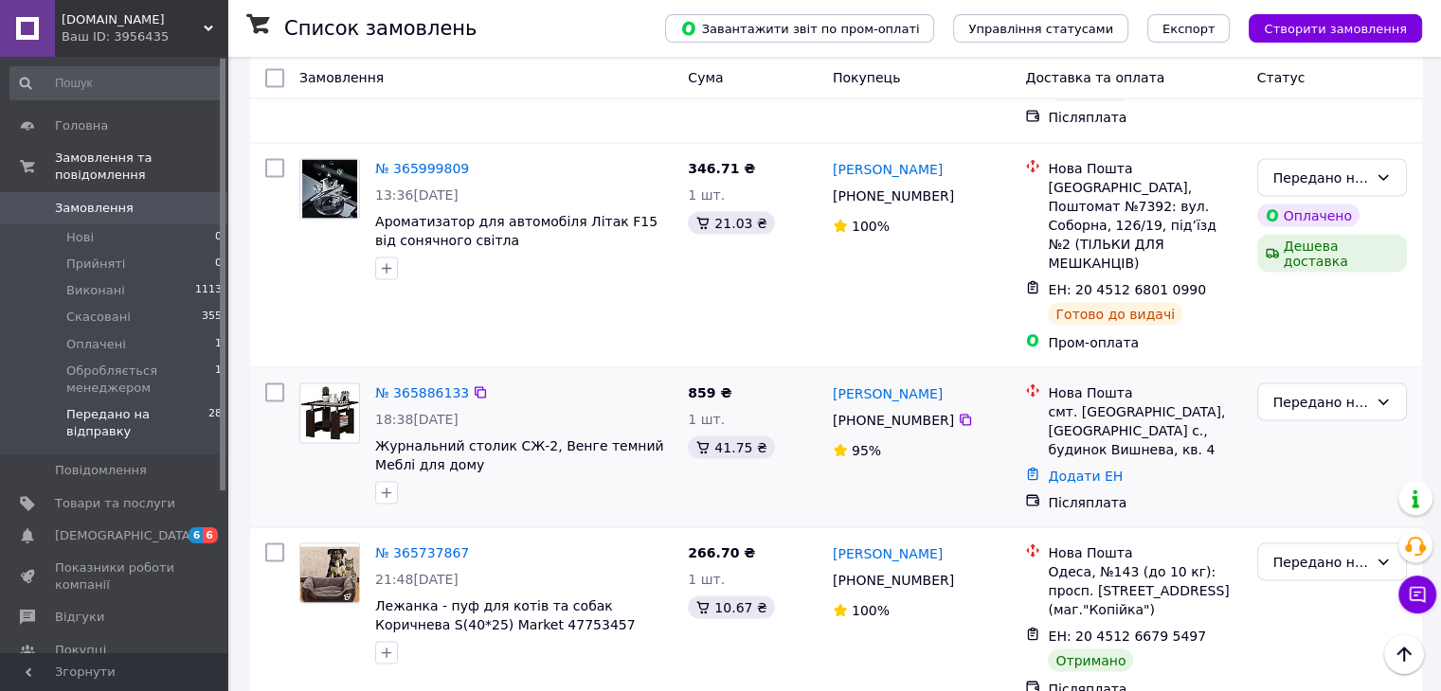
scroll to position [3472, 0]
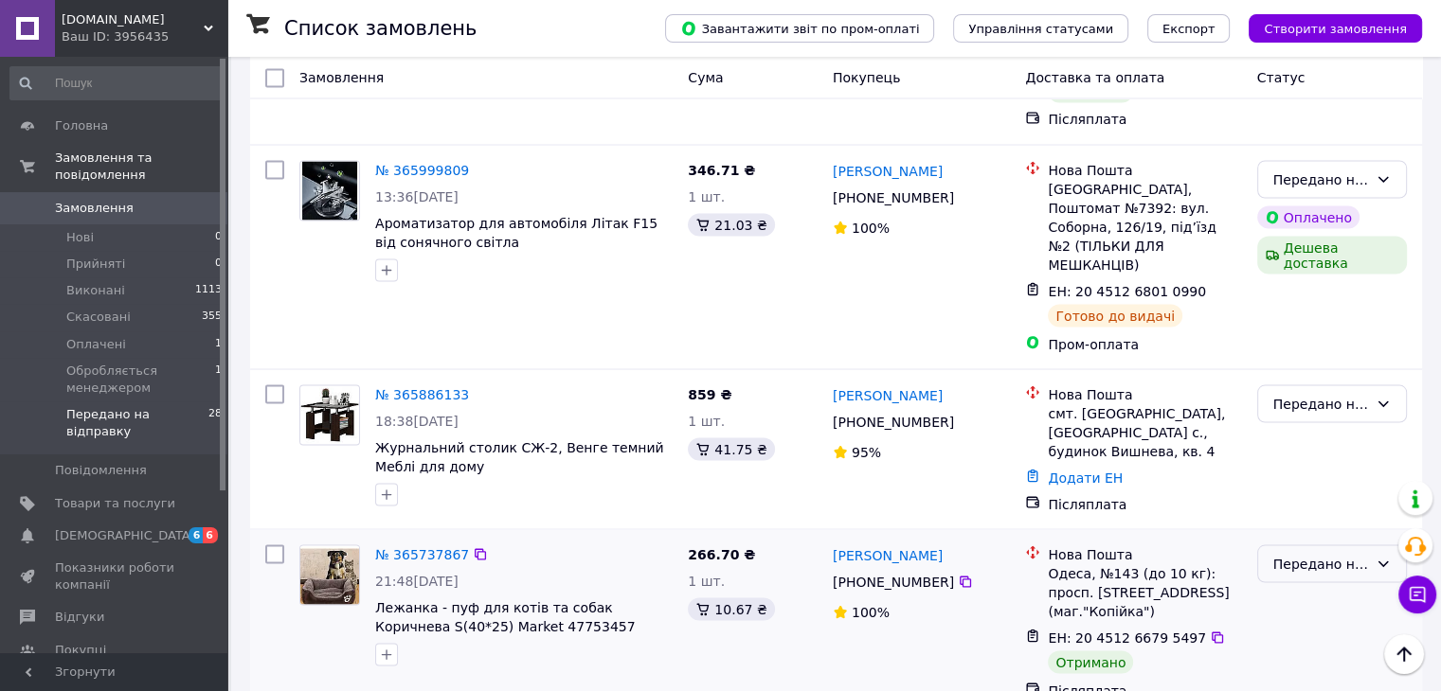
click at [1307, 553] on div "Передано на відправку" at bounding box center [1320, 563] width 95 height 21
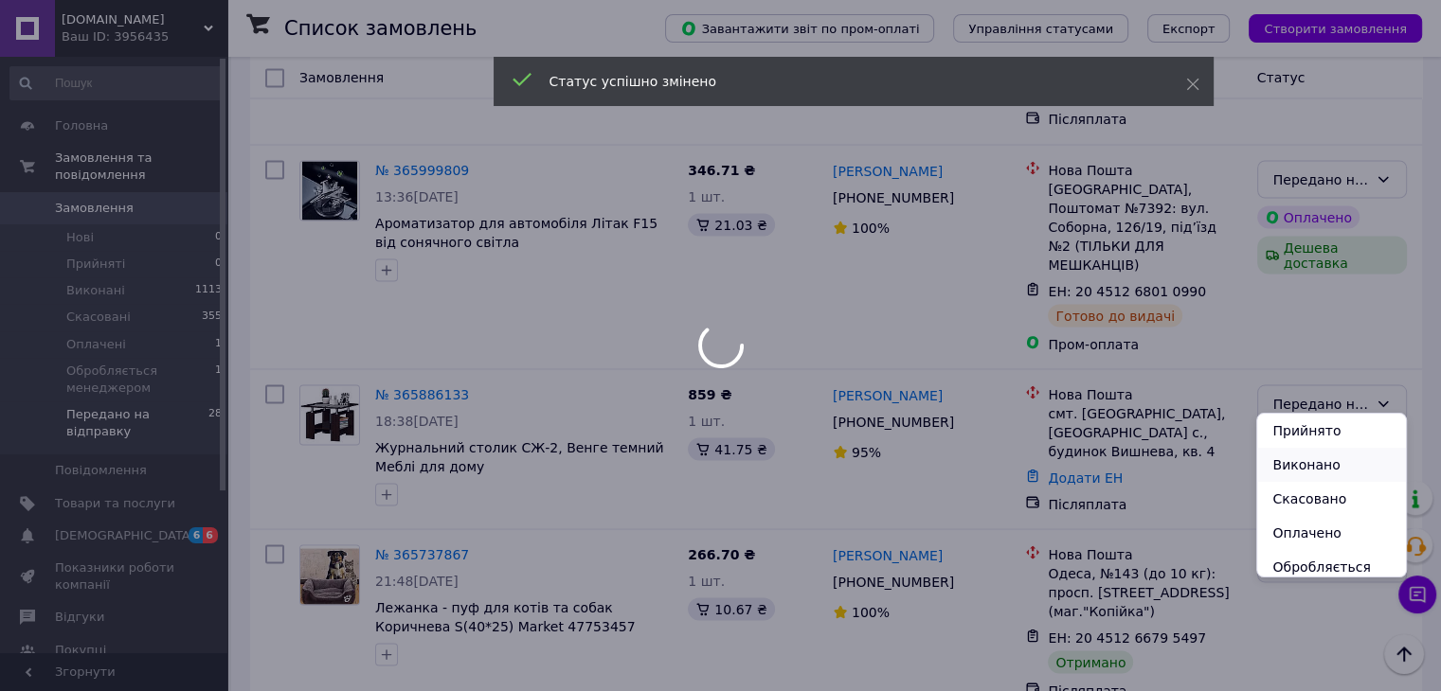
click at [1281, 466] on li "Виконано" at bounding box center [1331, 465] width 148 height 34
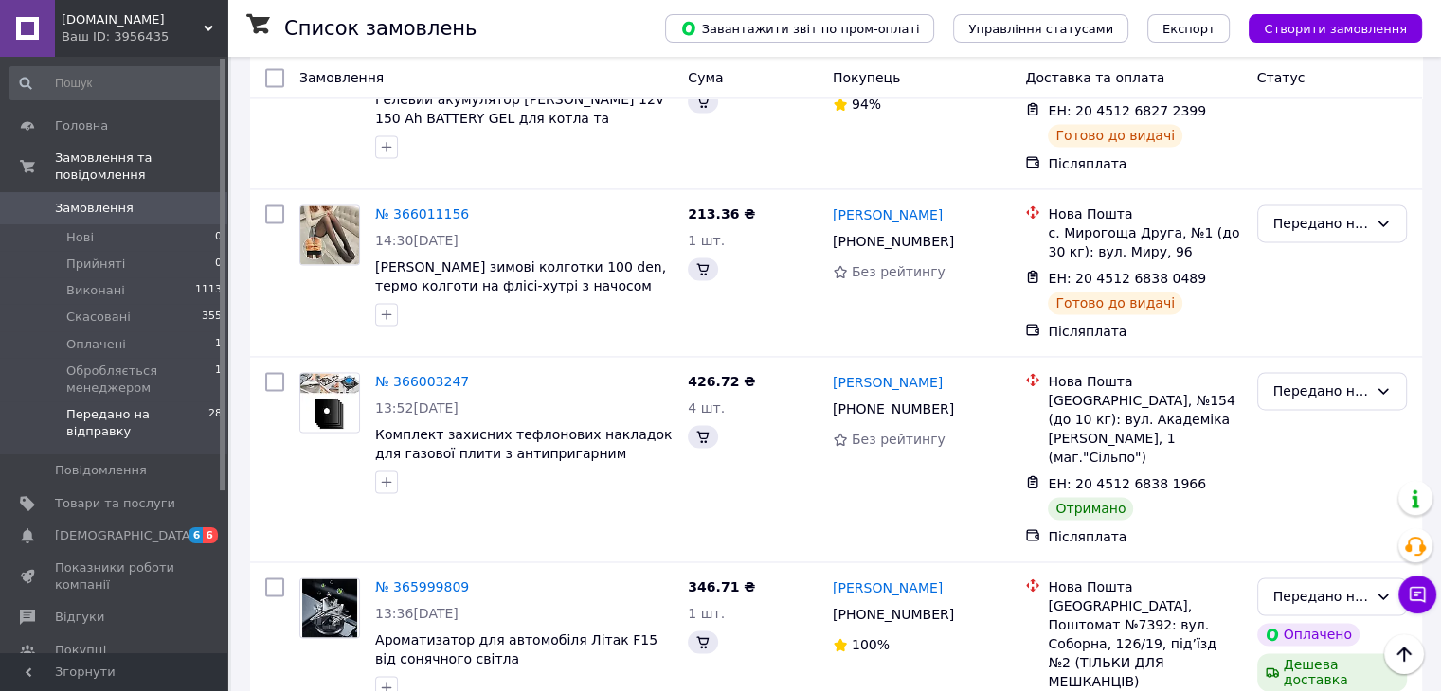
scroll to position [2966, 0]
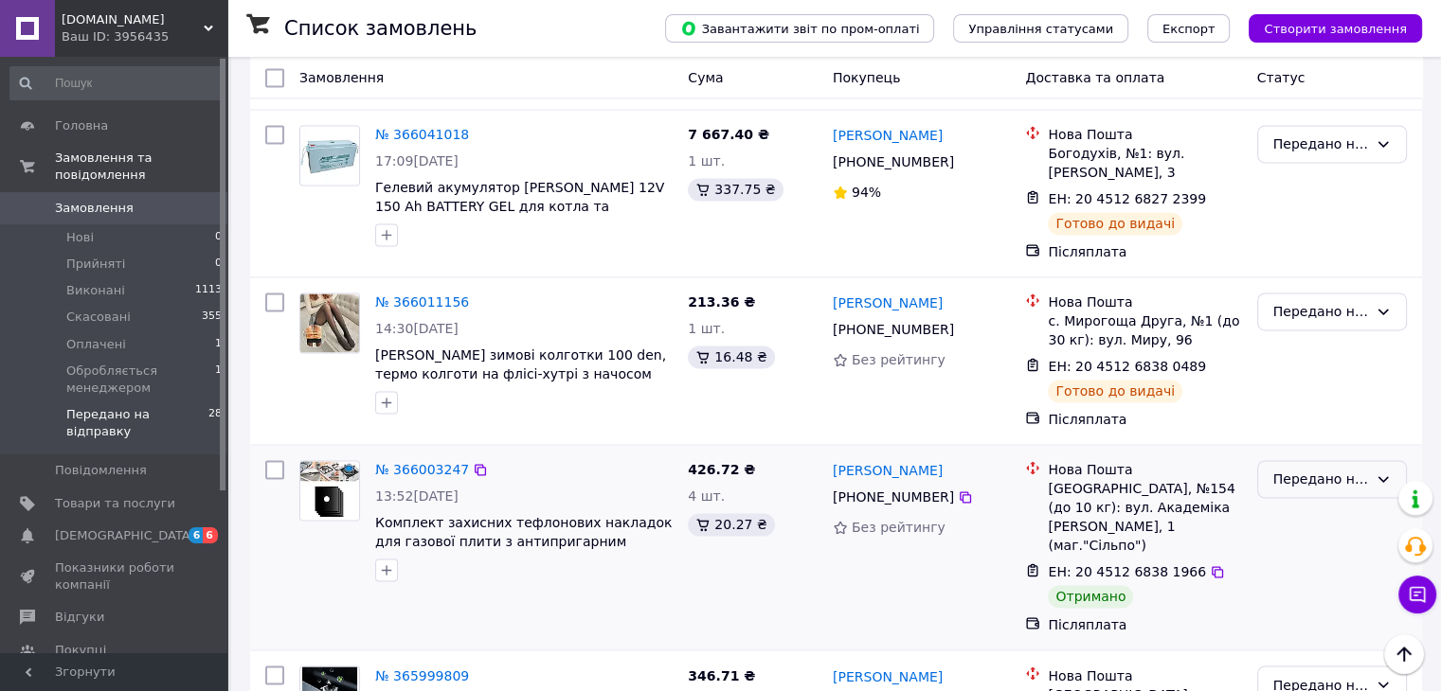
click at [1306, 469] on div "Передано на відправку" at bounding box center [1320, 479] width 95 height 21
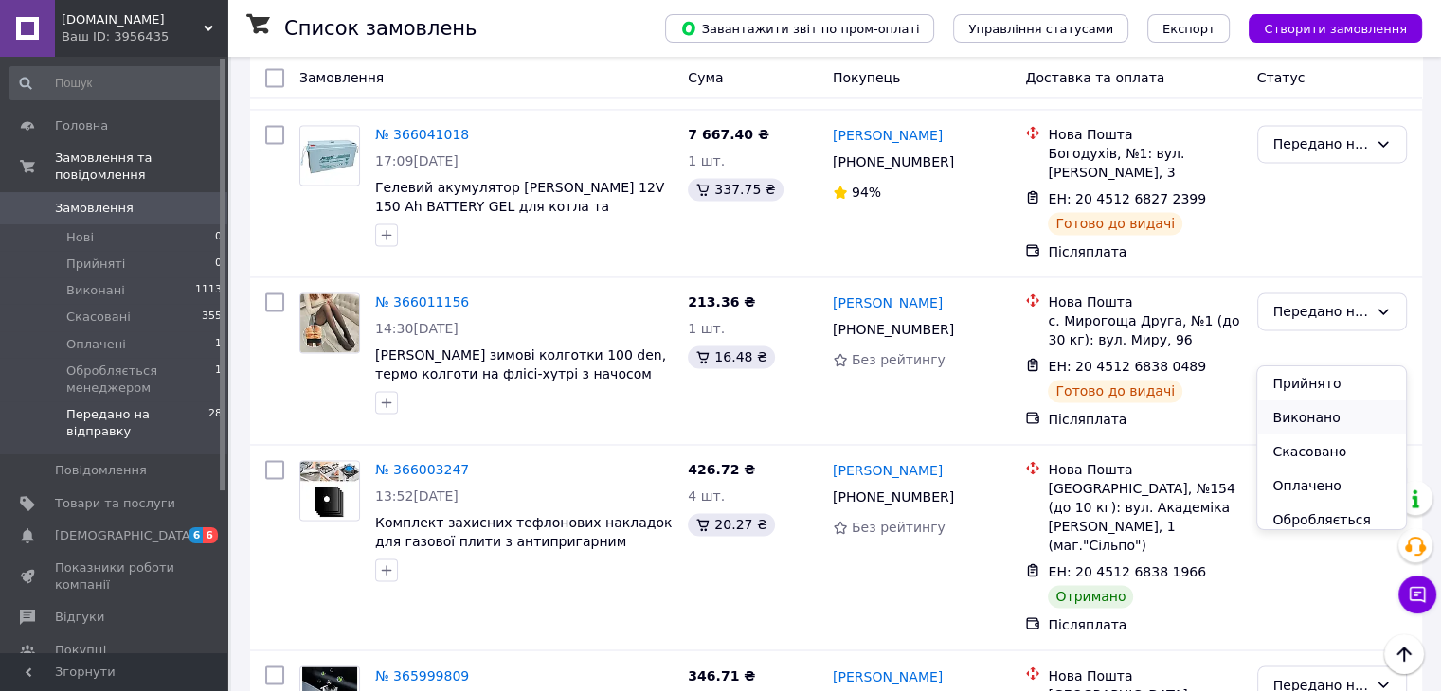
click at [1309, 418] on li "Виконано" at bounding box center [1331, 418] width 148 height 34
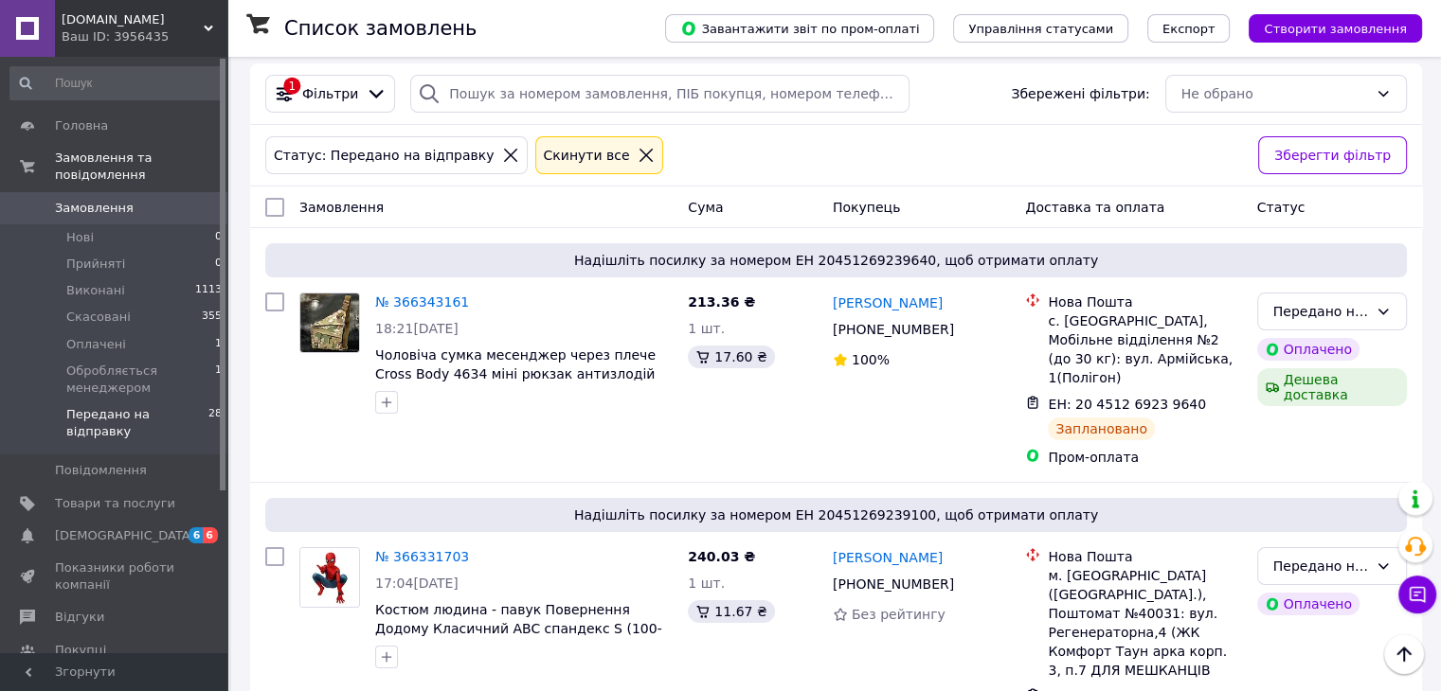
scroll to position [0, 0]
